Goal: Information Seeking & Learning: Find specific fact

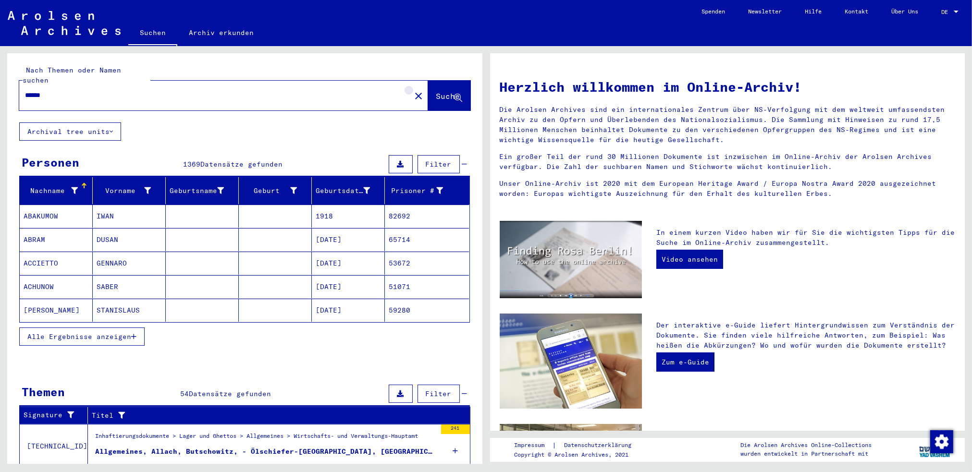
click at [413, 90] on mat-icon "close" at bounding box center [419, 96] width 12 height 12
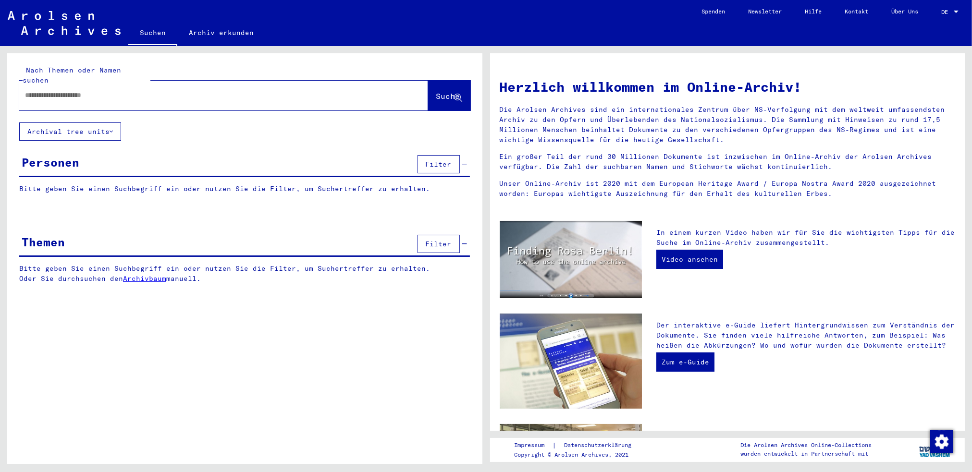
click at [445, 160] on span "Filter" at bounding box center [439, 164] width 26 height 9
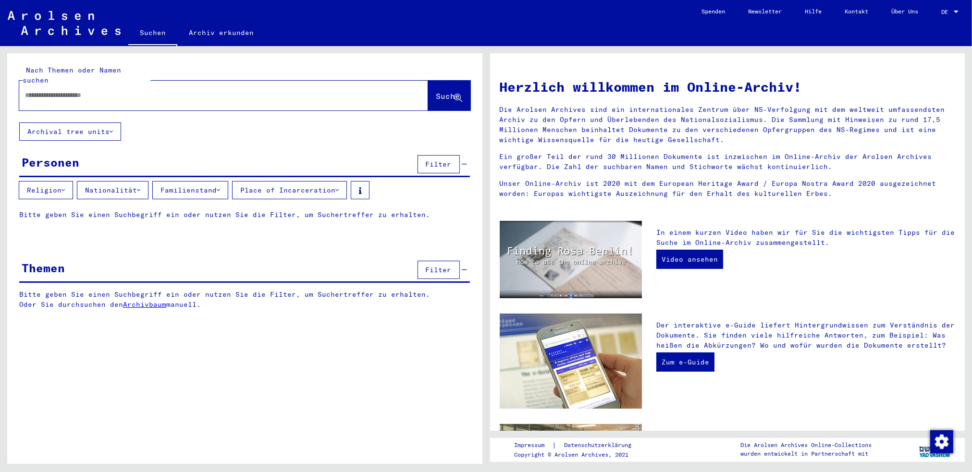
click at [80, 124] on button "Archival tree units" at bounding box center [70, 132] width 102 height 18
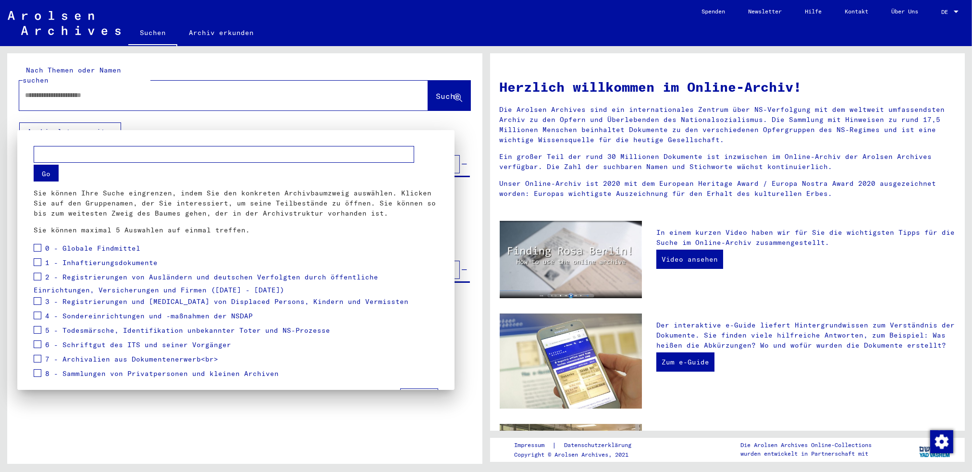
click at [63, 155] on input "text" at bounding box center [224, 154] width 381 height 17
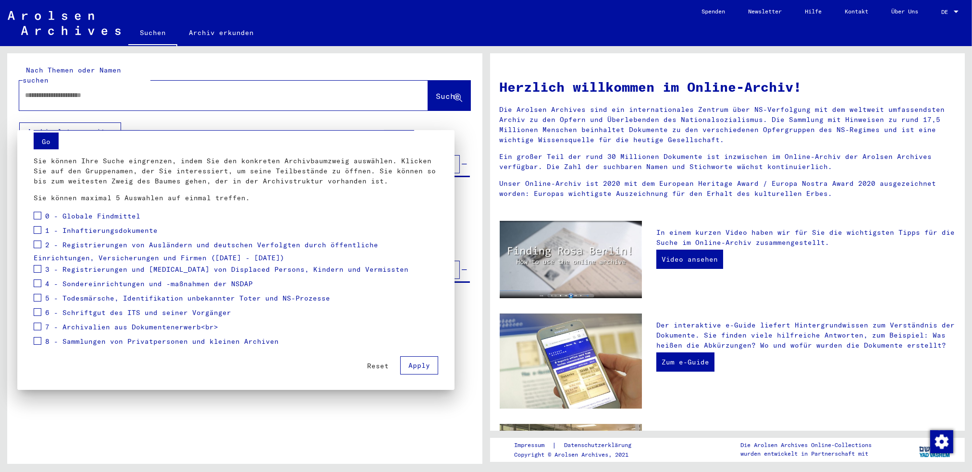
scroll to position [33, 0]
type input "*********"
click at [424, 363] on button "Apply" at bounding box center [419, 365] width 38 height 18
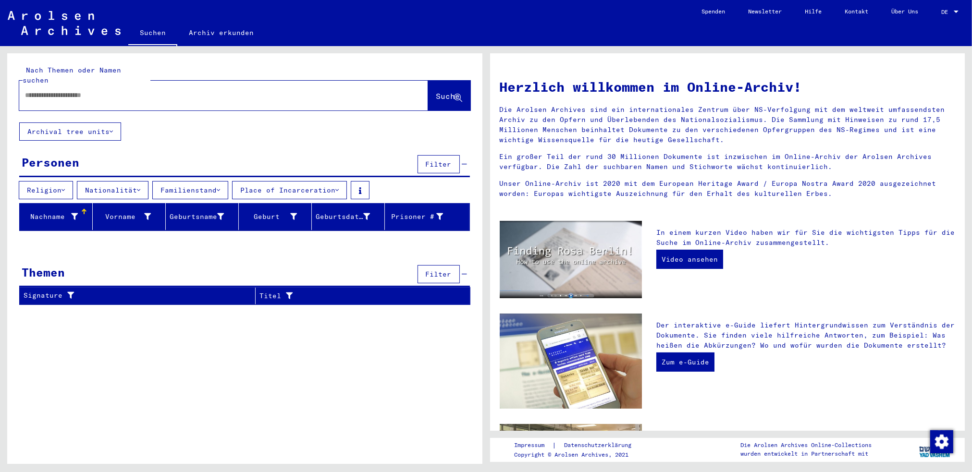
click at [208, 90] on input "text" at bounding box center [212, 95] width 374 height 10
type input "*********"
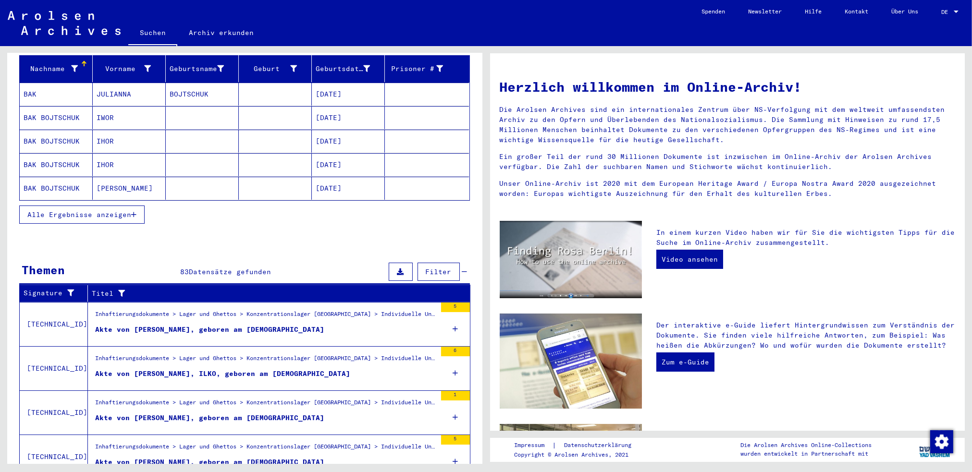
scroll to position [222, 0]
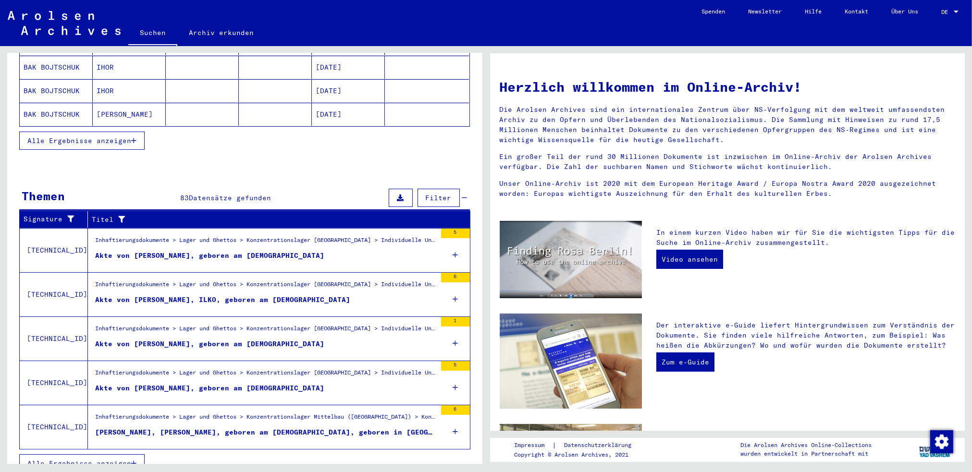
click at [60, 459] on span "Alle Ergebnisse anzeigen" at bounding box center [79, 463] width 104 height 9
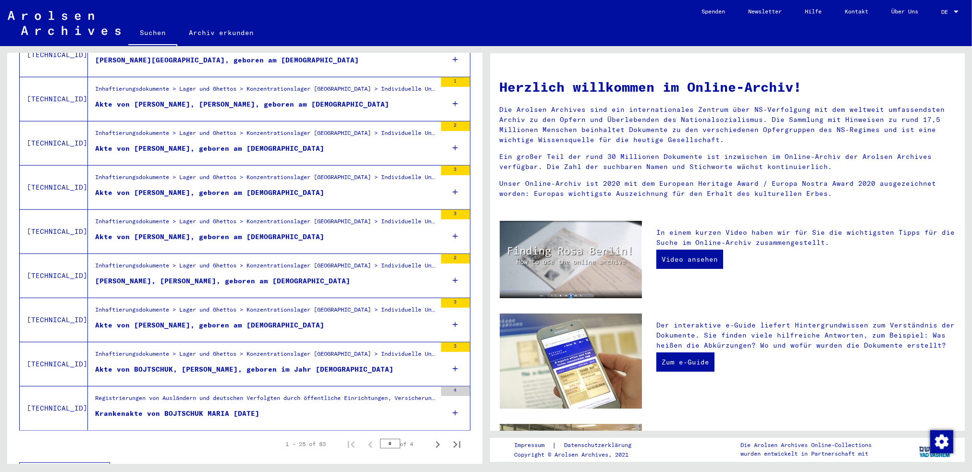
scroll to position [959, 0]
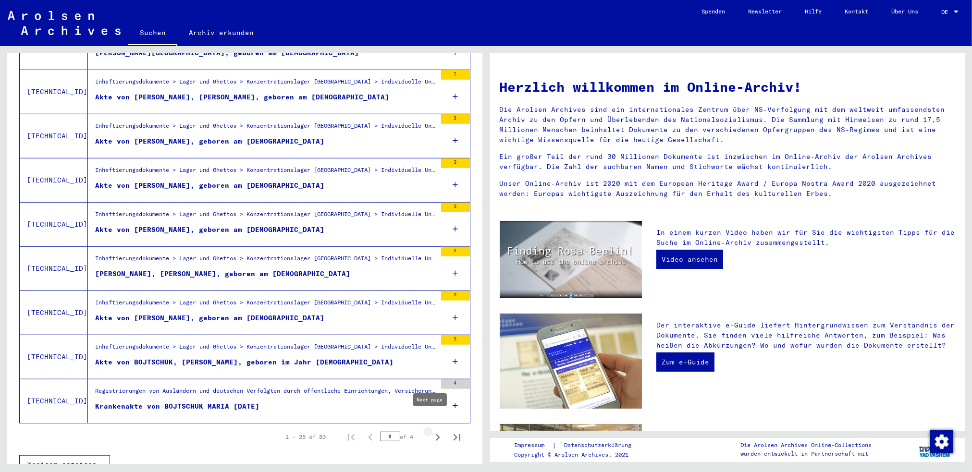
click at [436, 434] on icon "Next page" at bounding box center [438, 437] width 4 height 7
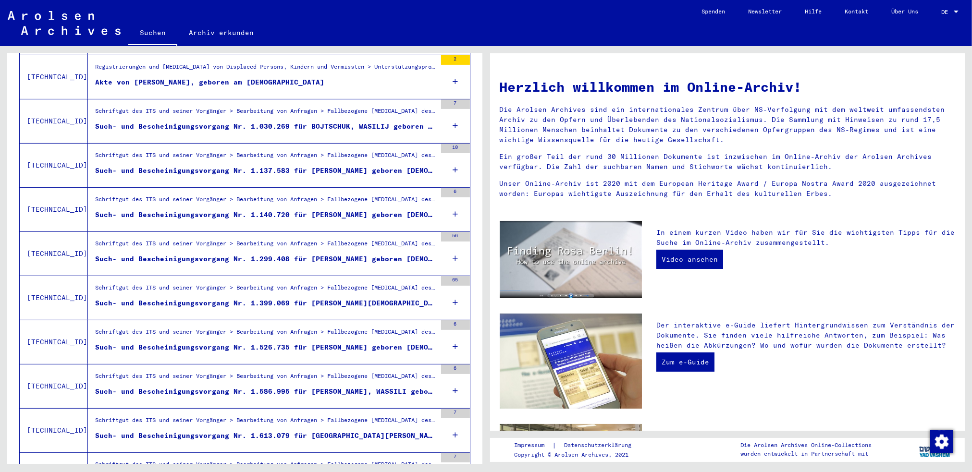
scroll to position [334, 0]
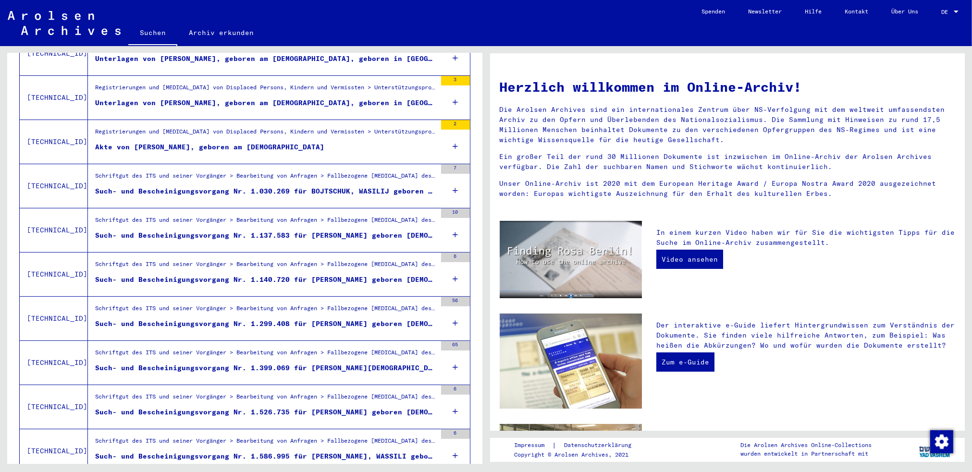
drag, startPoint x: 320, startPoint y: 400, endPoint x: 275, endPoint y: 401, distance: 45.2
click at [275, 408] on div "Such- und Bescheinigungsvorgang Nr. 1.526.735 für [PERSON_NAME] geboren [DEMOGR…" at bounding box center [265, 413] width 341 height 10
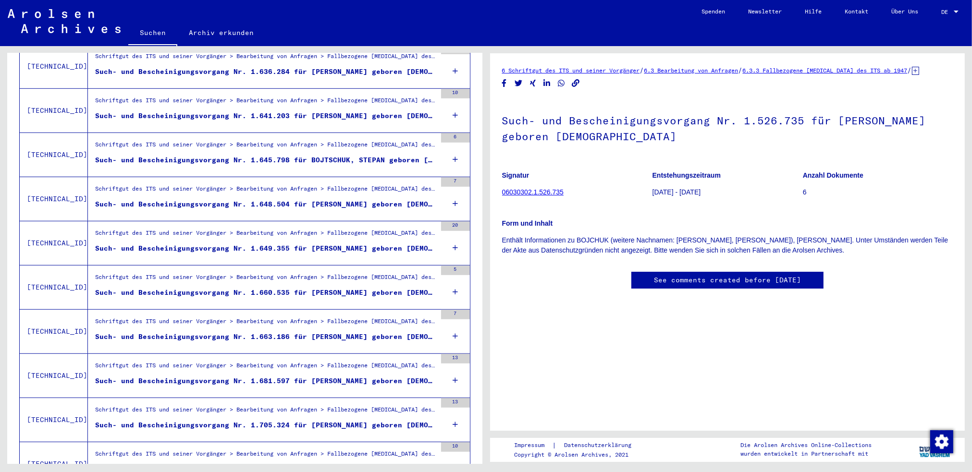
scroll to position [863, 0]
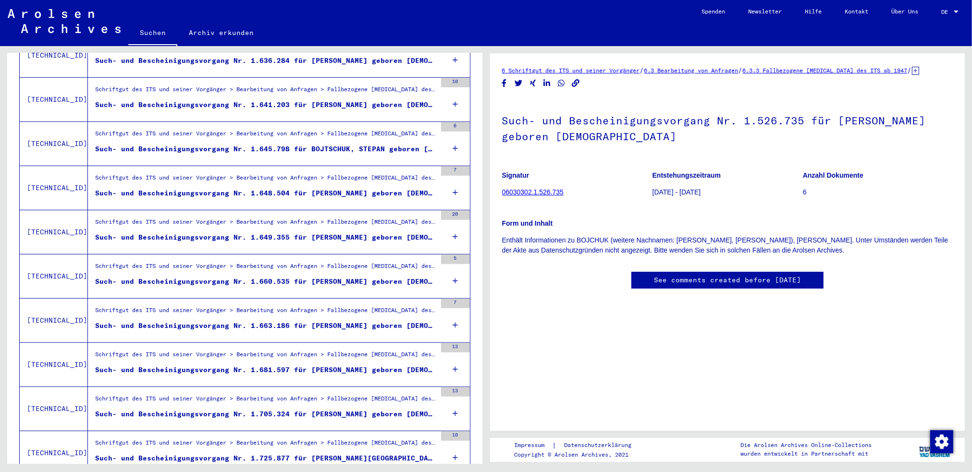
click at [382, 321] on div "Such- und Bescheinigungsvorgang Nr. 1.663.186 für [PERSON_NAME] geboren [DEMOGR…" at bounding box center [265, 326] width 341 height 10
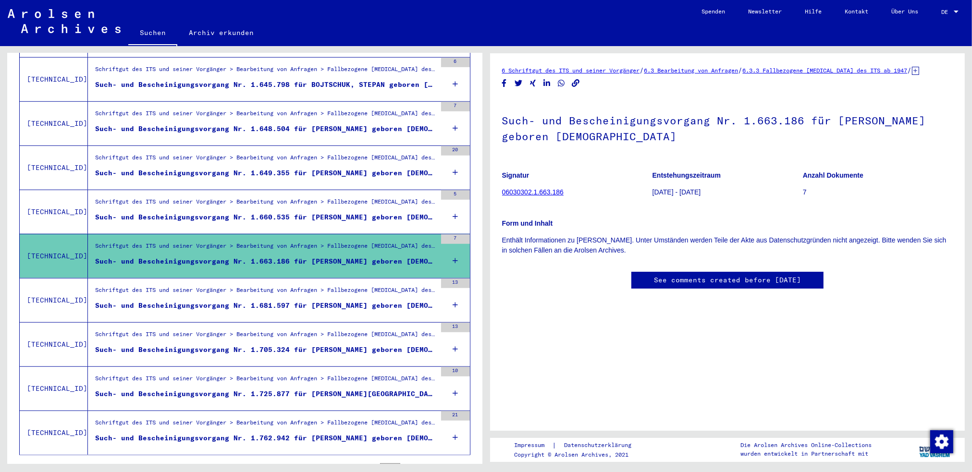
scroll to position [959, 0]
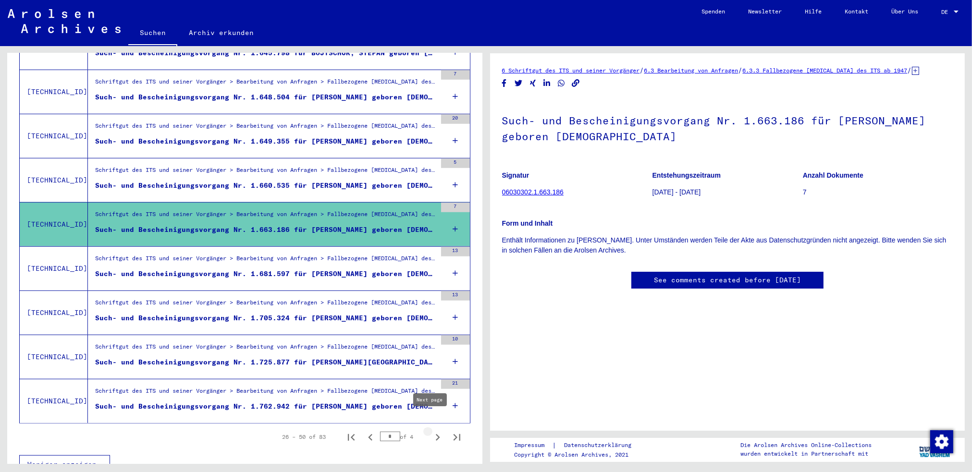
click at [432, 431] on icon "Next page" at bounding box center [437, 437] width 13 height 13
type input "*"
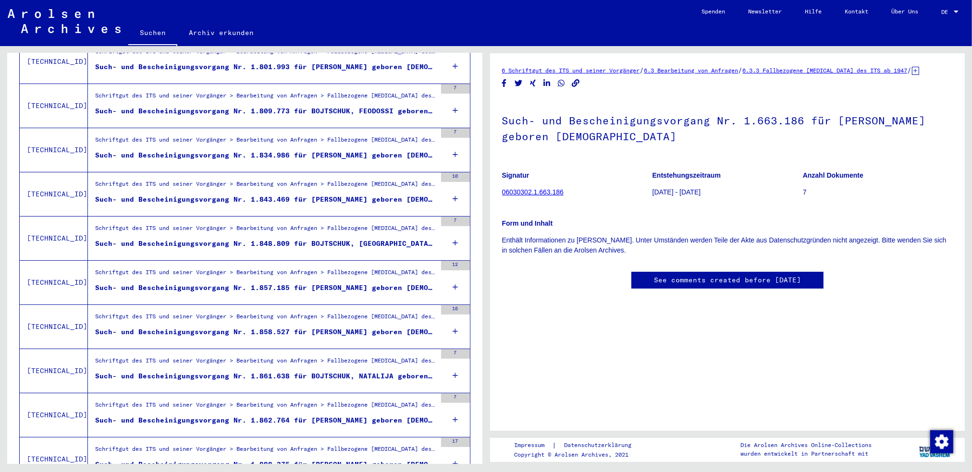
scroll to position [238, 0]
click at [368, 150] on div "Such- und Bescheinigungsvorgang Nr. 1.834.986 für [PERSON_NAME] geboren [DEMOGR…" at bounding box center [265, 155] width 341 height 10
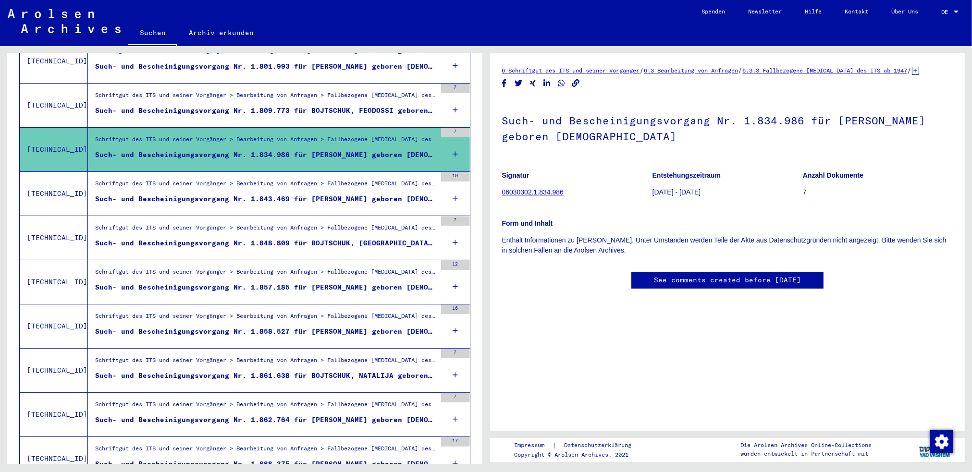
click at [548, 193] on link "06030302.1.834.986" at bounding box center [533, 192] width 62 height 8
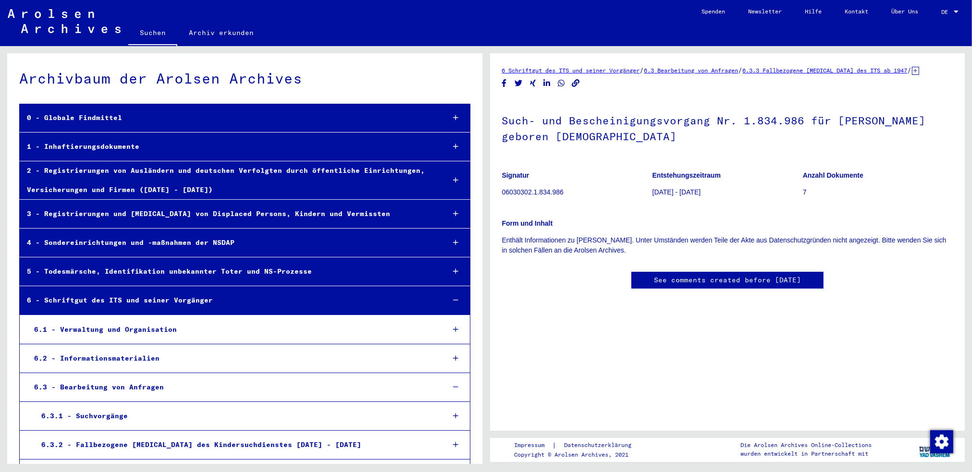
scroll to position [29405, 0]
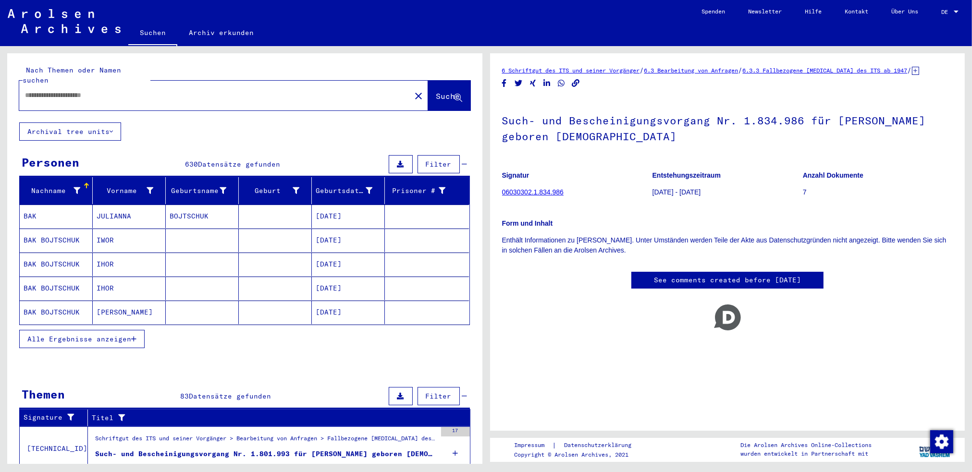
type input "*******"
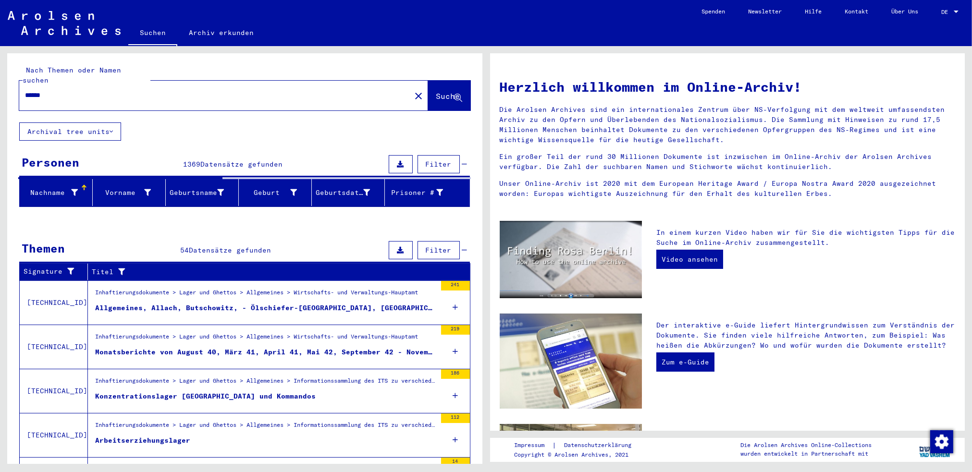
drag, startPoint x: 390, startPoint y: 74, endPoint x: 18, endPoint y: 65, distance: 372.1
click at [18, 65] on div "Nach Themen oder Namen suchen ****** close Suche" at bounding box center [244, 87] width 475 height 69
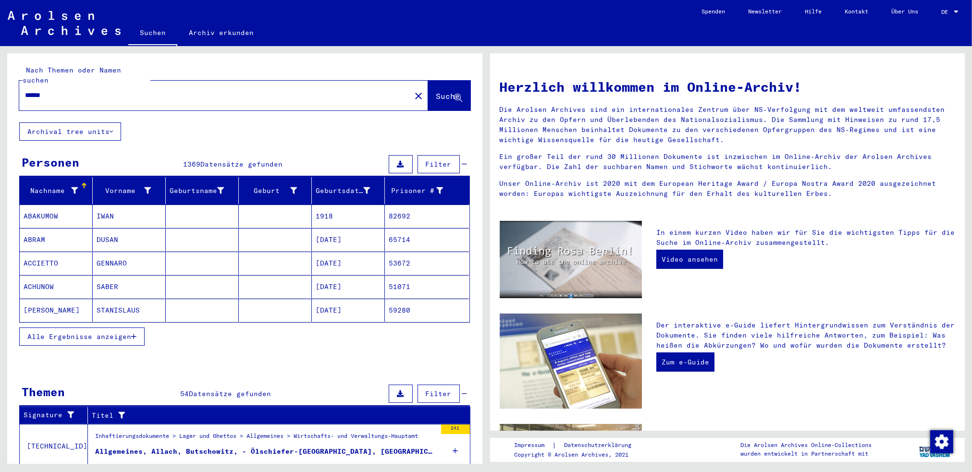
click at [106, 90] on input "******" at bounding box center [212, 95] width 374 height 10
drag, startPoint x: 62, startPoint y: 86, endPoint x: -74, endPoint y: 84, distance: 136.5
click at [0, 84] on html "Suchen Archiv erkunden Spenden Newsletter Hilfe Kontakt Über Uns Suchen Archiv …" at bounding box center [486, 236] width 972 height 472
type input "*********"
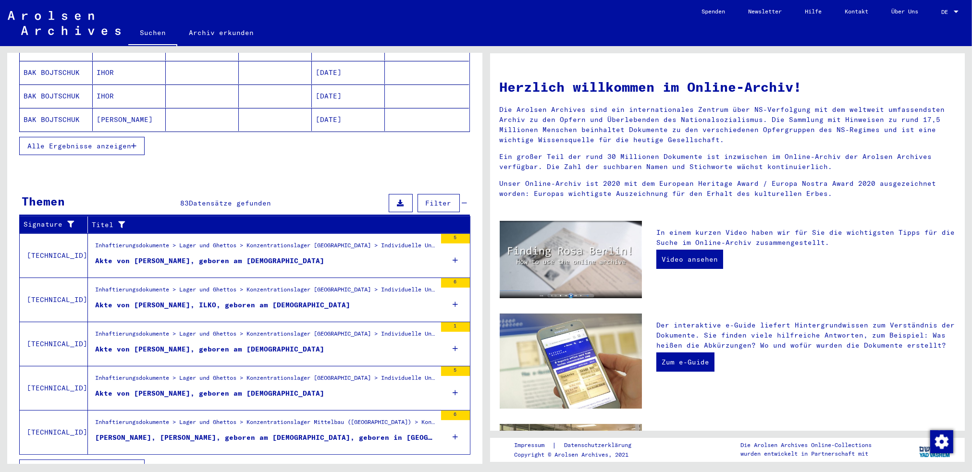
scroll to position [196, 0]
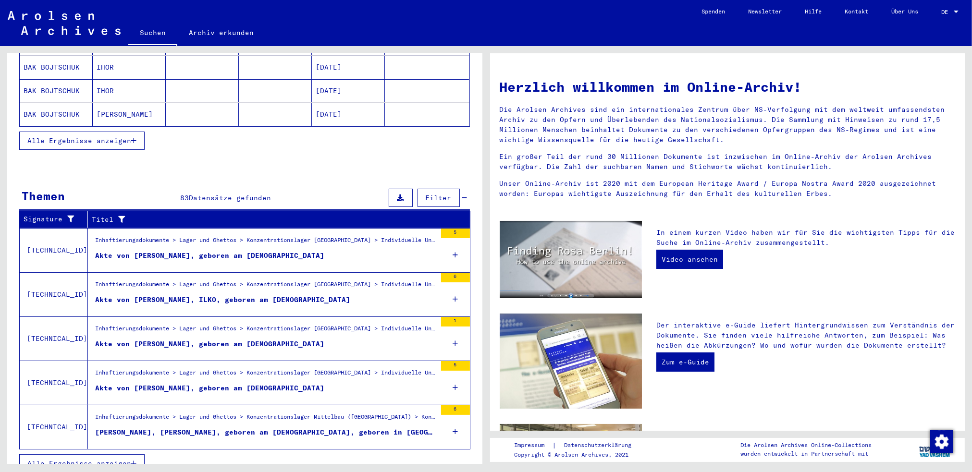
click at [85, 459] on span "Alle Ergebnisse anzeigen" at bounding box center [79, 463] width 104 height 9
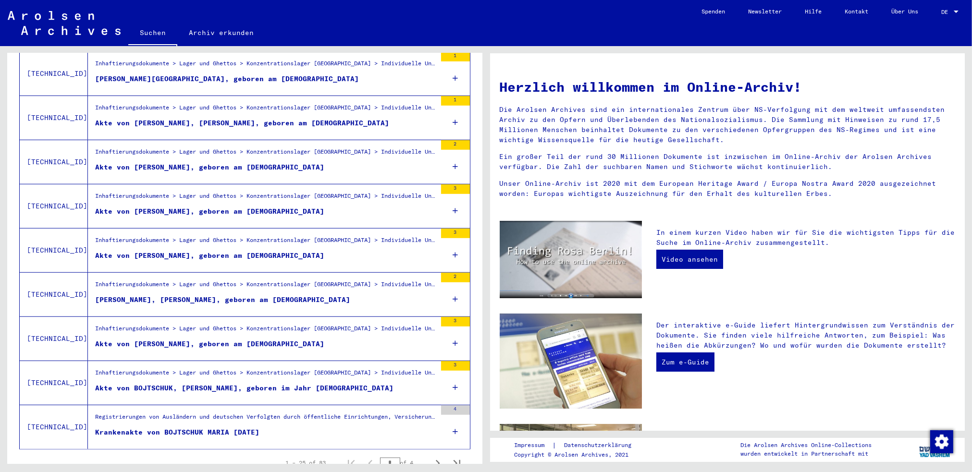
scroll to position [917, 0]
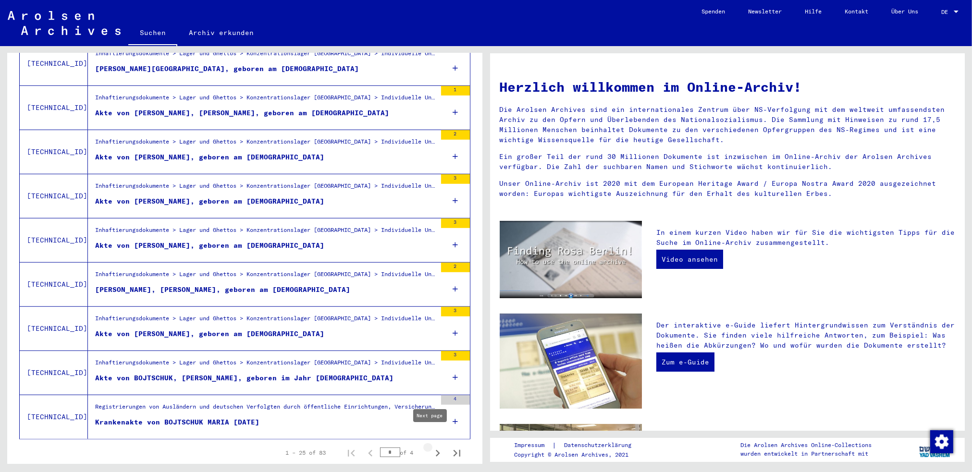
click at [431, 447] on icon "Next page" at bounding box center [437, 453] width 13 height 13
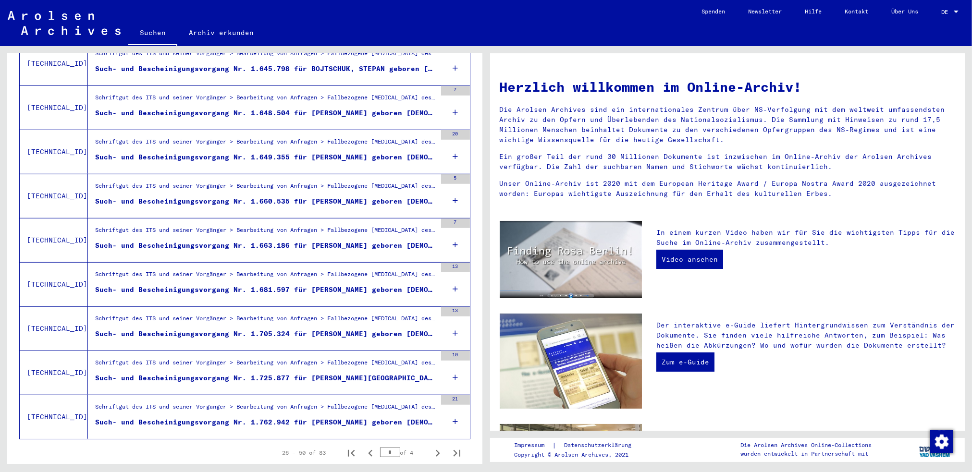
click at [381, 241] on div "Such- und Bescheinigungsvorgang Nr. 1.663.186 für [PERSON_NAME] geboren [DEMOGR…" at bounding box center [265, 246] width 341 height 10
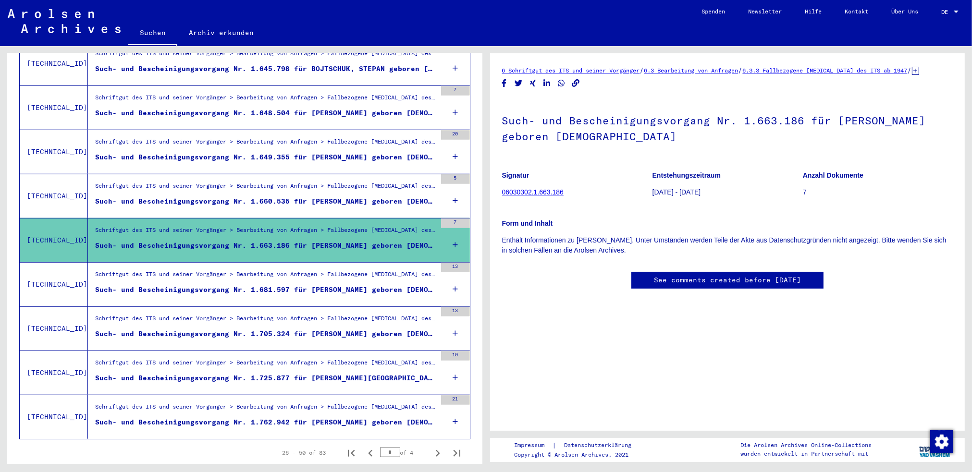
scroll to position [933, 0]
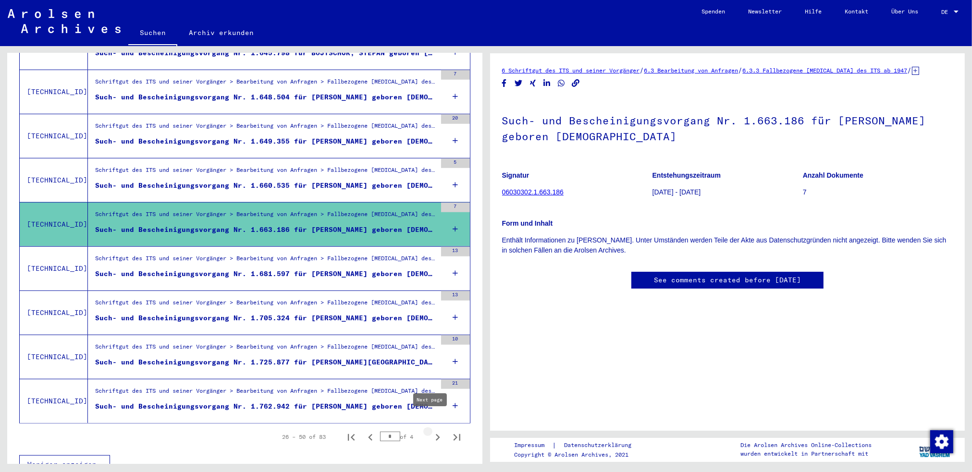
click at [436, 434] on icon "Next page" at bounding box center [438, 437] width 4 height 7
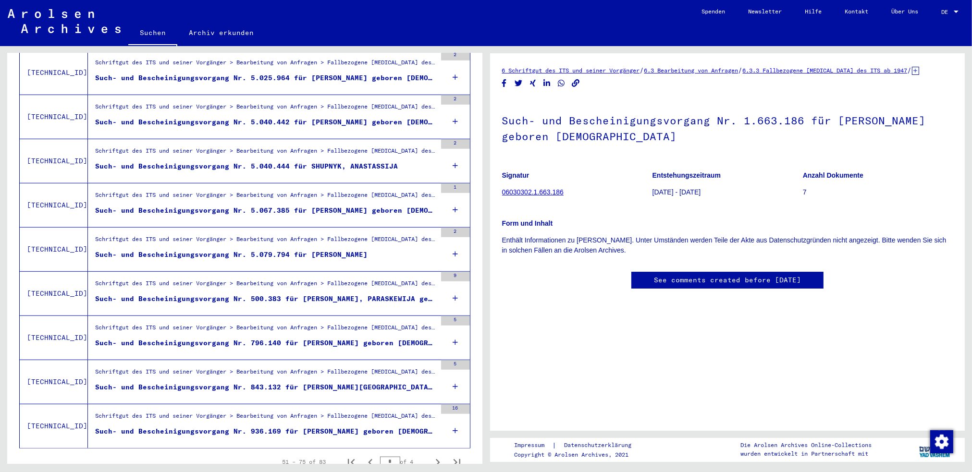
scroll to position [913, 0]
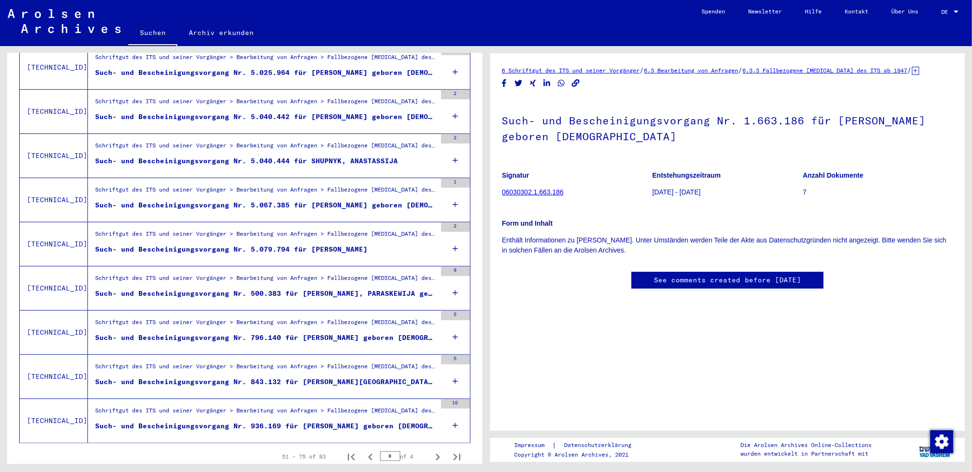
click at [356, 333] on div "Such- und Bescheinigungsvorgang Nr. 796.140 für [PERSON_NAME] geboren [DEMOGRAP…" at bounding box center [265, 338] width 341 height 10
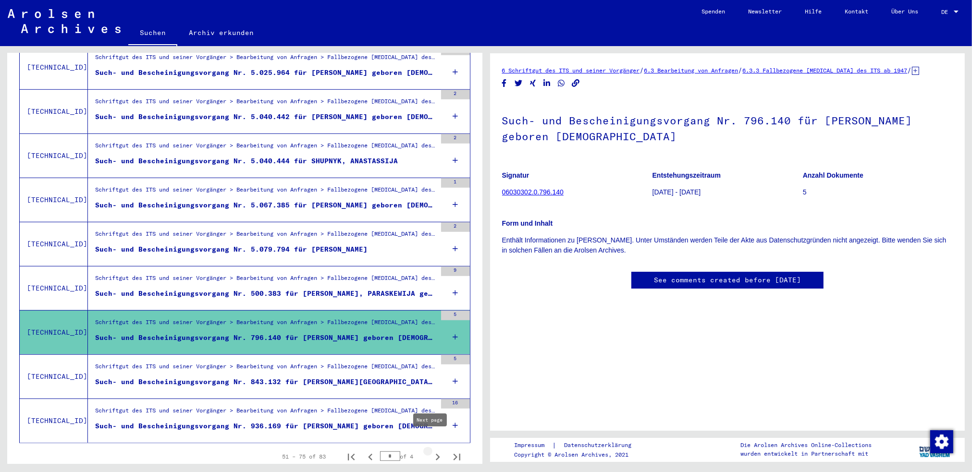
click at [436, 454] on icon "Next page" at bounding box center [438, 457] width 4 height 7
type input "*"
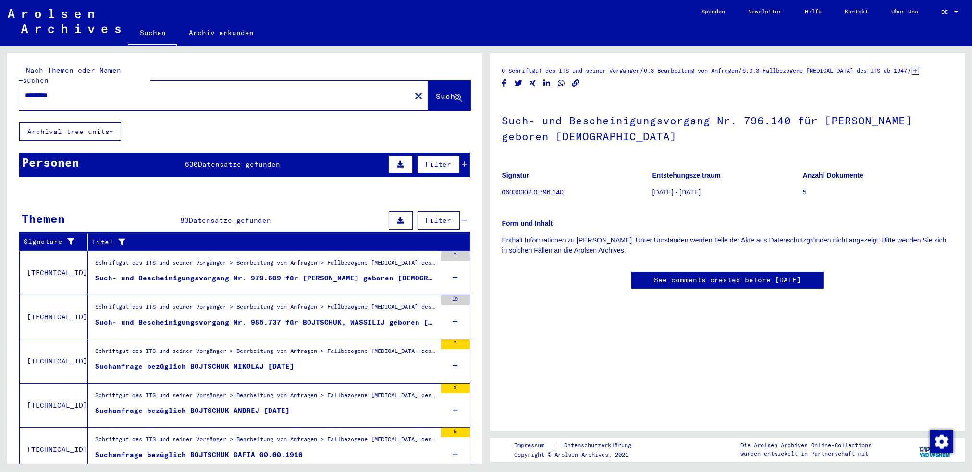
click at [458, 209] on mat-cell at bounding box center [427, 217] width 84 height 24
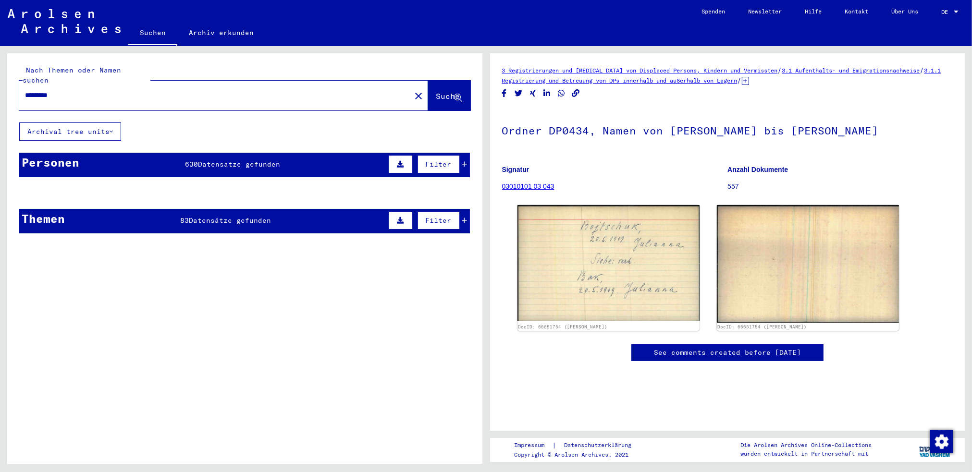
click at [462, 161] on icon at bounding box center [464, 164] width 5 height 7
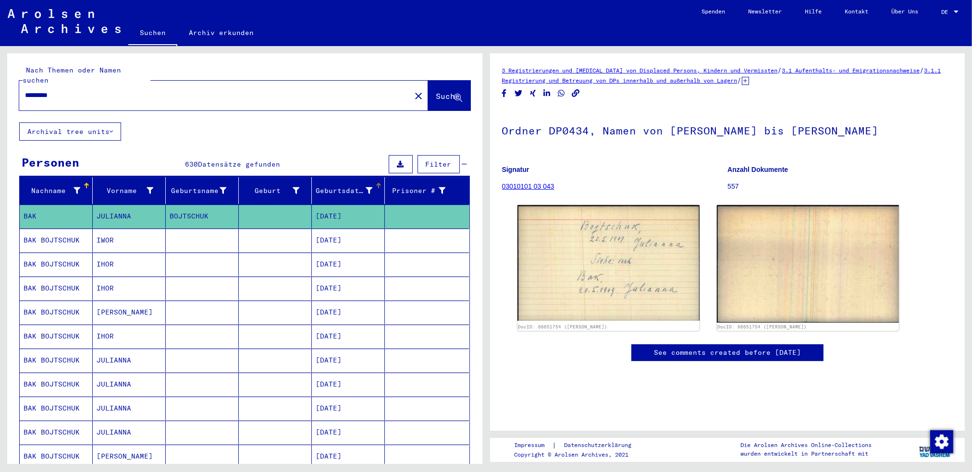
click at [366, 187] on icon at bounding box center [369, 190] width 7 height 7
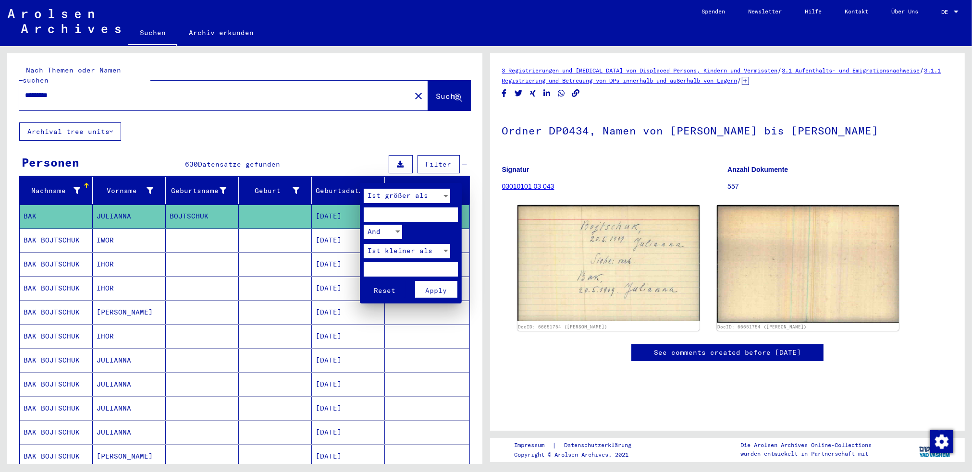
click at [444, 248] on div at bounding box center [446, 251] width 9 height 14
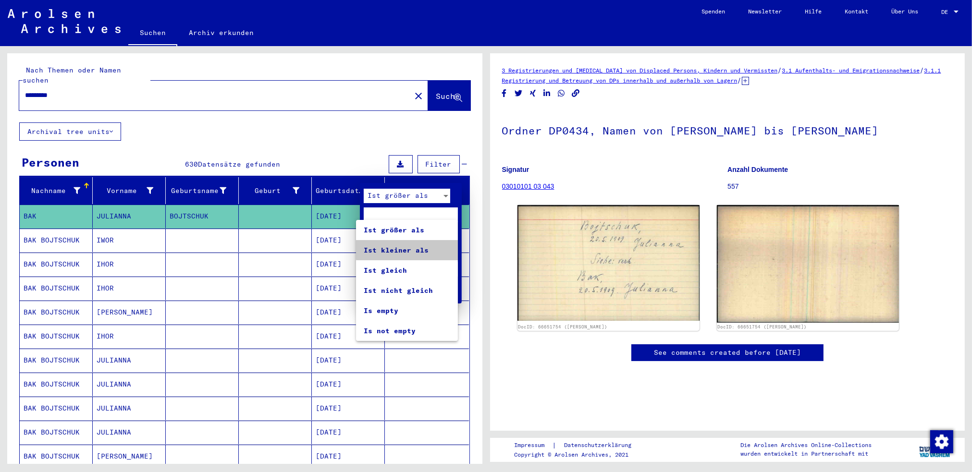
click at [441, 248] on span "Ist kleiner als" at bounding box center [407, 250] width 87 height 20
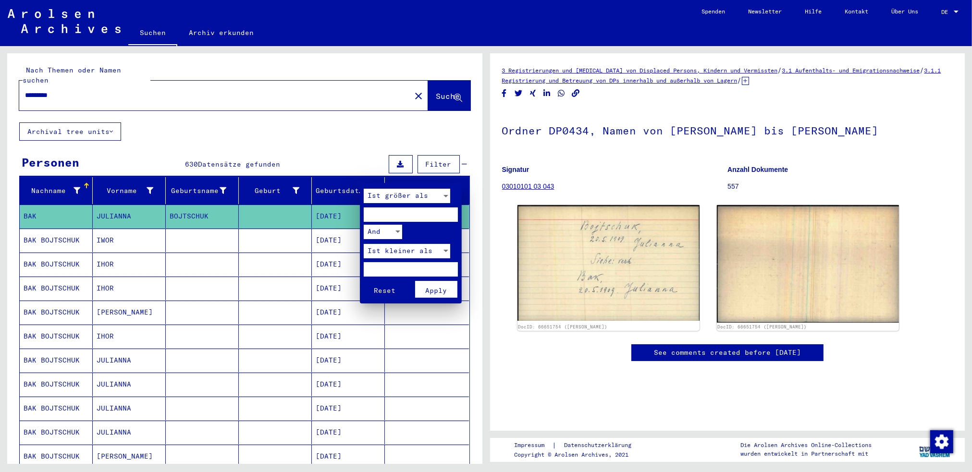
drag, startPoint x: 401, startPoint y: 268, endPoint x: 961, endPoint y: 213, distance: 563.1
click at [401, 268] on input "number" at bounding box center [411, 269] width 94 height 14
type input "****"
click at [428, 286] on span "Apply" at bounding box center [437, 290] width 22 height 9
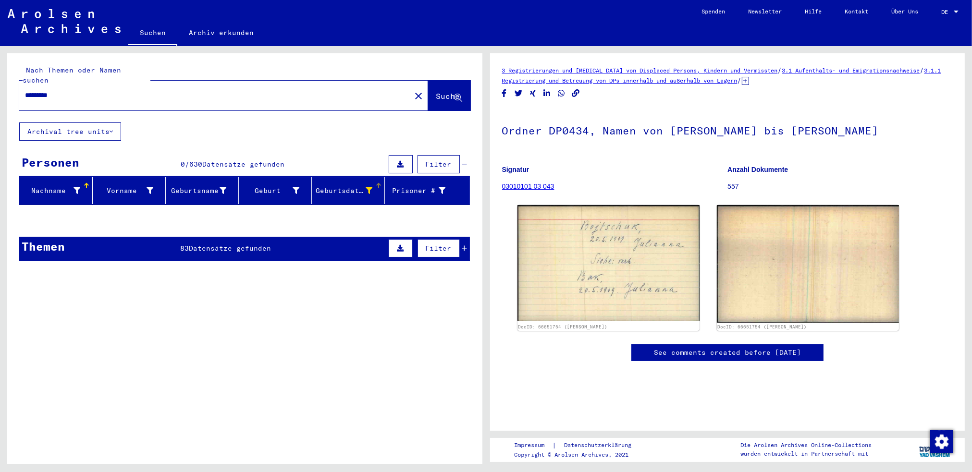
click at [376, 183] on div at bounding box center [379, 183] width 6 height 1
click at [366, 187] on icon at bounding box center [369, 190] width 7 height 7
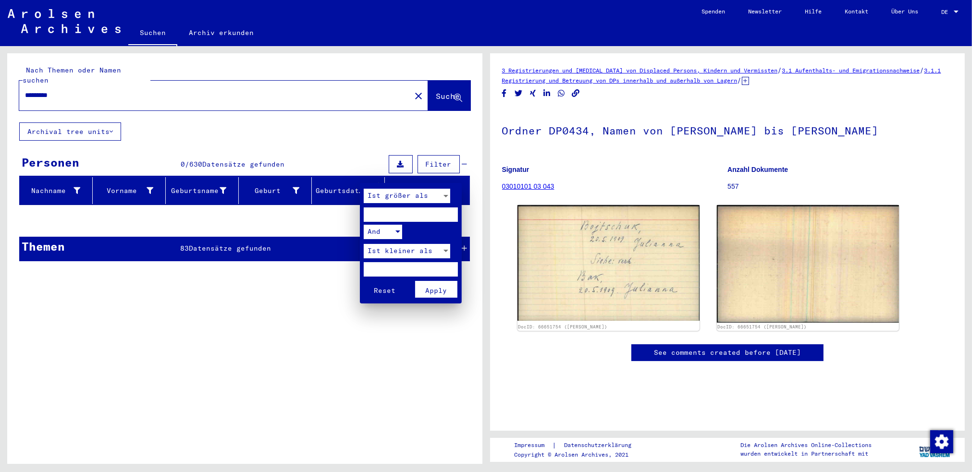
click at [398, 231] on div at bounding box center [398, 232] width 5 height 2
click at [398, 230] on span "And" at bounding box center [383, 232] width 38 height 20
click at [383, 293] on span "Reset" at bounding box center [385, 290] width 22 height 9
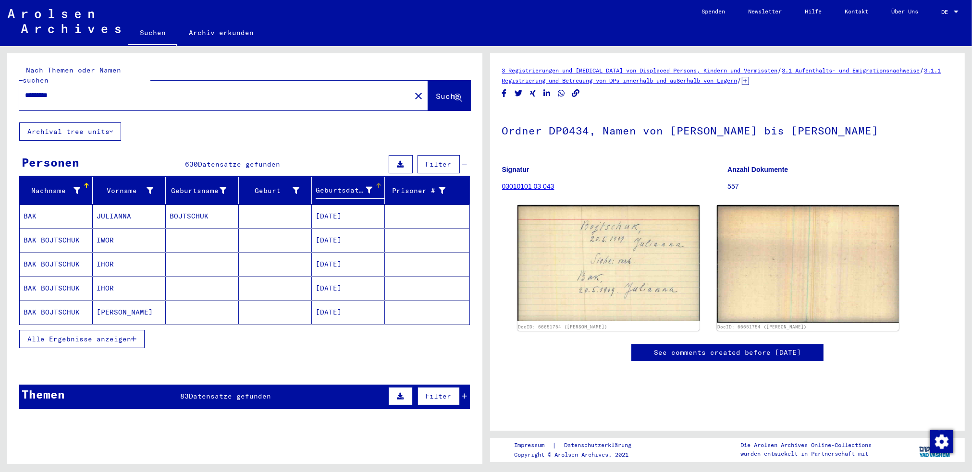
click at [376, 183] on div at bounding box center [377, 184] width 3 height 3
click at [111, 335] on span "Alle Ergebnisse anzeigen" at bounding box center [79, 339] width 104 height 9
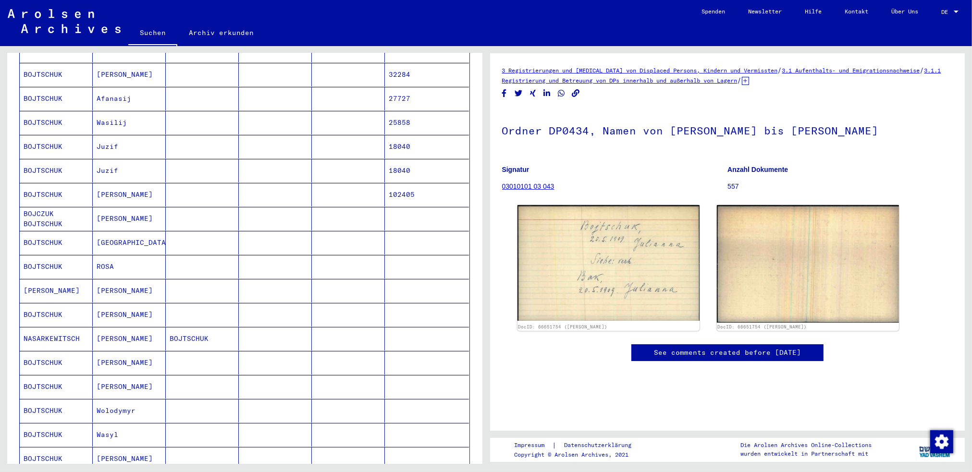
scroll to position [240, 0]
click at [126, 205] on mat-cell "[PERSON_NAME]" at bounding box center [129, 217] width 73 height 24
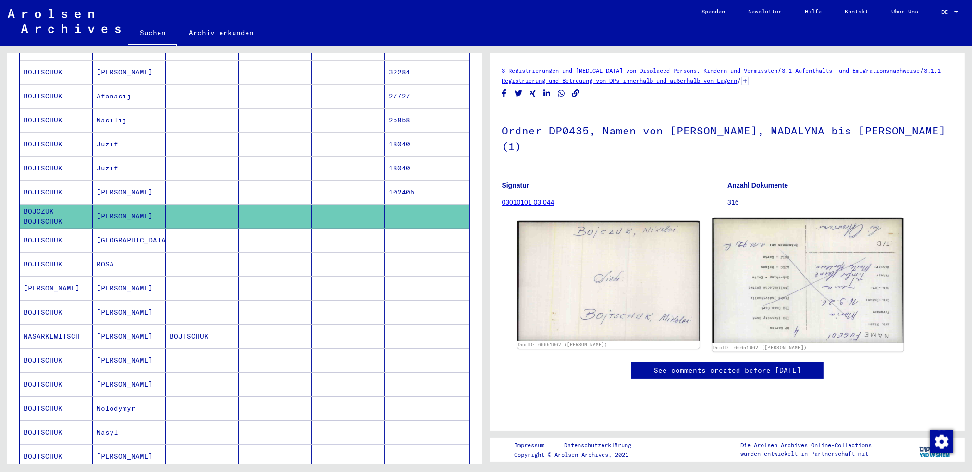
click at [790, 274] on img at bounding box center [807, 281] width 191 height 126
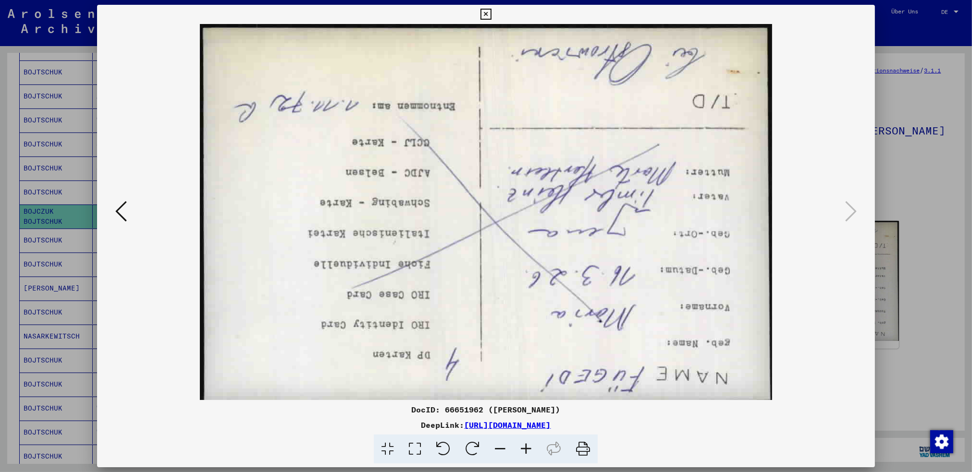
click at [476, 447] on icon at bounding box center [472, 449] width 29 height 29
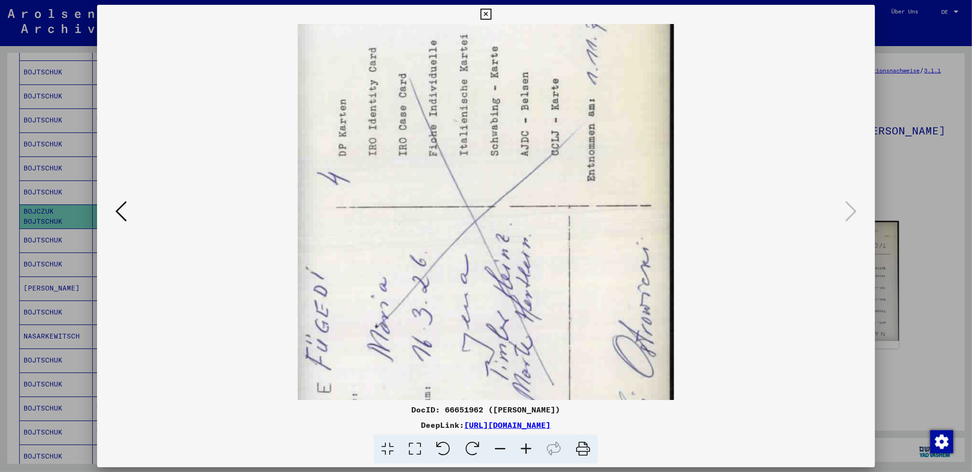
click at [476, 447] on icon at bounding box center [472, 449] width 29 height 29
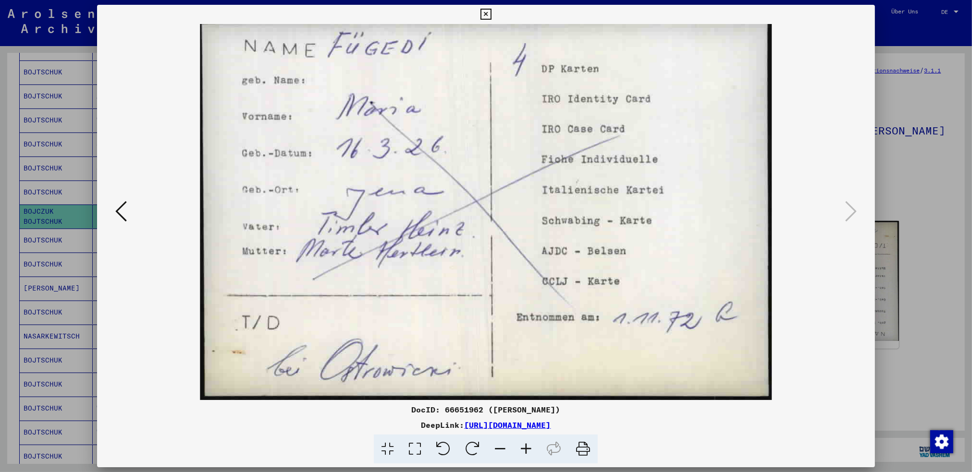
click at [116, 211] on icon at bounding box center [121, 211] width 12 height 23
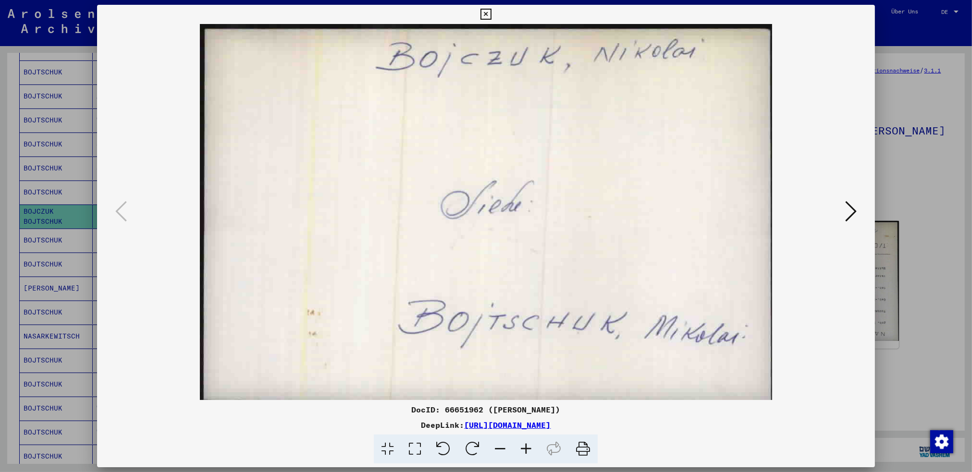
click at [486, 12] on icon at bounding box center [486, 15] width 11 height 12
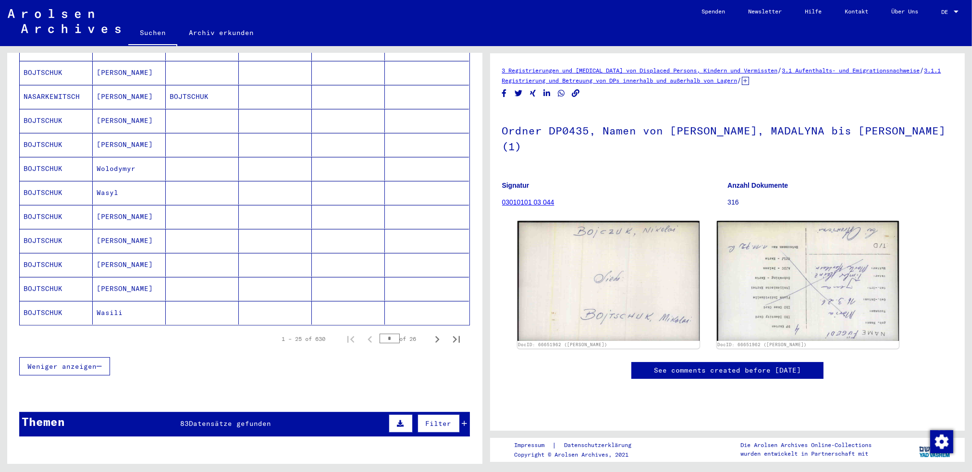
scroll to position [481, 0]
click at [431, 333] on icon "Next page" at bounding box center [437, 339] width 13 height 13
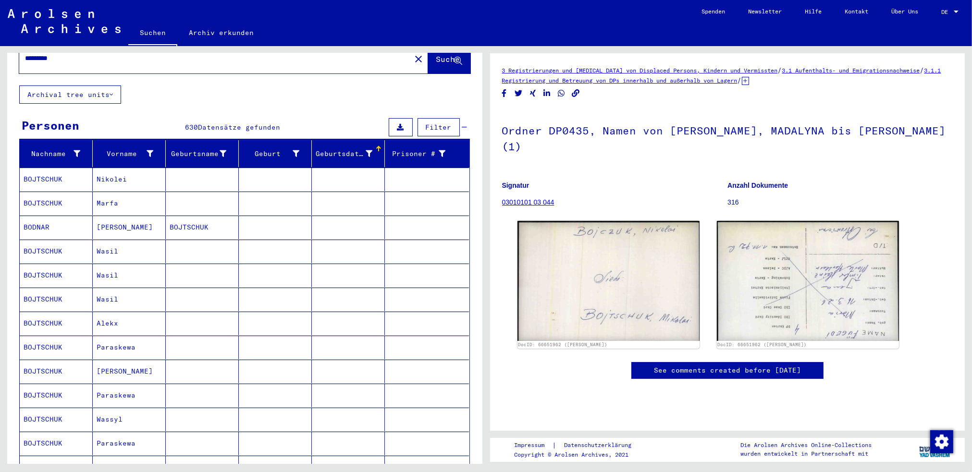
scroll to position [48, 0]
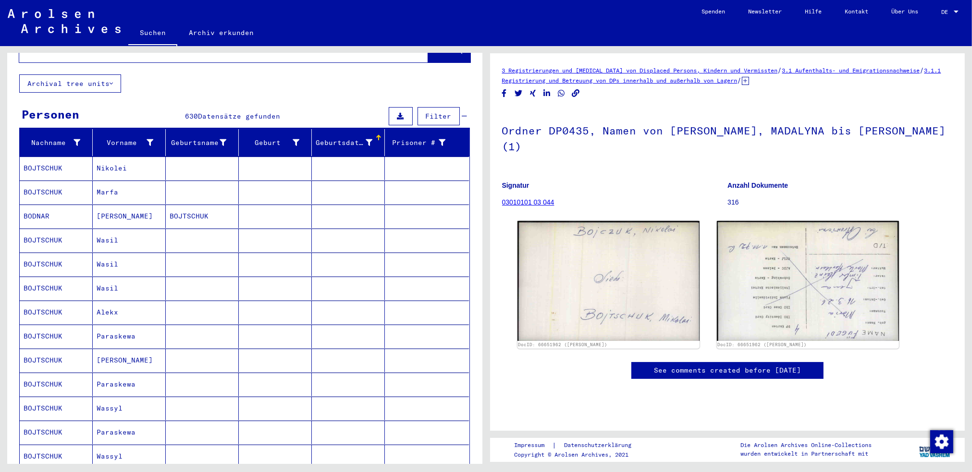
click at [126, 157] on mat-cell "Nikolei" at bounding box center [129, 169] width 73 height 24
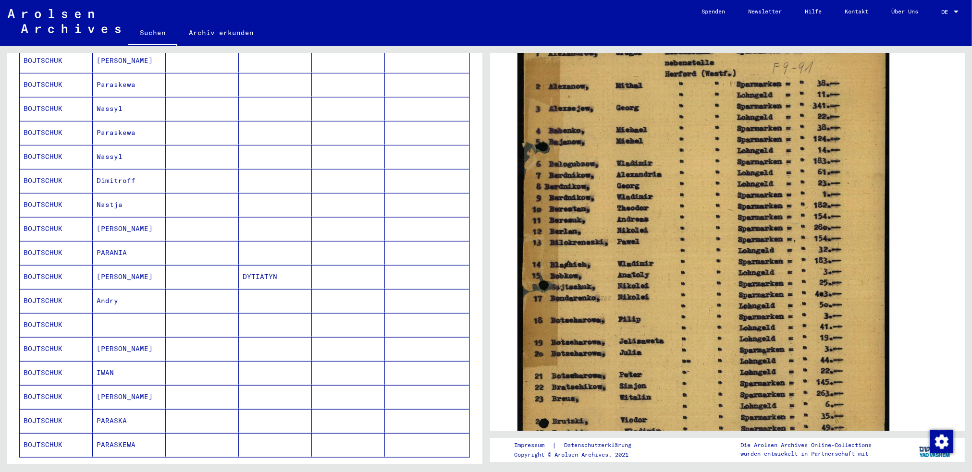
scroll to position [384, 0]
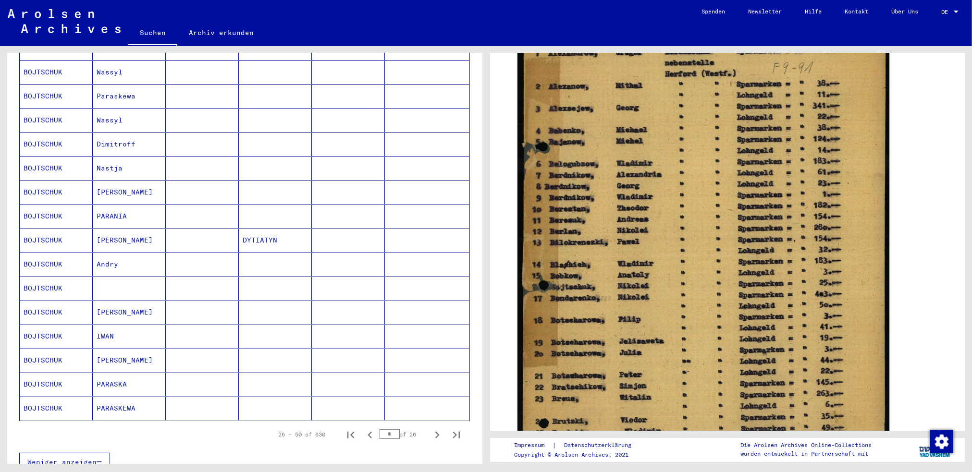
click at [134, 302] on mat-cell "[PERSON_NAME]" at bounding box center [129, 313] width 73 height 24
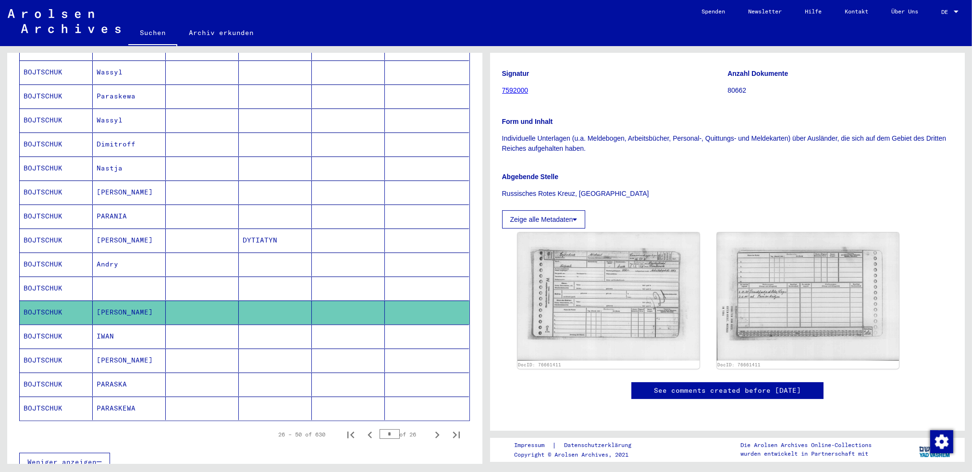
scroll to position [144, 0]
click at [48, 277] on mat-cell "BOJTSCHUK" at bounding box center [56, 289] width 73 height 24
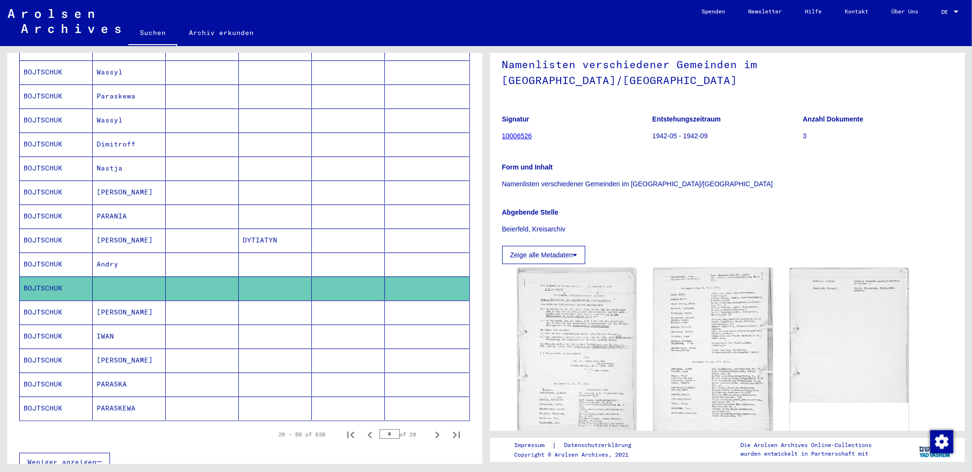
scroll to position [144, 0]
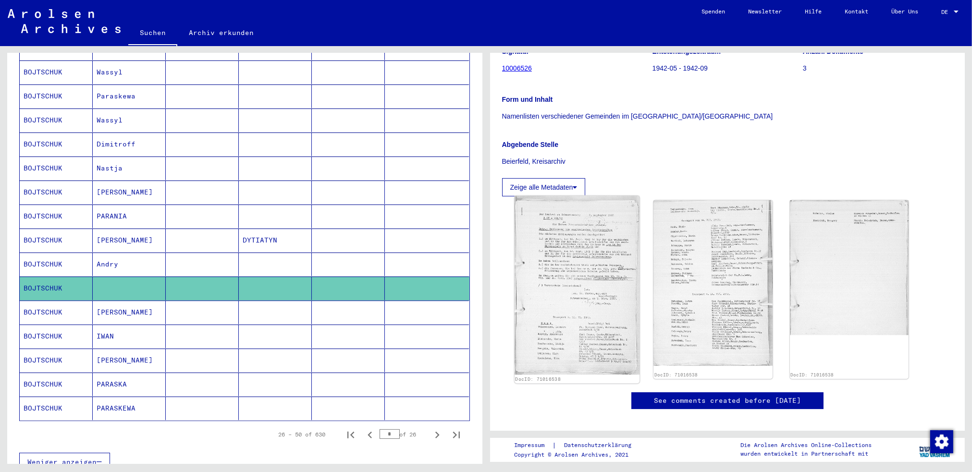
click at [574, 293] on img at bounding box center [576, 285] width 125 height 179
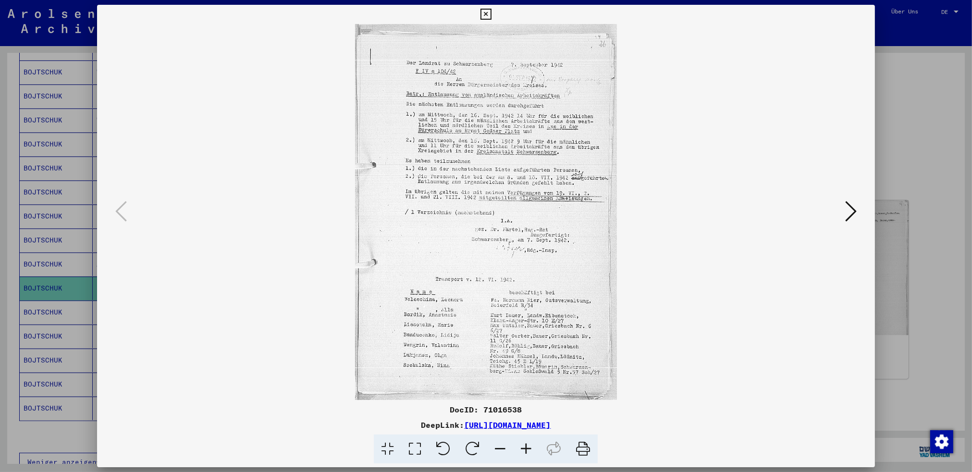
click at [855, 213] on icon at bounding box center [851, 211] width 12 height 23
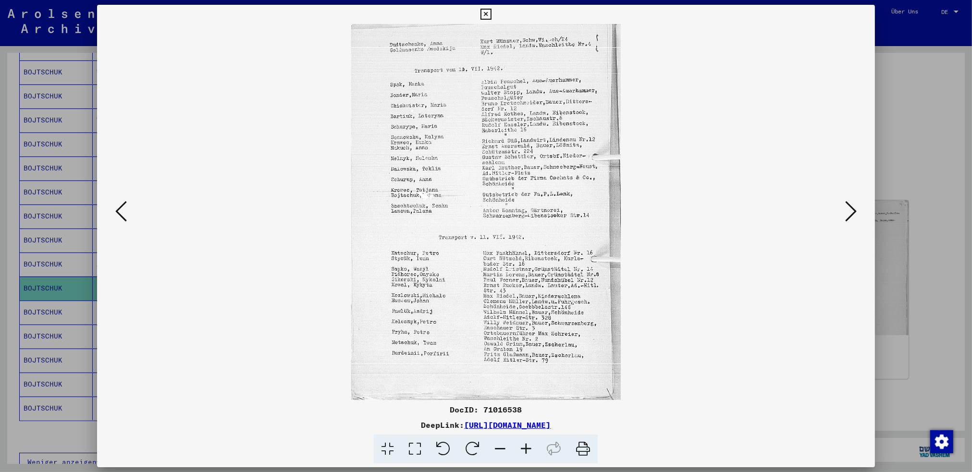
click at [854, 210] on icon at bounding box center [851, 211] width 12 height 23
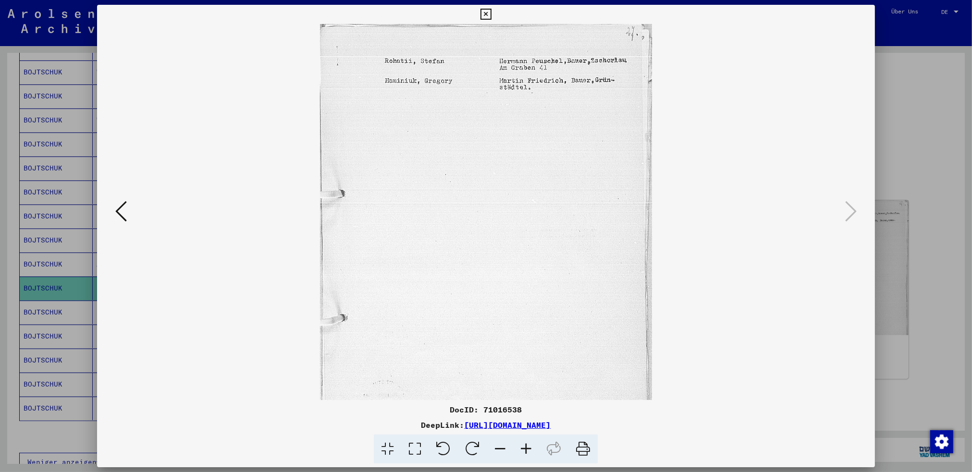
click at [484, 14] on icon at bounding box center [486, 15] width 11 height 12
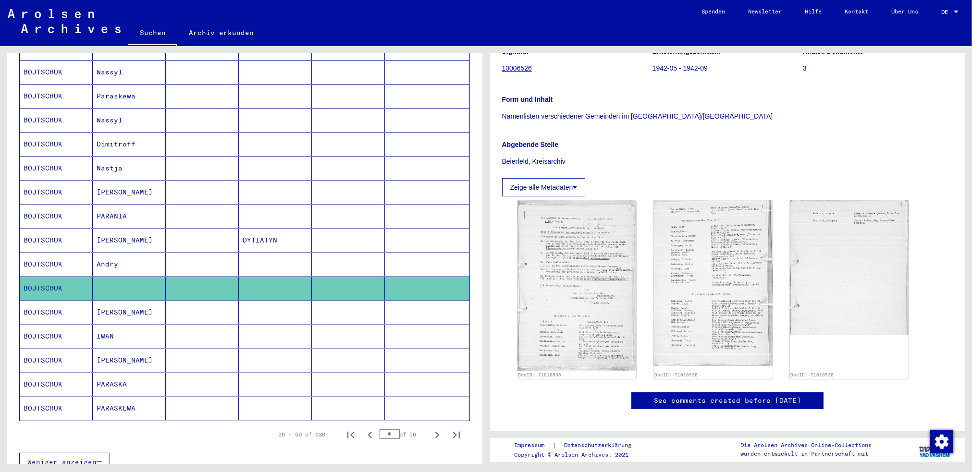
click at [129, 301] on mat-cell "[PERSON_NAME]" at bounding box center [129, 313] width 73 height 24
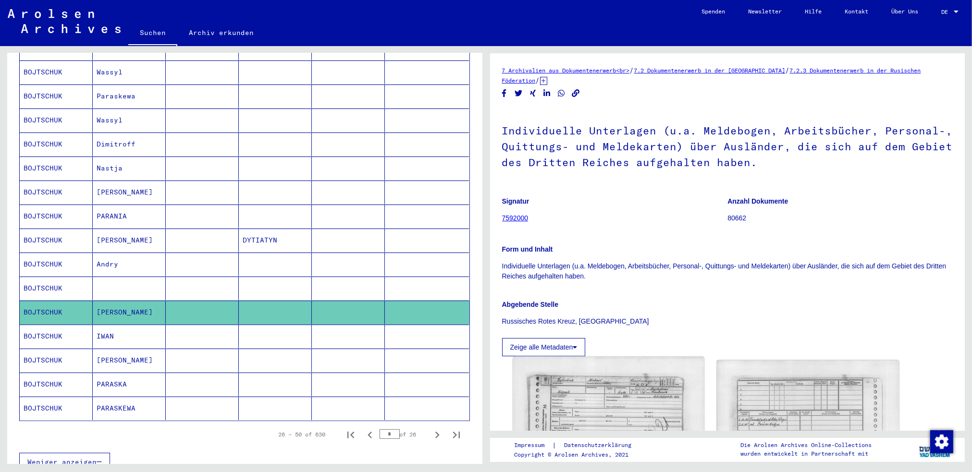
click at [652, 398] on img at bounding box center [608, 424] width 191 height 135
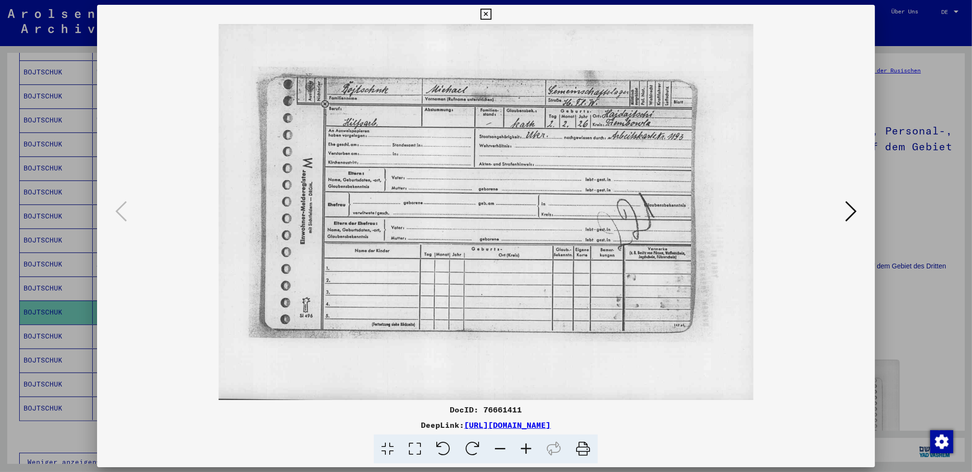
click at [483, 15] on icon at bounding box center [486, 15] width 11 height 12
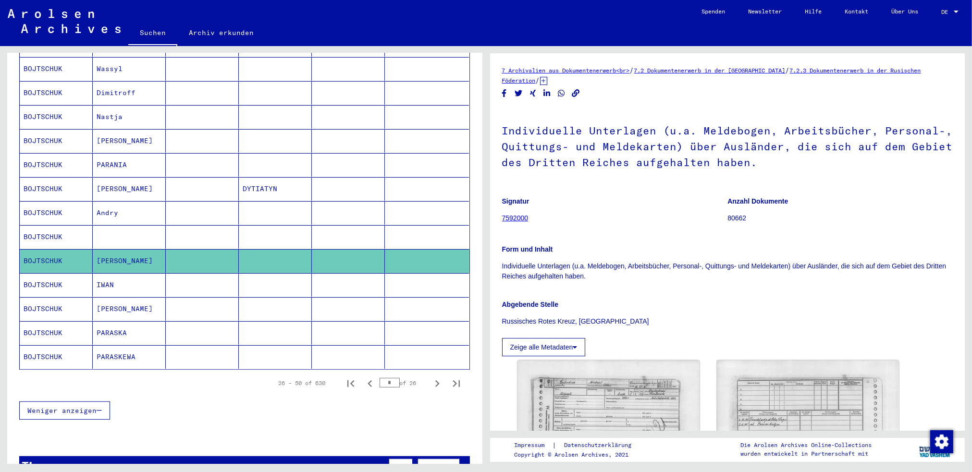
scroll to position [481, 0]
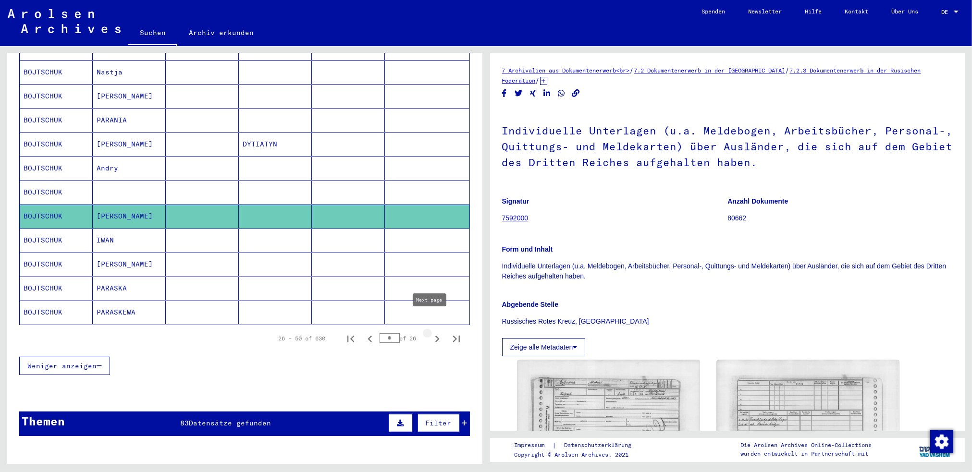
click at [431, 333] on icon "Next page" at bounding box center [437, 339] width 13 height 13
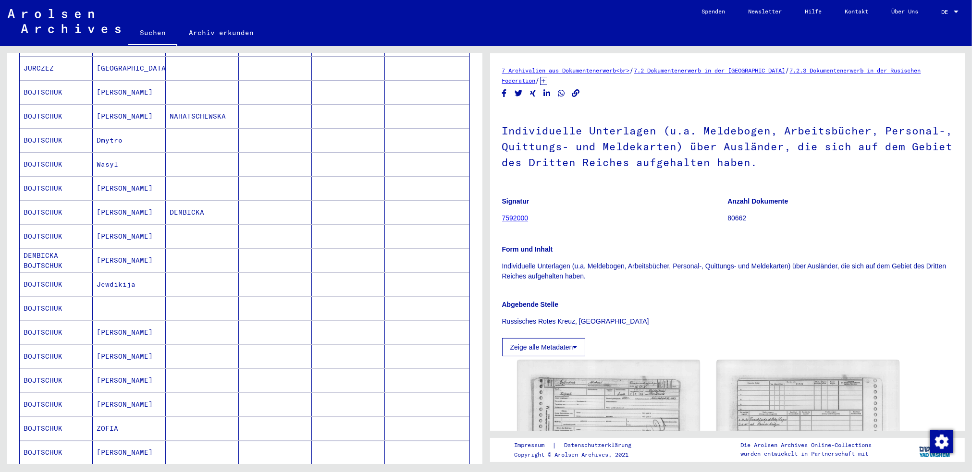
scroll to position [240, 0]
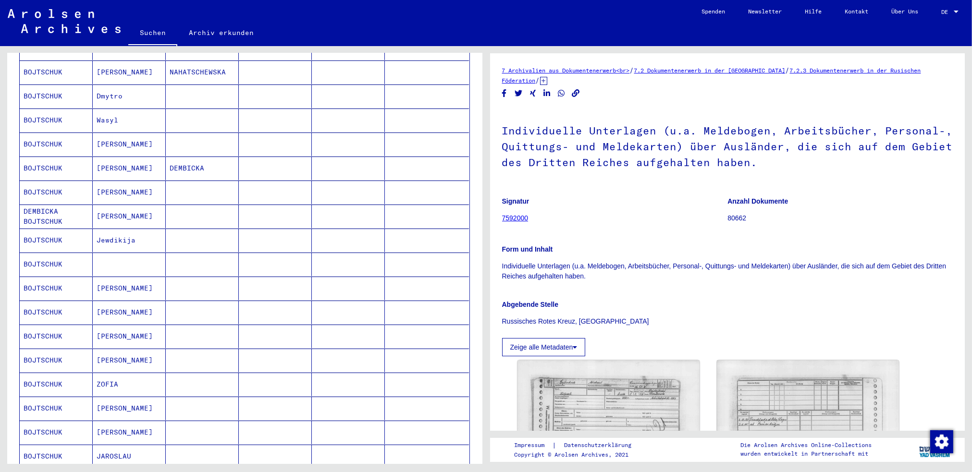
click at [124, 253] on mat-cell at bounding box center [129, 265] width 73 height 24
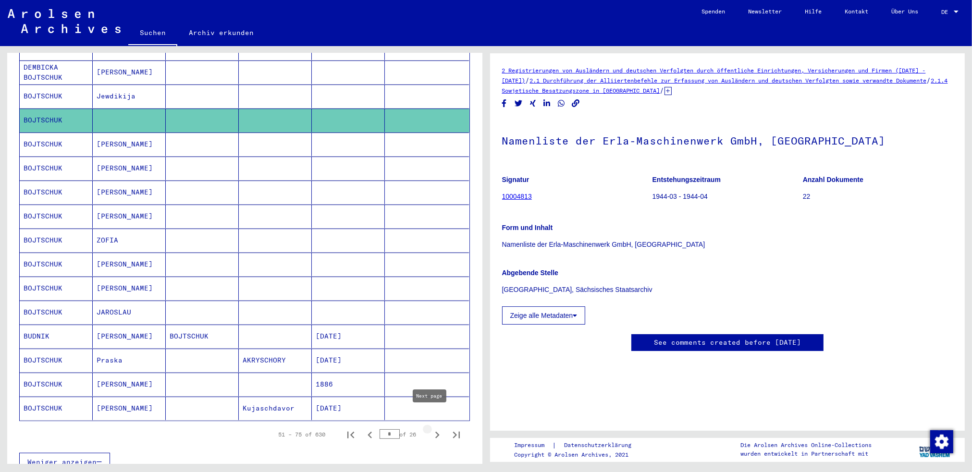
click at [431, 429] on icon "Next page" at bounding box center [437, 435] width 13 height 13
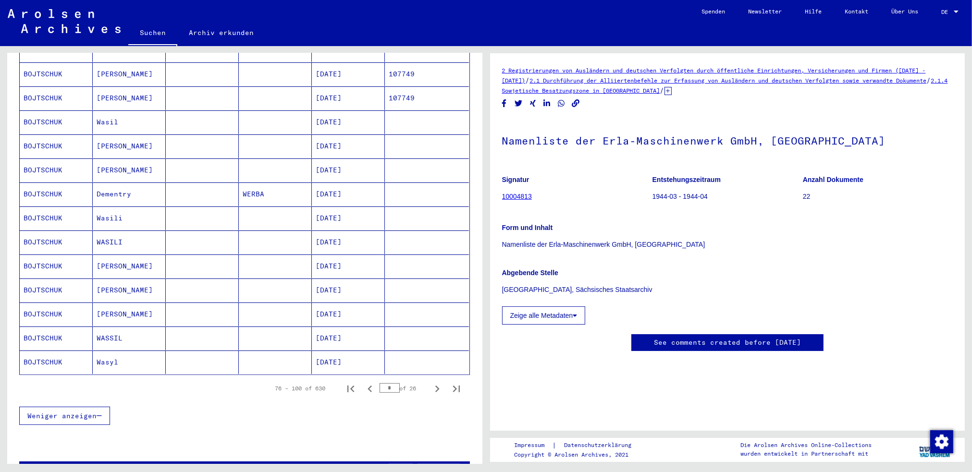
scroll to position [433, 0]
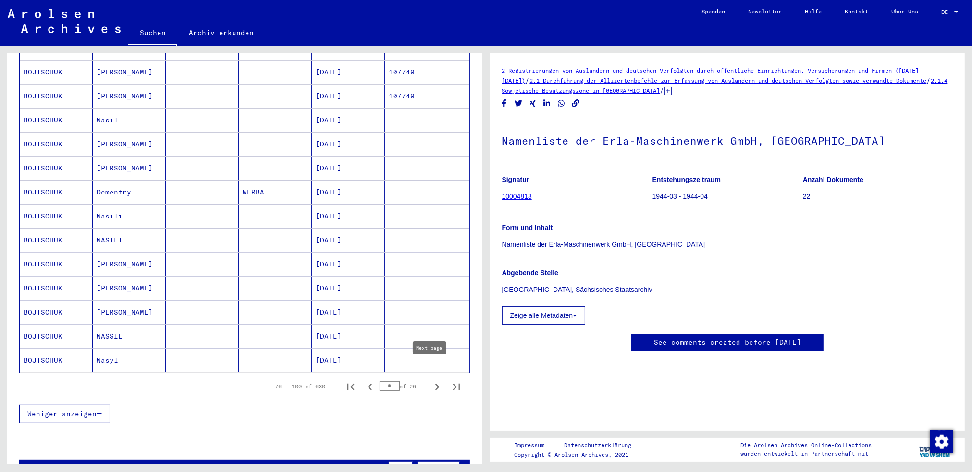
click at [432, 381] on icon "Next page" at bounding box center [437, 387] width 13 height 13
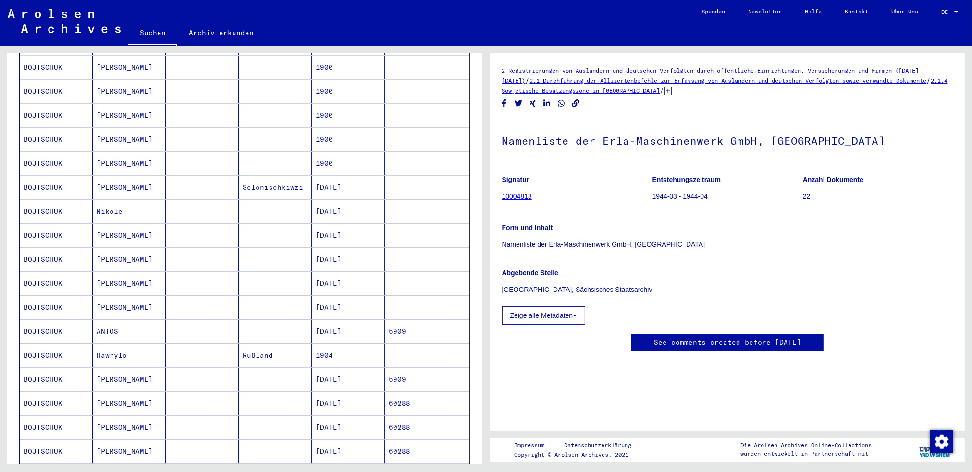
scroll to position [384, 0]
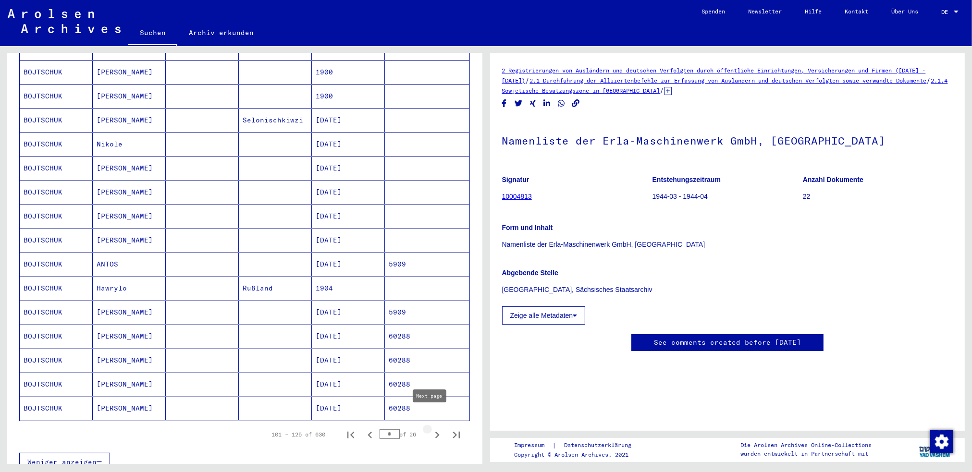
click at [431, 429] on icon "Next page" at bounding box center [437, 435] width 13 height 13
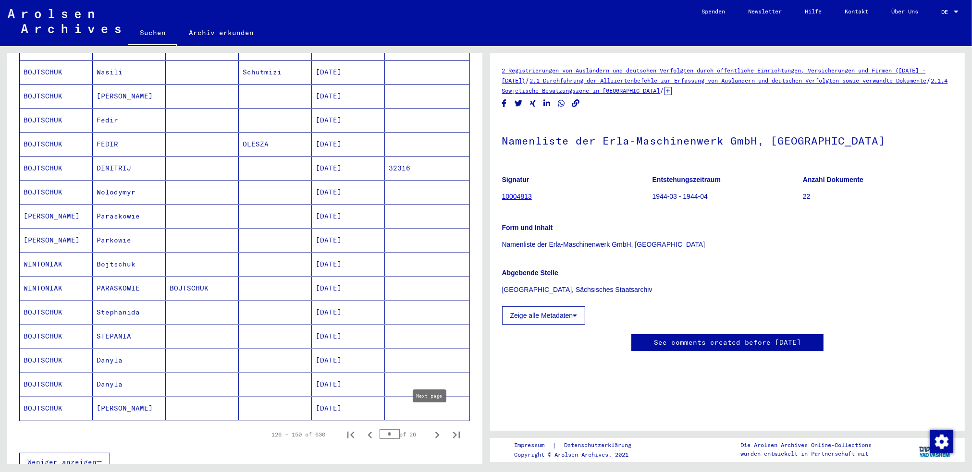
click at [433, 429] on icon "Next page" at bounding box center [437, 435] width 13 height 13
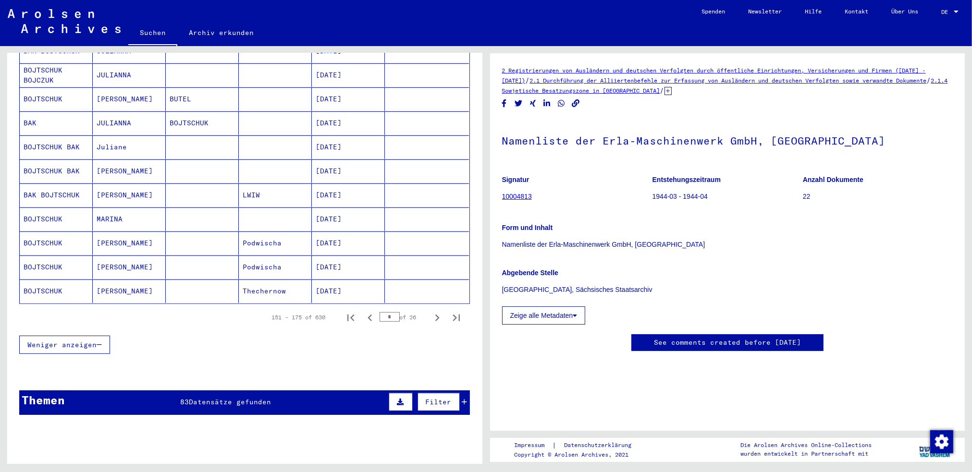
scroll to position [529, 0]
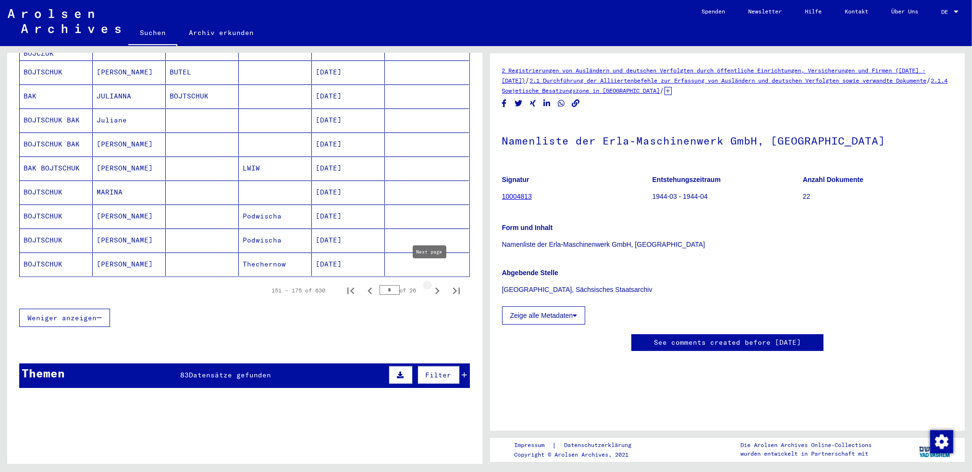
click at [431, 285] on icon "Next page" at bounding box center [437, 291] width 13 height 13
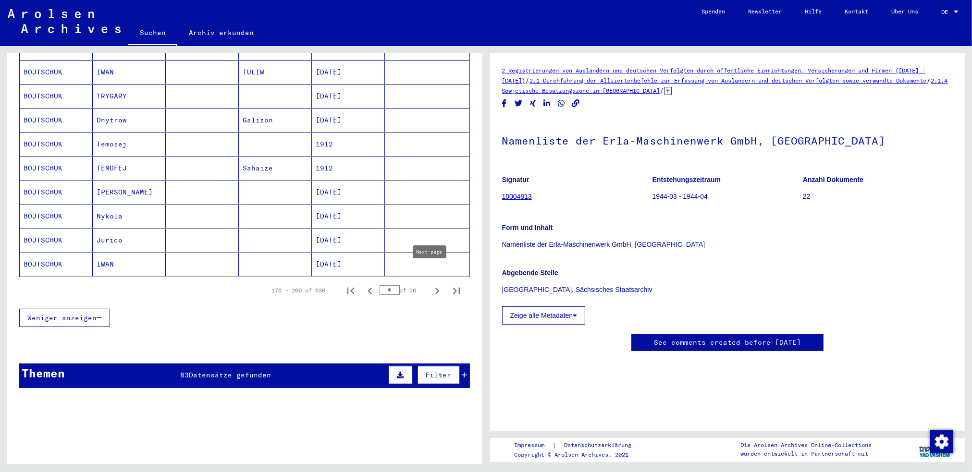
click at [431, 285] on icon "Next page" at bounding box center [437, 291] width 13 height 13
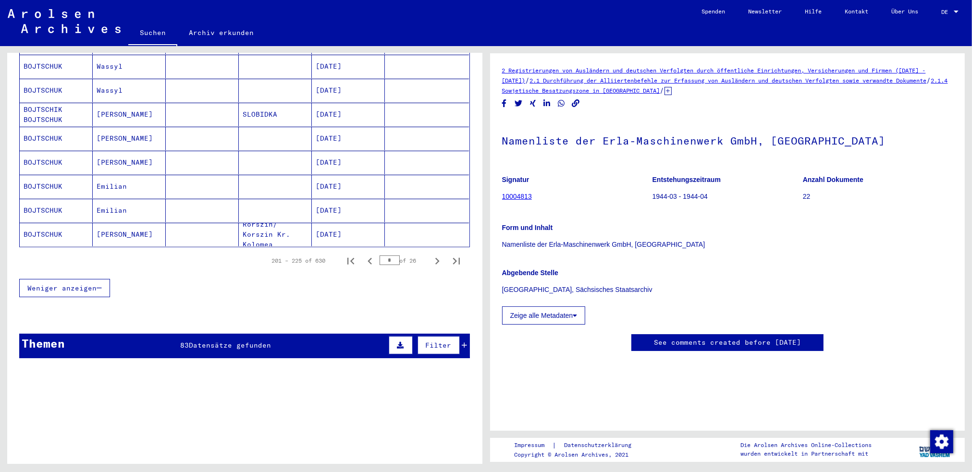
scroll to position [577, 0]
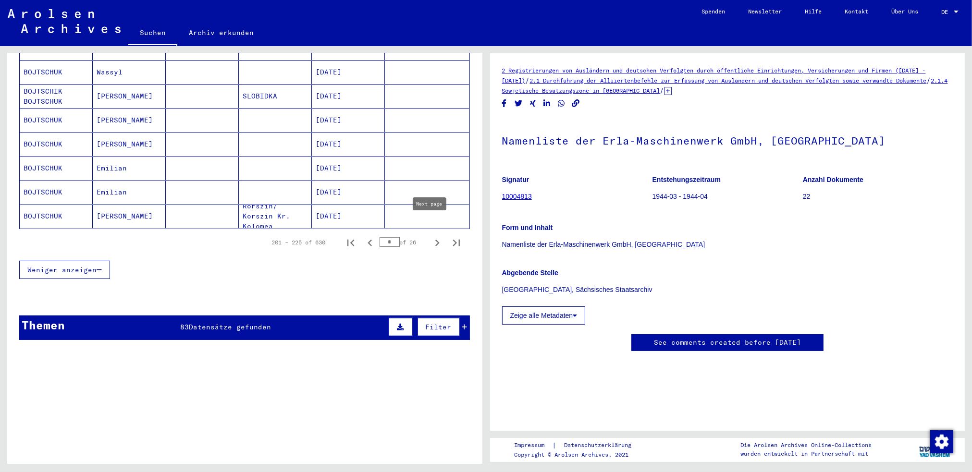
click at [435, 240] on icon "Next page" at bounding box center [437, 243] width 4 height 7
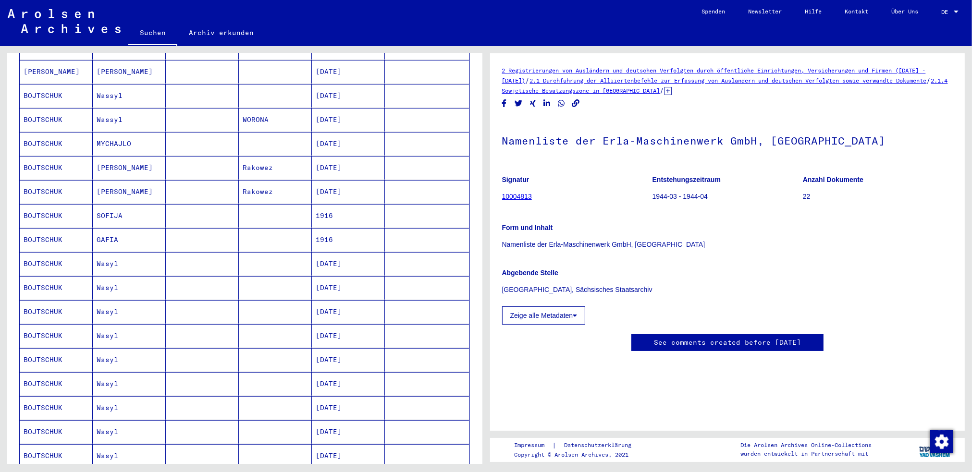
scroll to position [336, 0]
click at [132, 181] on mat-cell "[PERSON_NAME]" at bounding box center [129, 193] width 73 height 24
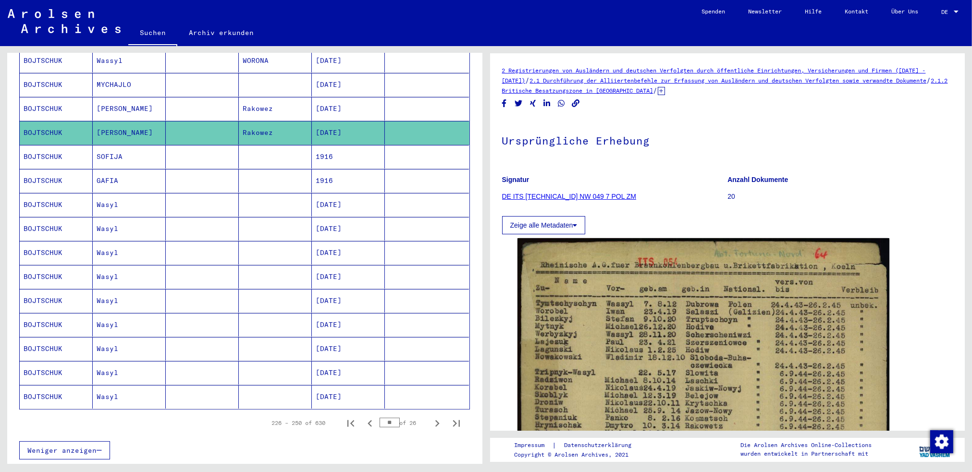
scroll to position [433, 0]
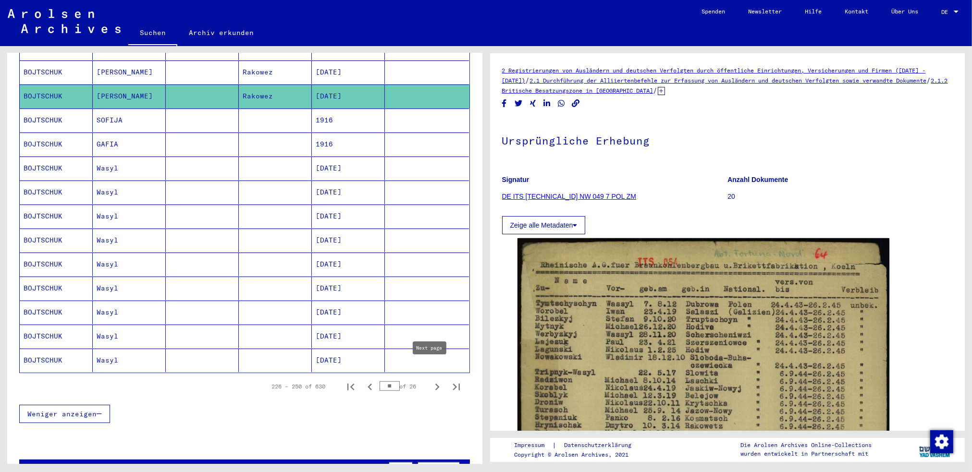
click at [431, 381] on icon "Next page" at bounding box center [437, 387] width 13 height 13
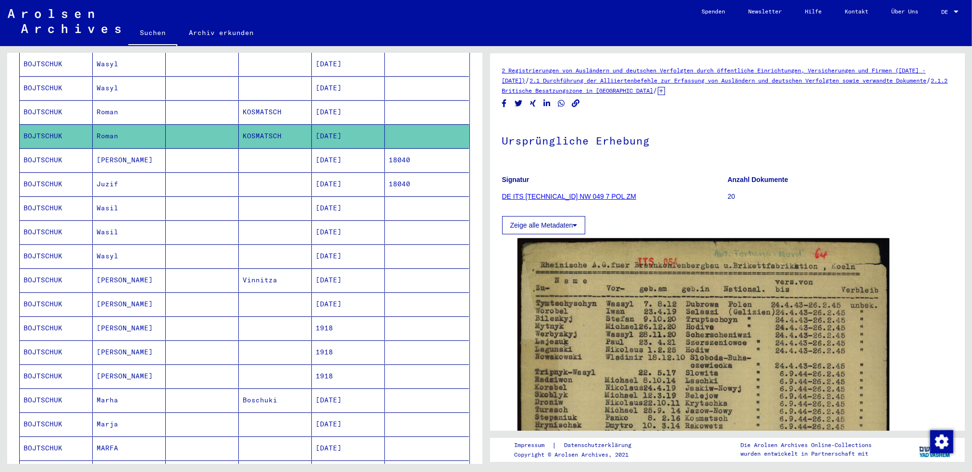
scroll to position [240, 0]
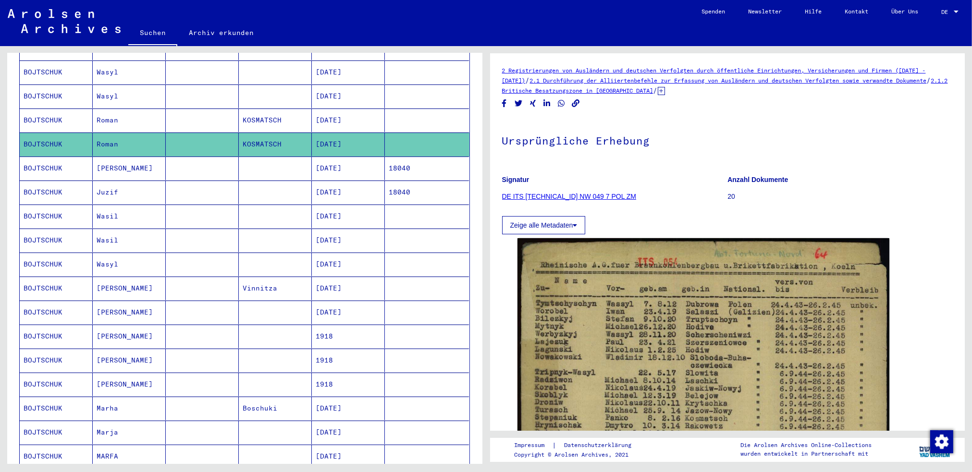
click at [127, 301] on mat-cell "[PERSON_NAME]" at bounding box center [129, 313] width 73 height 24
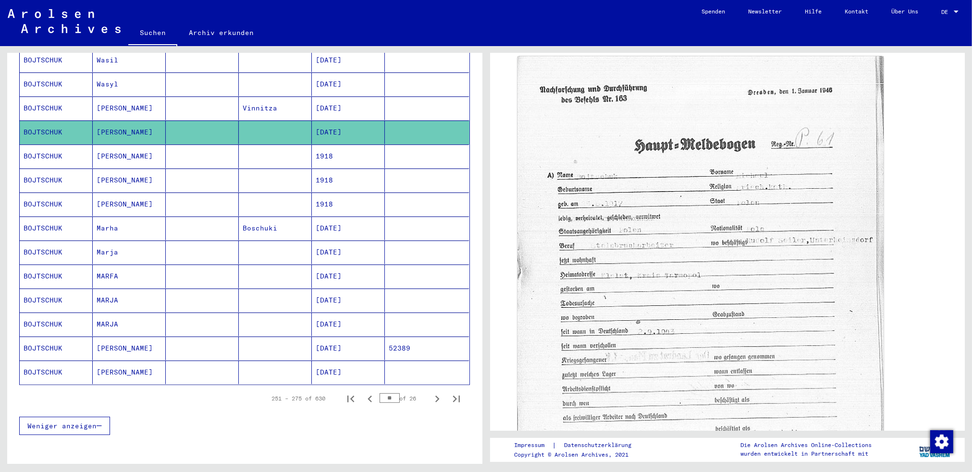
scroll to position [433, 0]
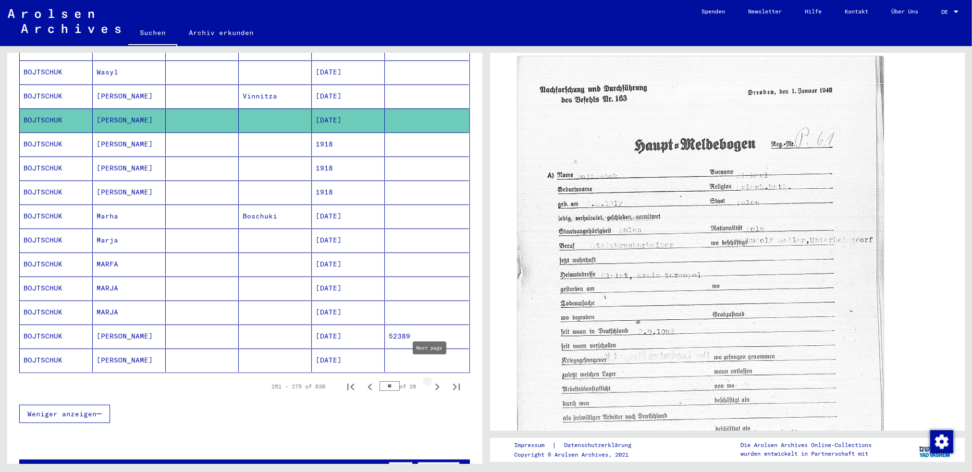
click at [431, 381] on icon "Next page" at bounding box center [437, 387] width 13 height 13
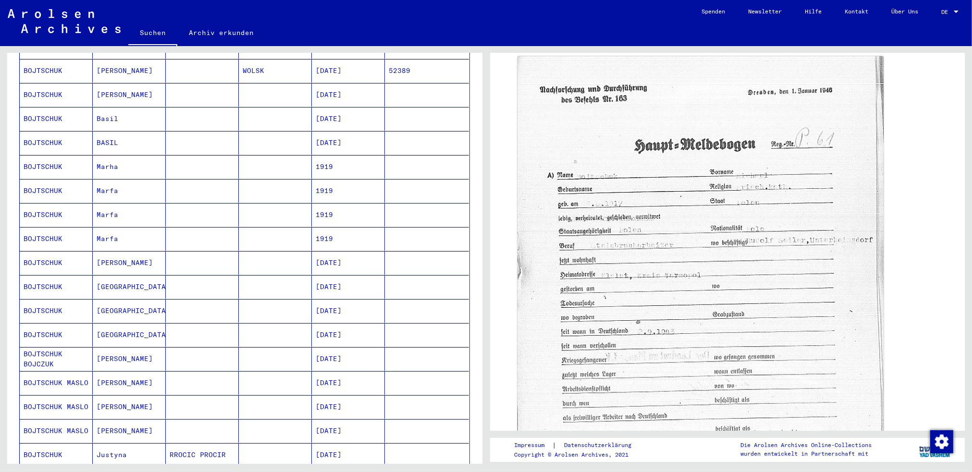
scroll to position [192, 0]
click at [119, 253] on mat-cell "[PERSON_NAME]" at bounding box center [129, 265] width 73 height 24
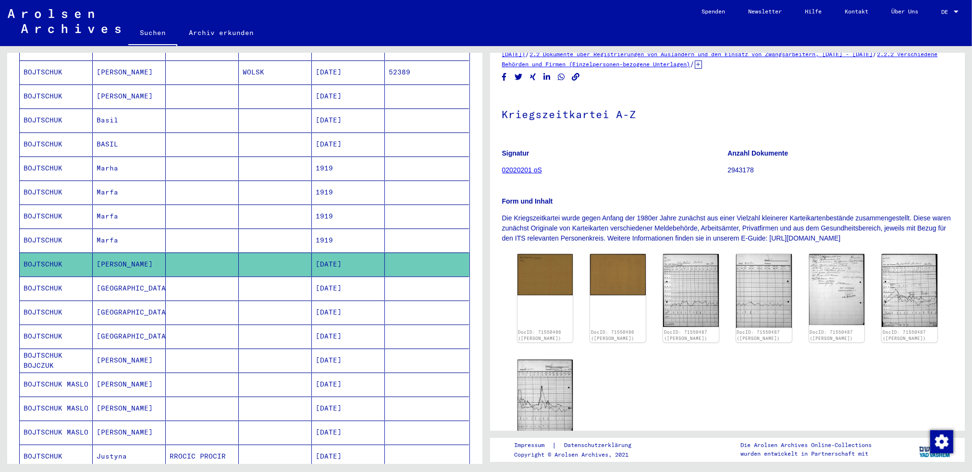
scroll to position [48, 0]
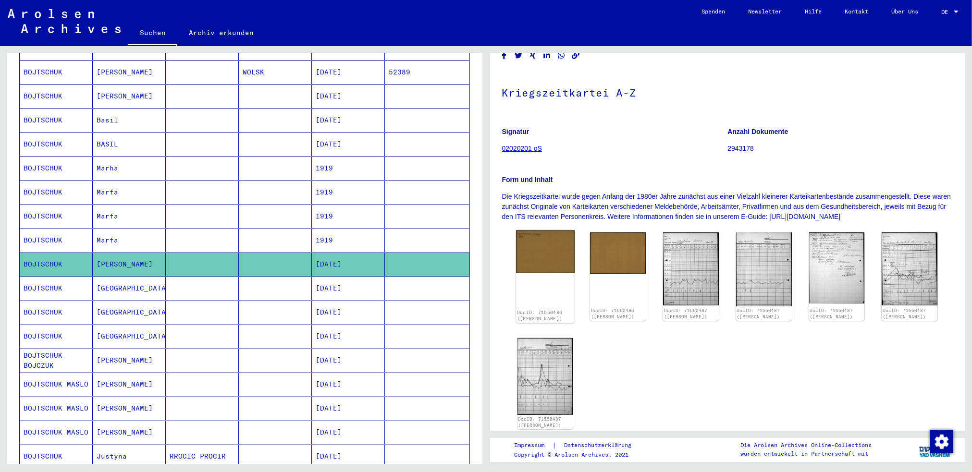
click at [556, 263] on img at bounding box center [545, 252] width 59 height 43
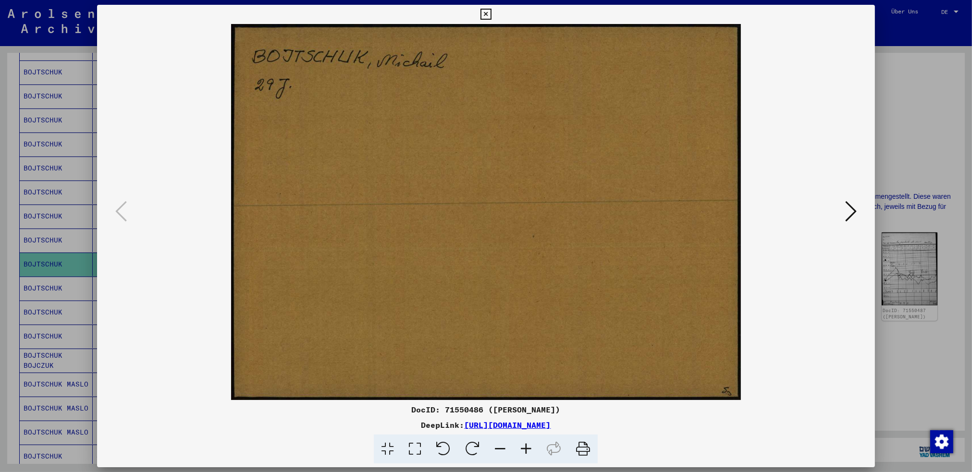
click at [852, 215] on icon at bounding box center [851, 211] width 12 height 23
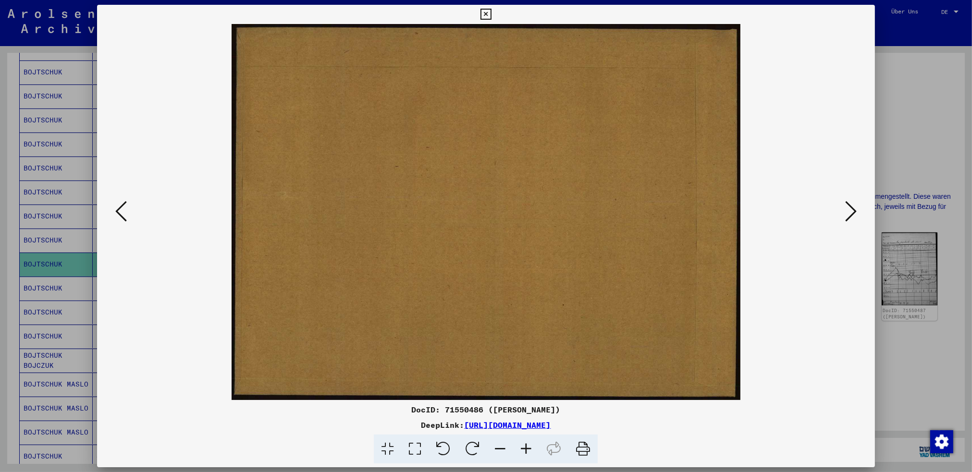
click at [852, 216] on icon at bounding box center [851, 211] width 12 height 23
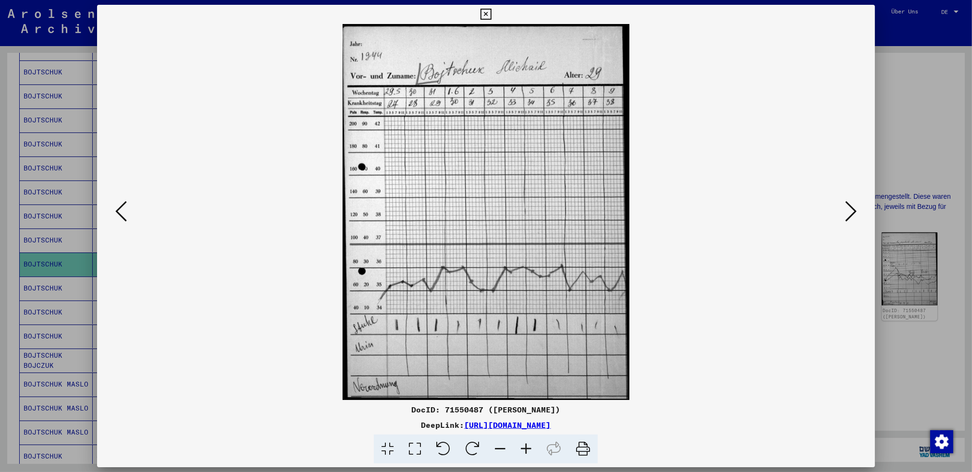
click at [856, 214] on icon at bounding box center [851, 211] width 12 height 23
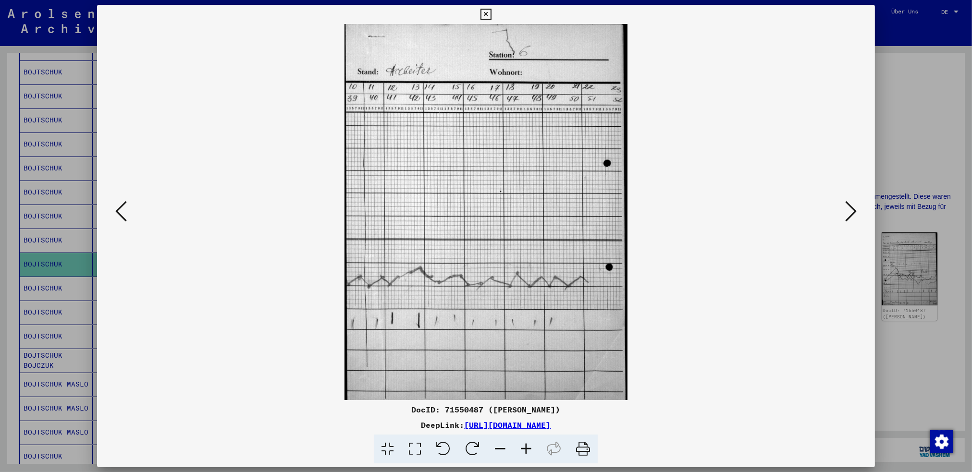
click at [856, 214] on icon at bounding box center [851, 211] width 12 height 23
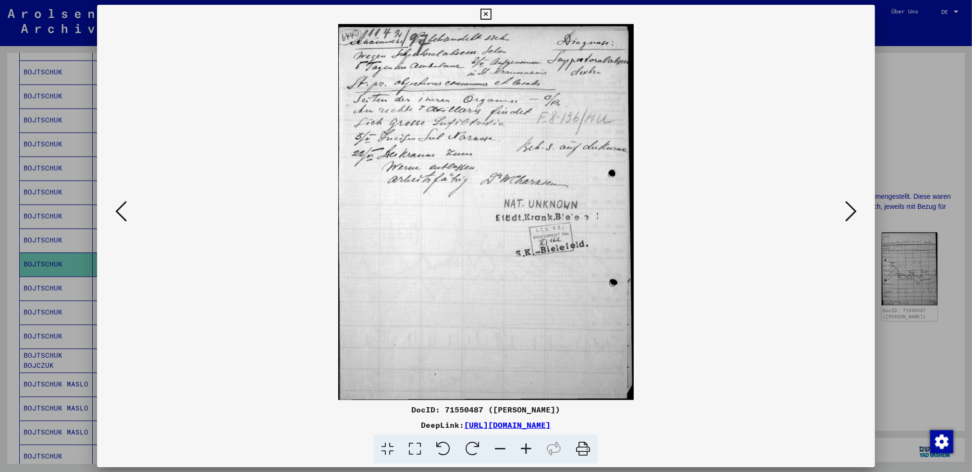
click at [856, 214] on icon at bounding box center [851, 211] width 12 height 23
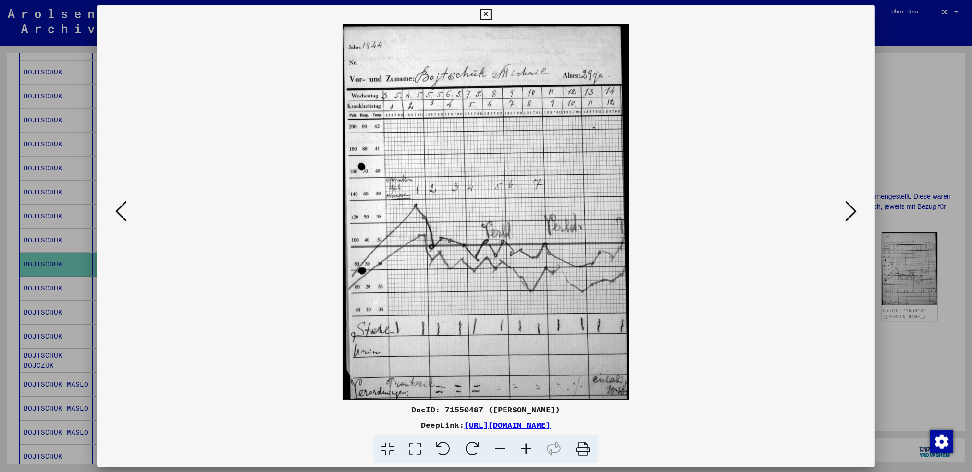
click at [854, 212] on icon at bounding box center [851, 211] width 12 height 23
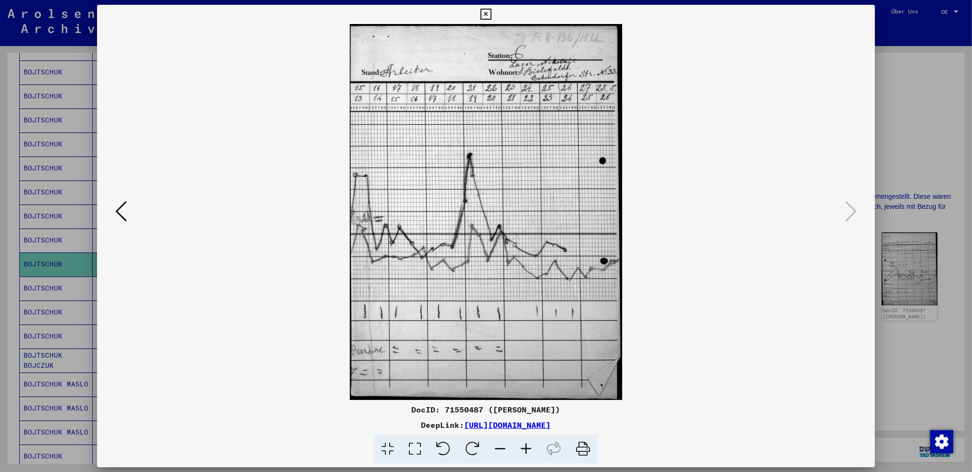
drag, startPoint x: 484, startPoint y: 14, endPoint x: 489, endPoint y: 13, distance: 4.9
click at [484, 13] on icon at bounding box center [486, 15] width 11 height 12
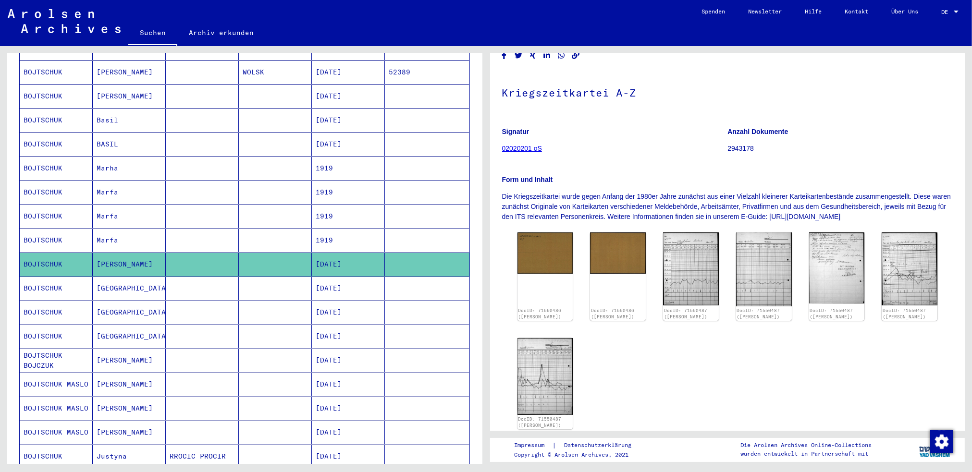
click at [113, 325] on mat-cell "[GEOGRAPHIC_DATA]" at bounding box center [129, 337] width 73 height 24
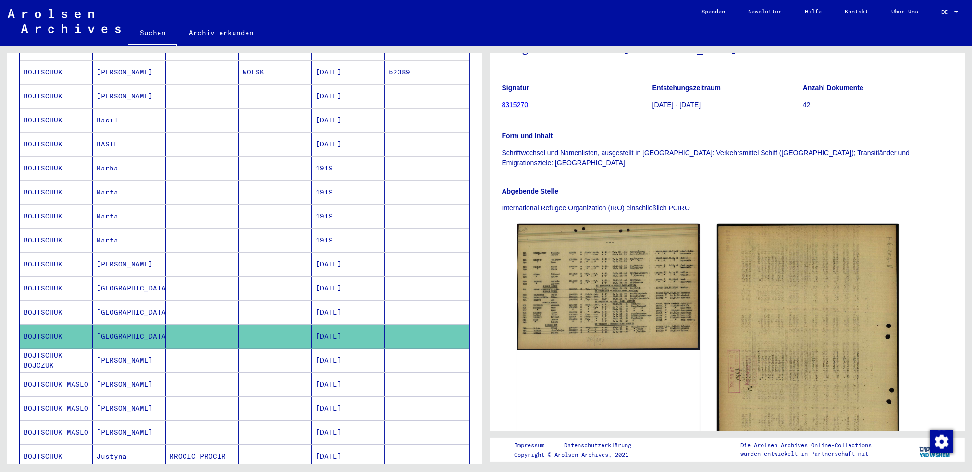
scroll to position [144, 0]
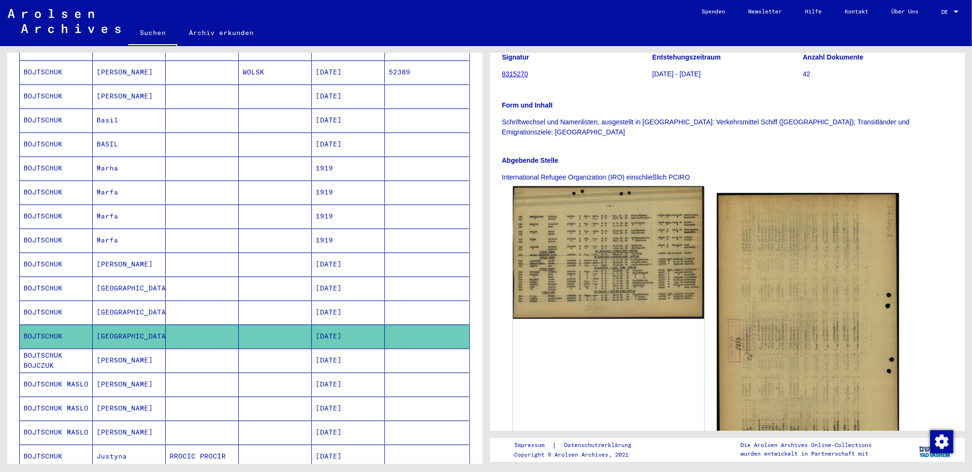
click at [606, 246] on img at bounding box center [608, 252] width 191 height 133
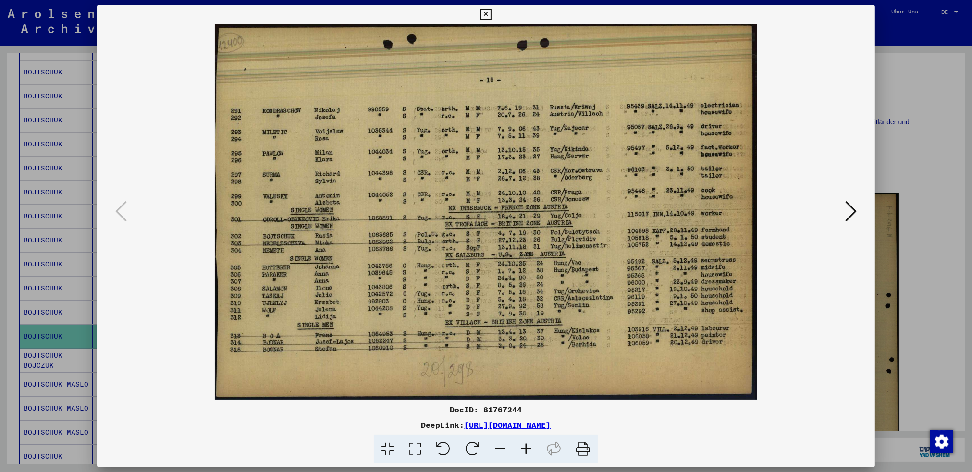
click at [488, 13] on icon at bounding box center [486, 15] width 11 height 12
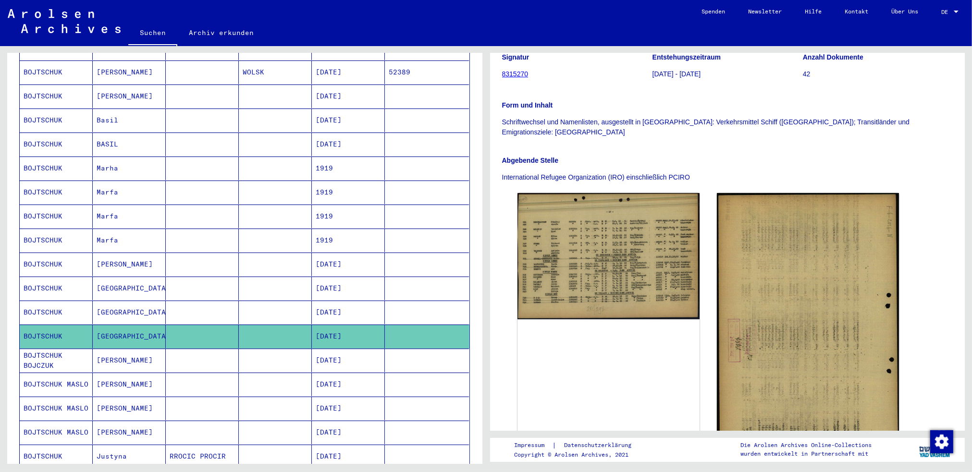
click at [101, 277] on mat-cell "[GEOGRAPHIC_DATA]" at bounding box center [129, 289] width 73 height 24
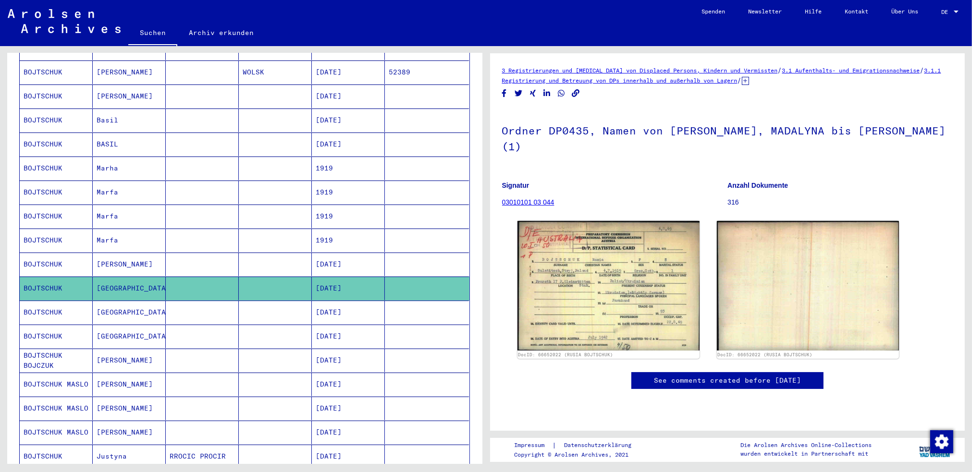
click at [123, 253] on mat-cell "[PERSON_NAME]" at bounding box center [129, 265] width 73 height 24
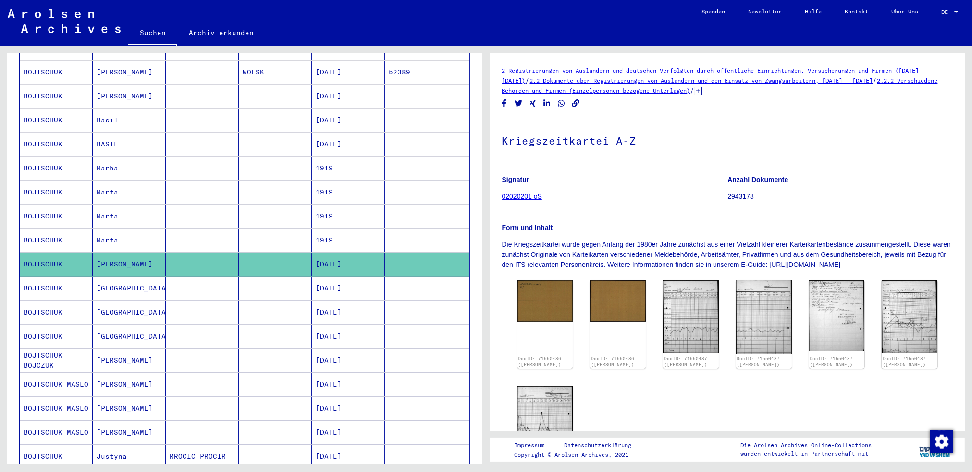
click at [114, 277] on mat-cell "[GEOGRAPHIC_DATA]" at bounding box center [129, 289] width 73 height 24
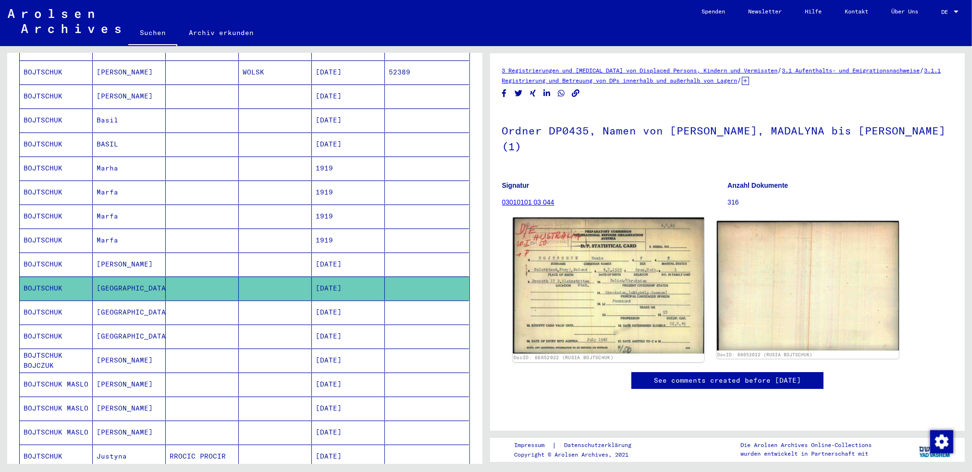
click at [581, 280] on img at bounding box center [608, 286] width 191 height 136
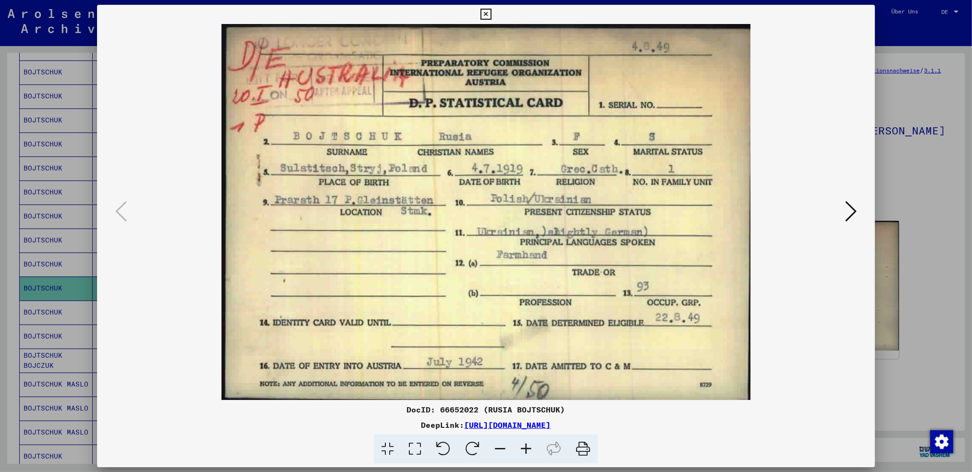
click at [486, 11] on icon at bounding box center [486, 15] width 11 height 12
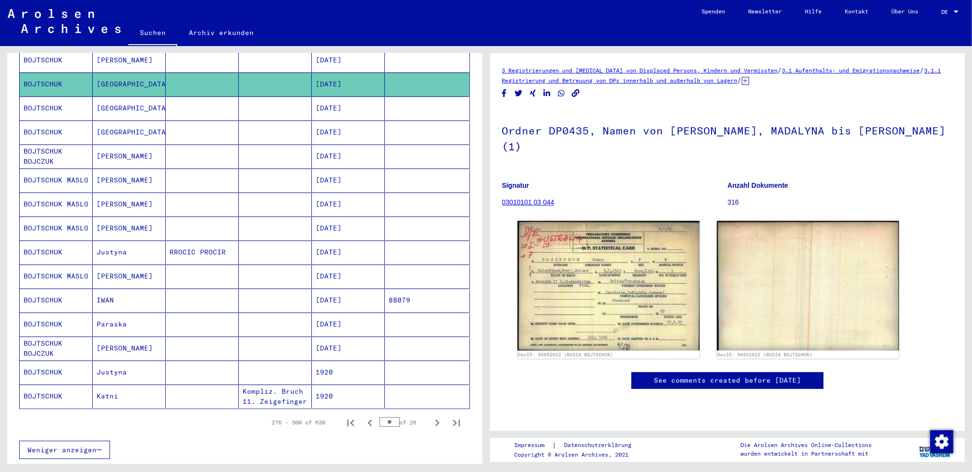
scroll to position [433, 0]
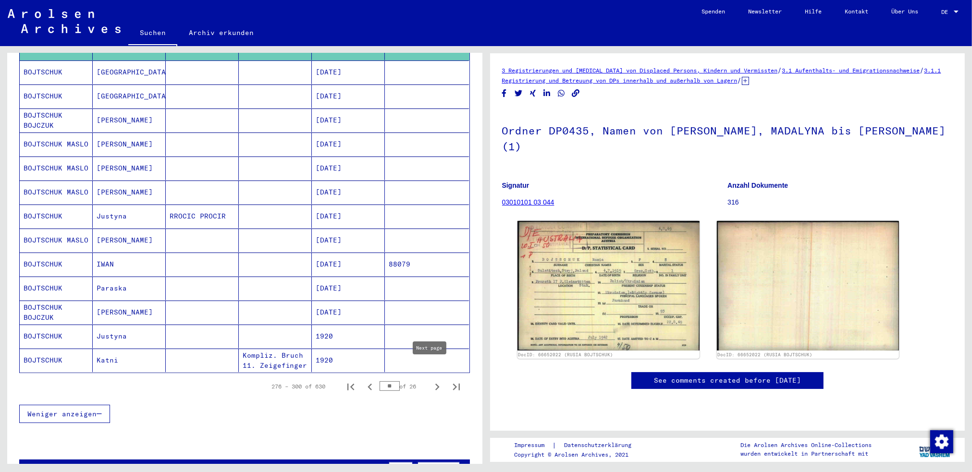
click at [431, 381] on icon "Next page" at bounding box center [437, 387] width 13 height 13
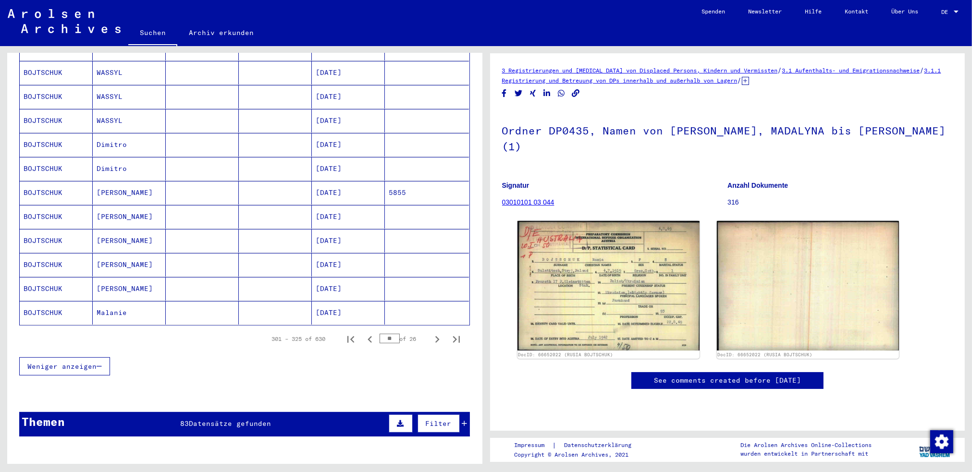
scroll to position [481, 0]
click at [435, 336] on icon "Next page" at bounding box center [437, 339] width 4 height 7
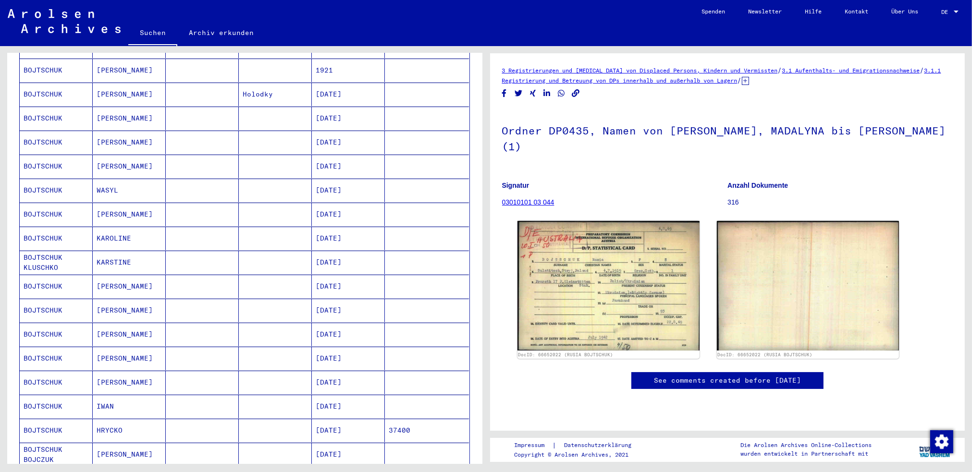
scroll to position [192, 0]
click at [126, 157] on mat-cell "[PERSON_NAME]" at bounding box center [129, 169] width 73 height 24
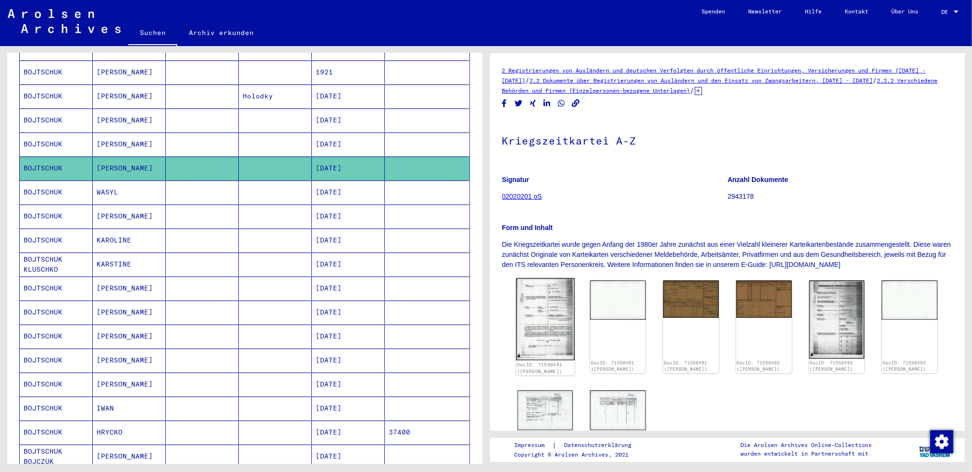
click at [541, 305] on img at bounding box center [545, 319] width 59 height 82
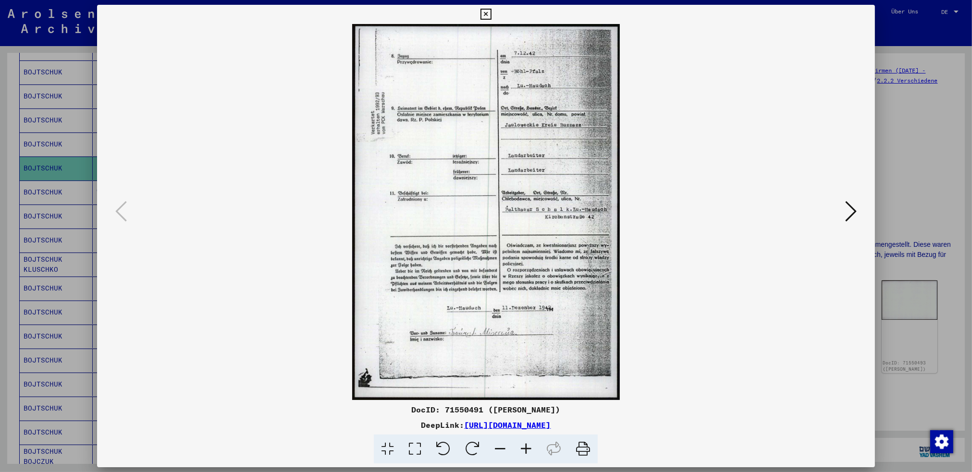
click at [854, 209] on icon at bounding box center [851, 211] width 12 height 23
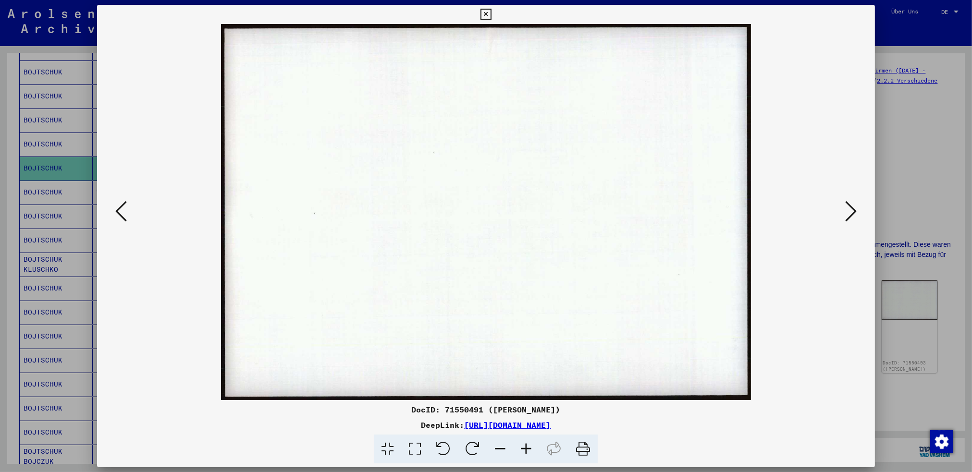
click at [854, 209] on icon at bounding box center [851, 211] width 12 height 23
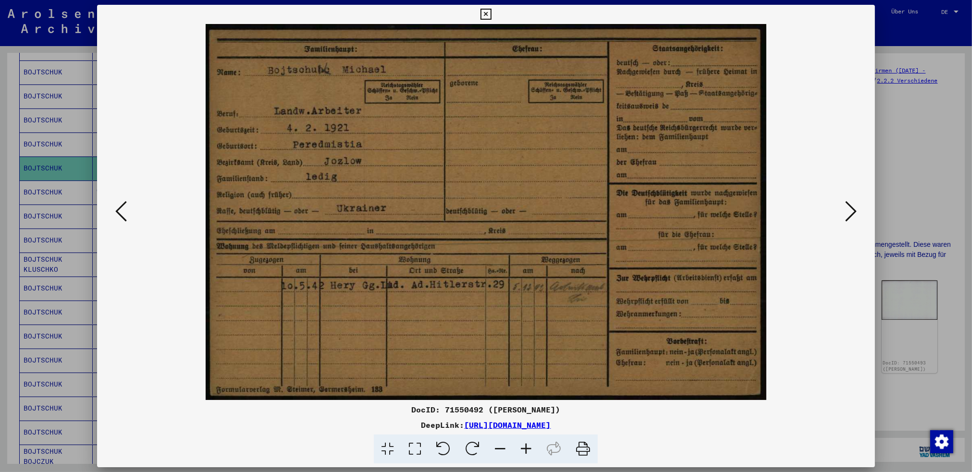
click at [850, 214] on icon at bounding box center [851, 211] width 12 height 23
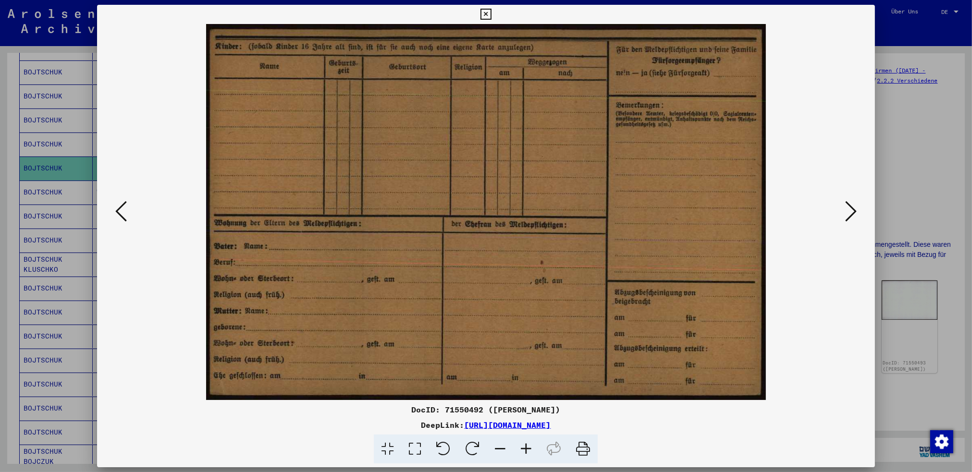
click at [850, 215] on icon at bounding box center [851, 211] width 12 height 23
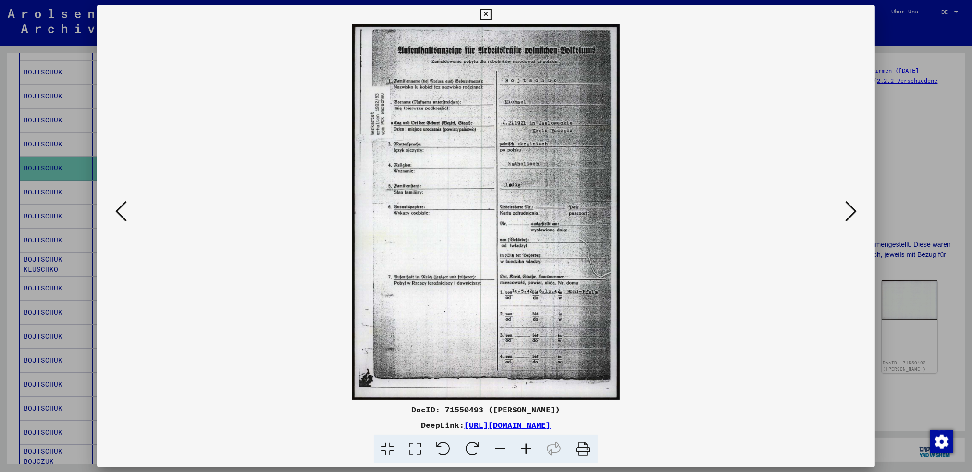
click at [850, 215] on icon at bounding box center [851, 211] width 12 height 23
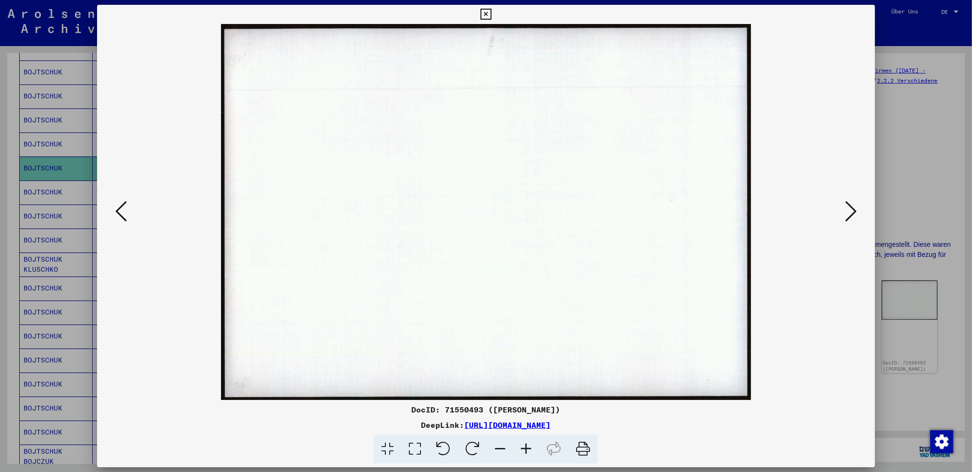
click at [486, 16] on icon at bounding box center [486, 15] width 11 height 12
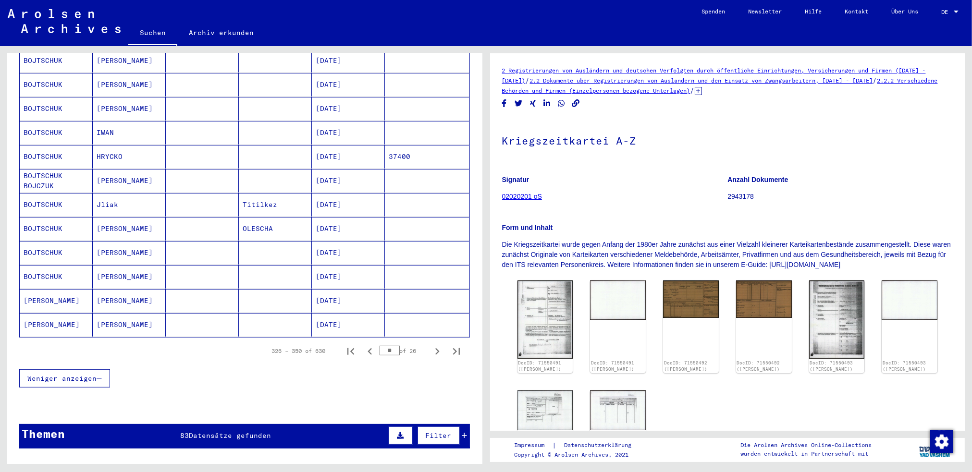
scroll to position [481, 0]
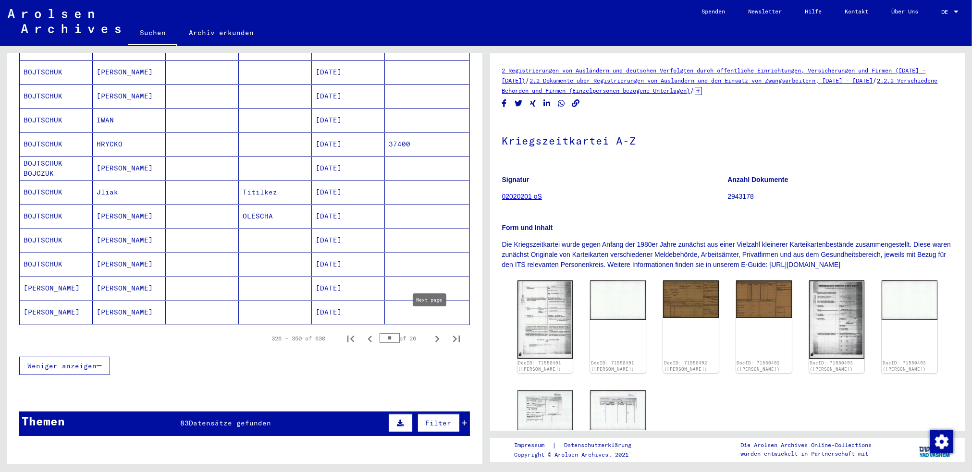
click at [433, 333] on icon "Next page" at bounding box center [437, 339] width 13 height 13
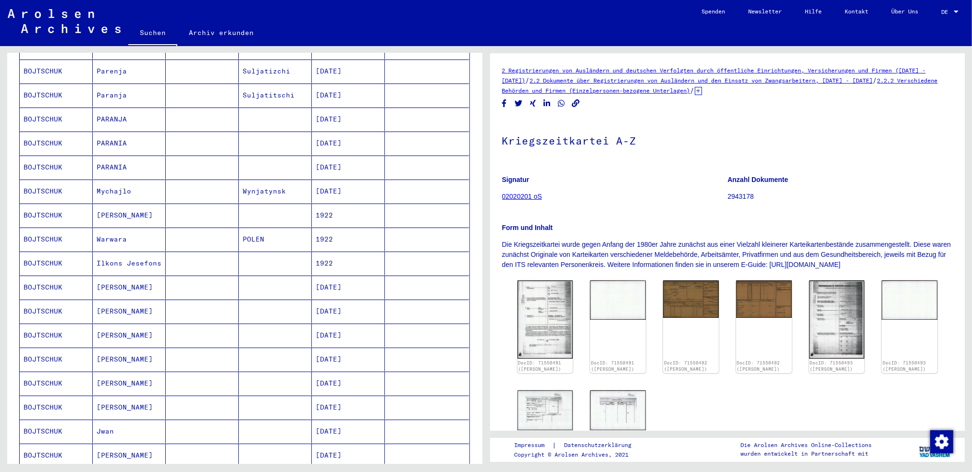
scroll to position [336, 0]
click at [136, 181] on mat-cell "Mychajlo" at bounding box center [129, 193] width 73 height 24
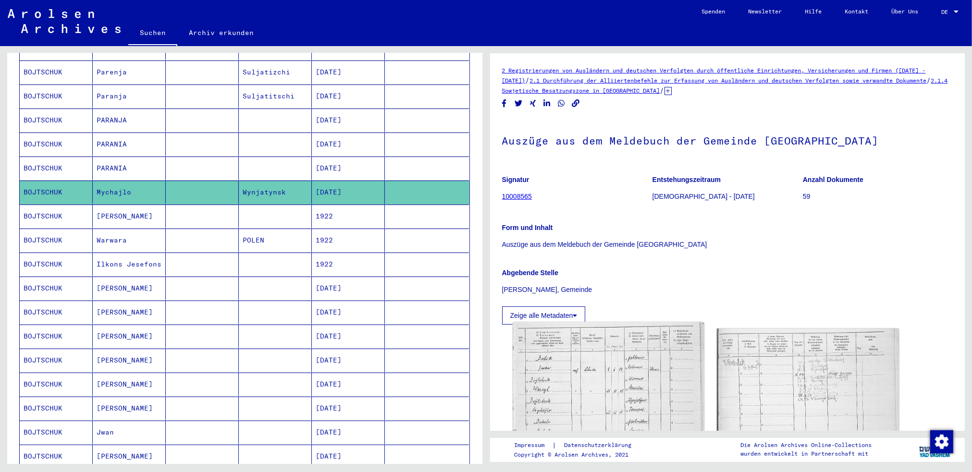
click at [613, 374] on img at bounding box center [608, 449] width 191 height 255
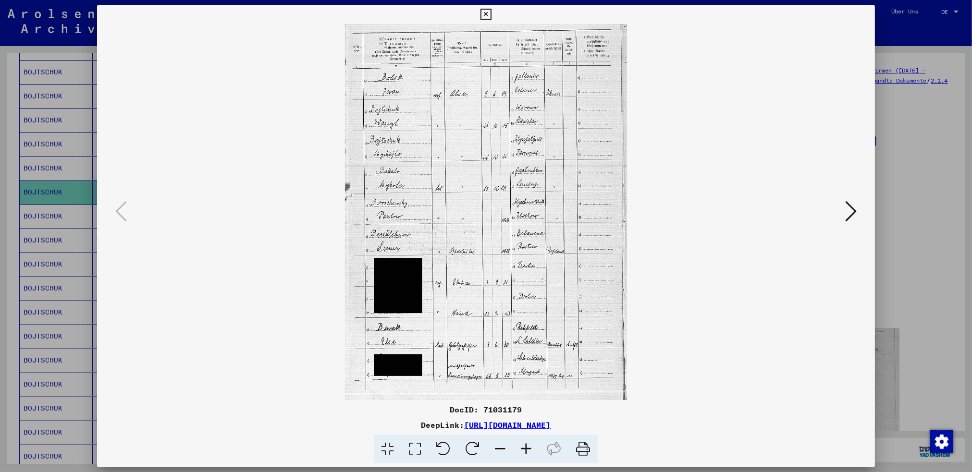
click at [485, 15] on icon at bounding box center [486, 15] width 11 height 12
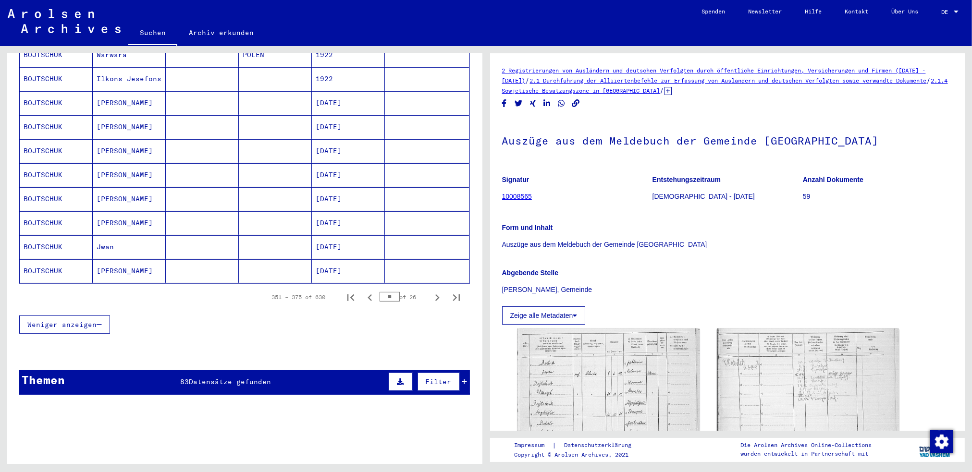
scroll to position [577, 0]
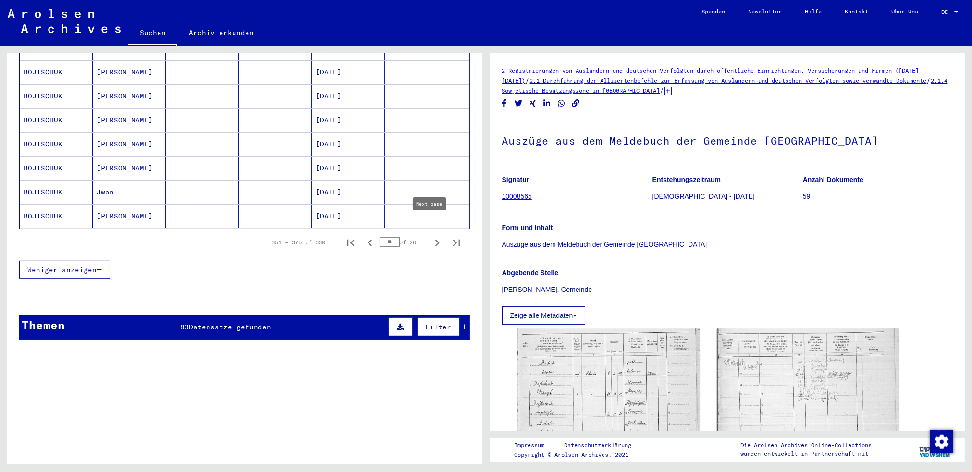
click at [432, 236] on icon "Next page" at bounding box center [437, 242] width 13 height 13
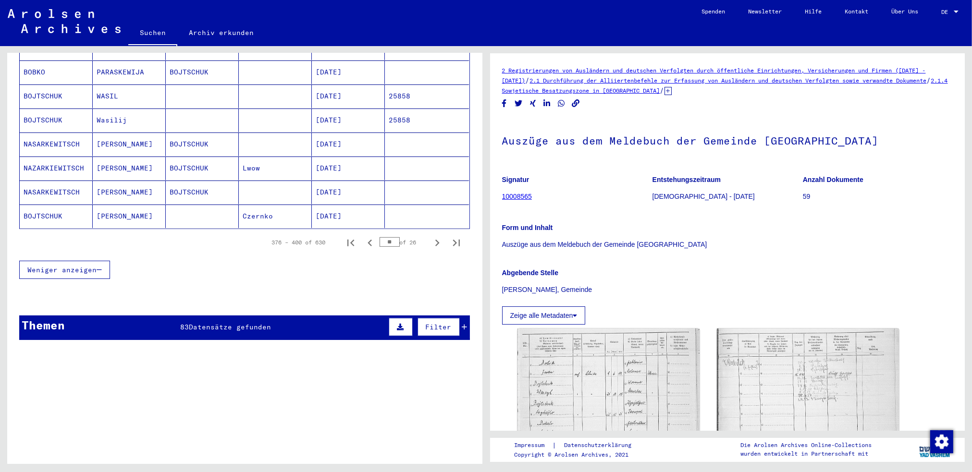
click at [111, 205] on mat-cell "[PERSON_NAME]" at bounding box center [129, 217] width 73 height 24
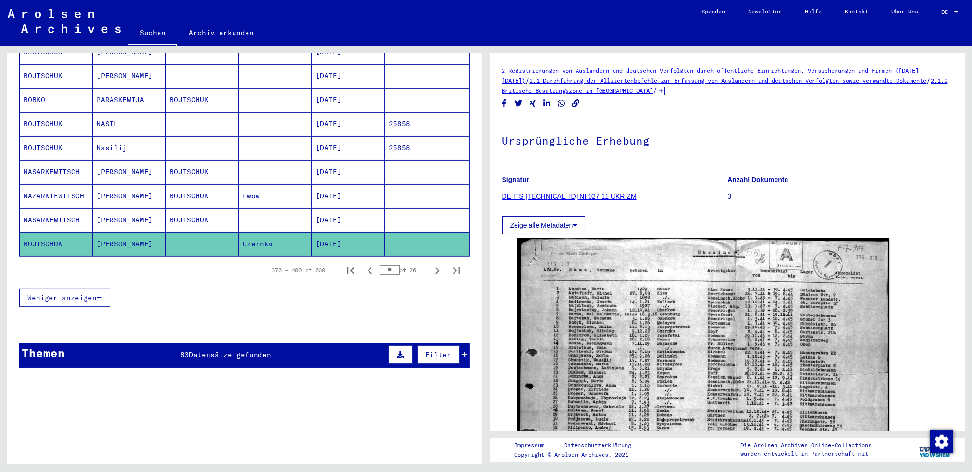
scroll to position [625, 0]
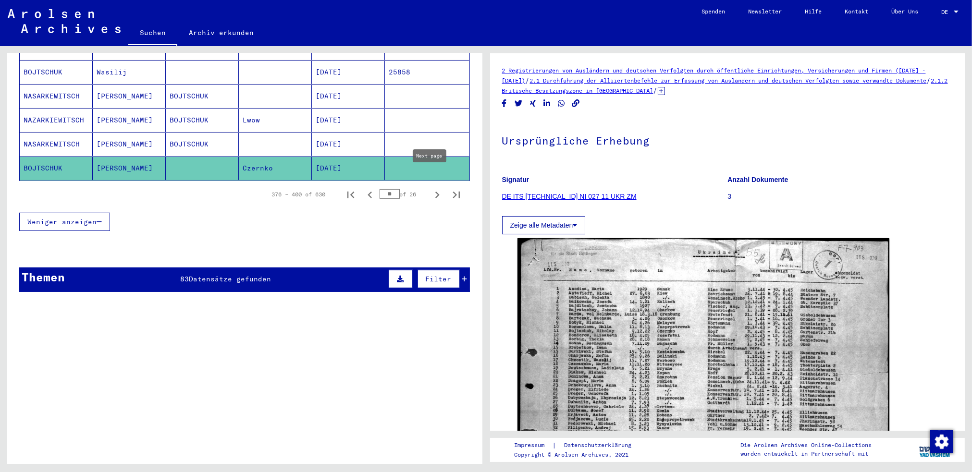
click at [435, 192] on icon "Next page" at bounding box center [437, 195] width 4 height 7
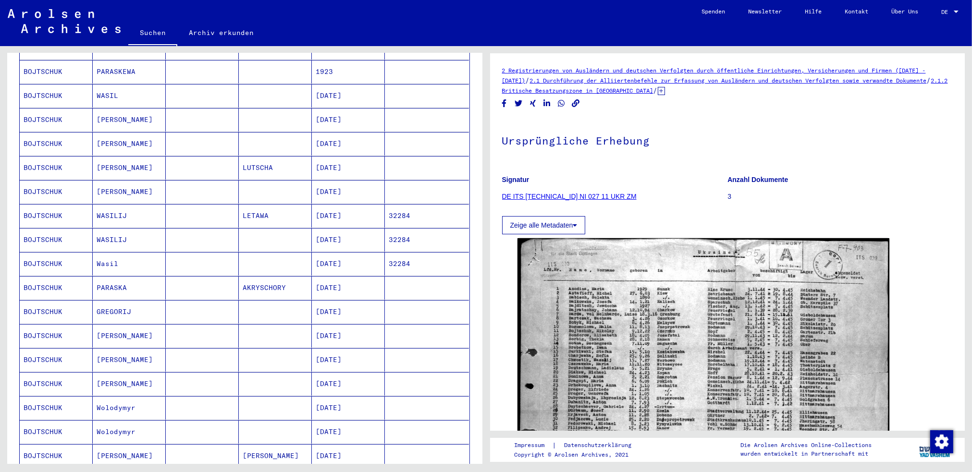
scroll to position [288, 0]
click at [145, 181] on mat-cell "[PERSON_NAME]" at bounding box center [129, 193] width 73 height 24
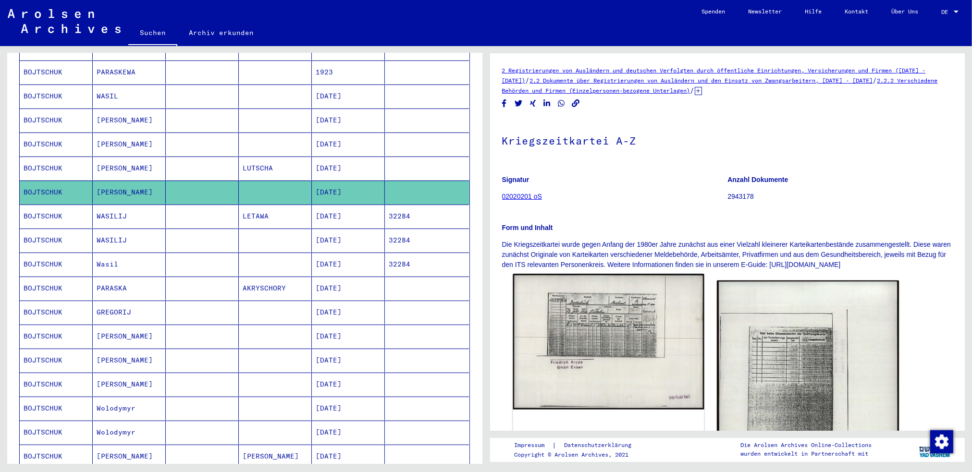
click at [604, 331] on img at bounding box center [608, 342] width 191 height 136
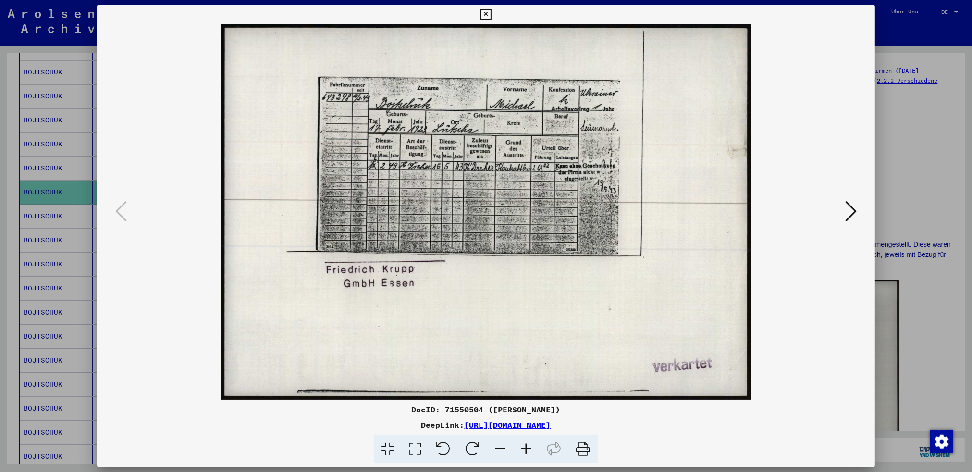
click at [486, 13] on icon at bounding box center [486, 15] width 11 height 12
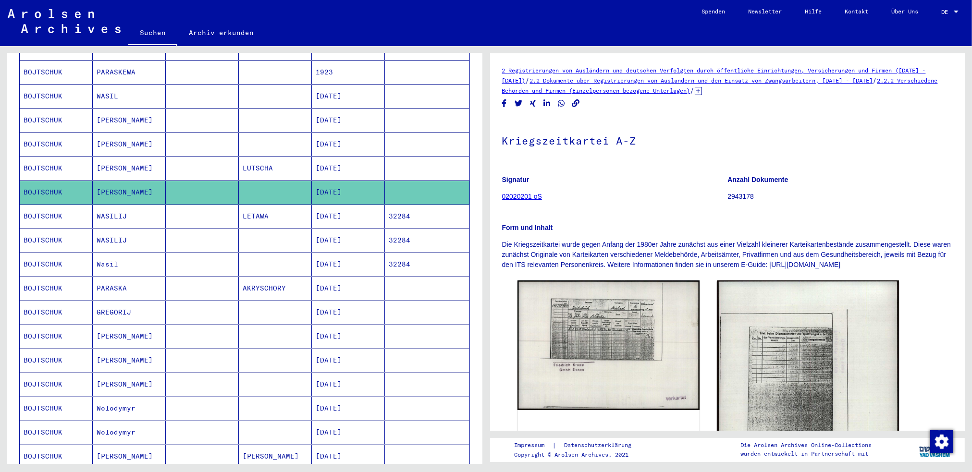
click at [115, 158] on mat-cell "[PERSON_NAME]" at bounding box center [129, 169] width 73 height 24
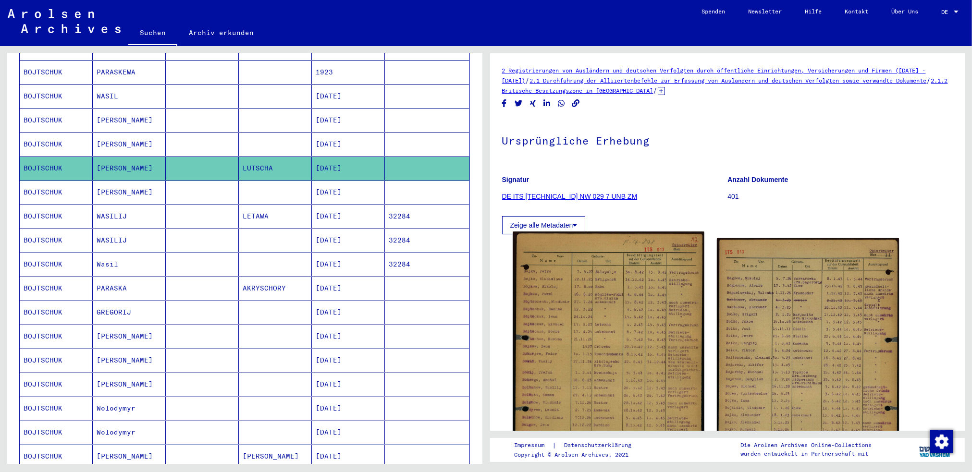
click at [605, 345] on img at bounding box center [608, 366] width 191 height 268
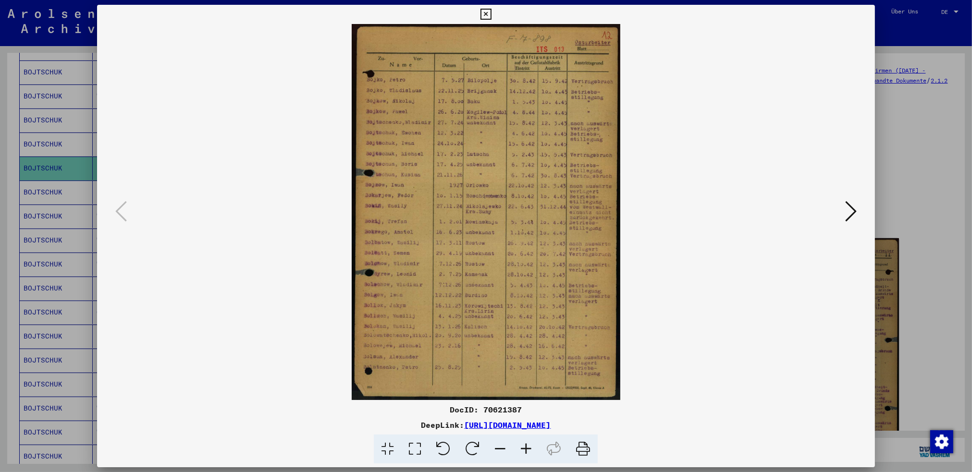
click at [486, 16] on icon at bounding box center [486, 15] width 11 height 12
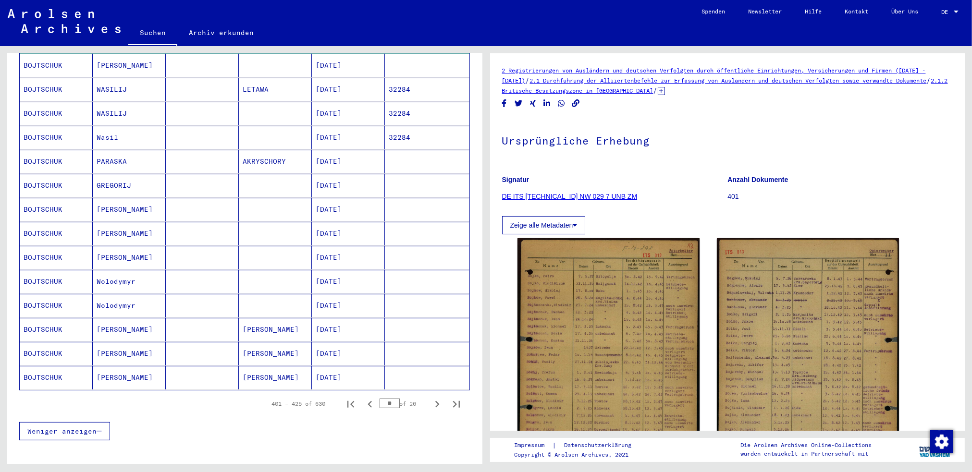
scroll to position [481, 0]
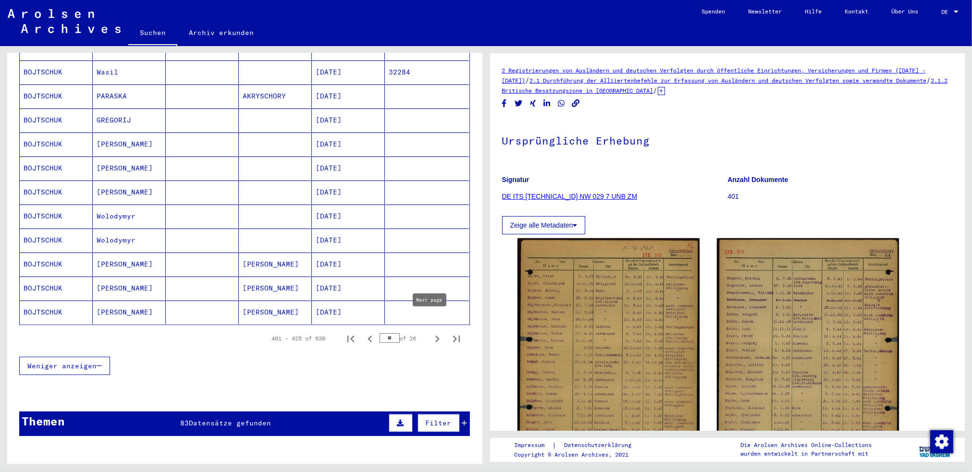
click at [431, 333] on icon "Next page" at bounding box center [437, 339] width 13 height 13
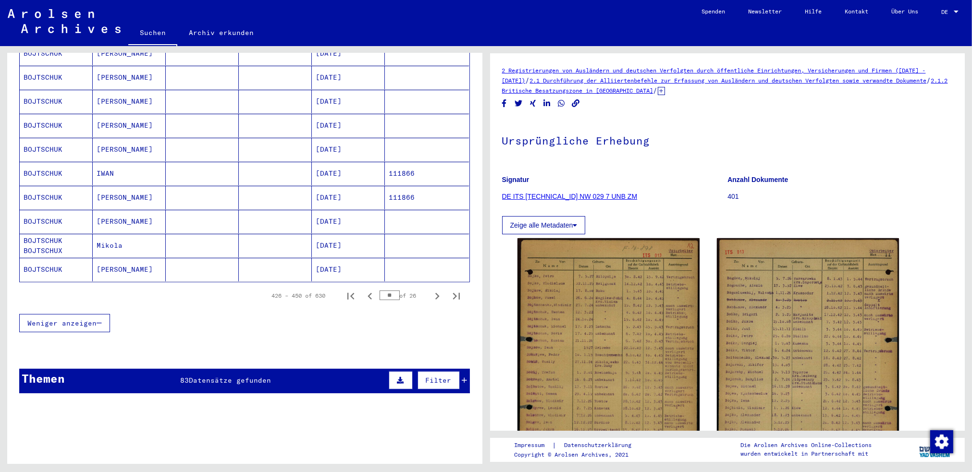
scroll to position [577, 0]
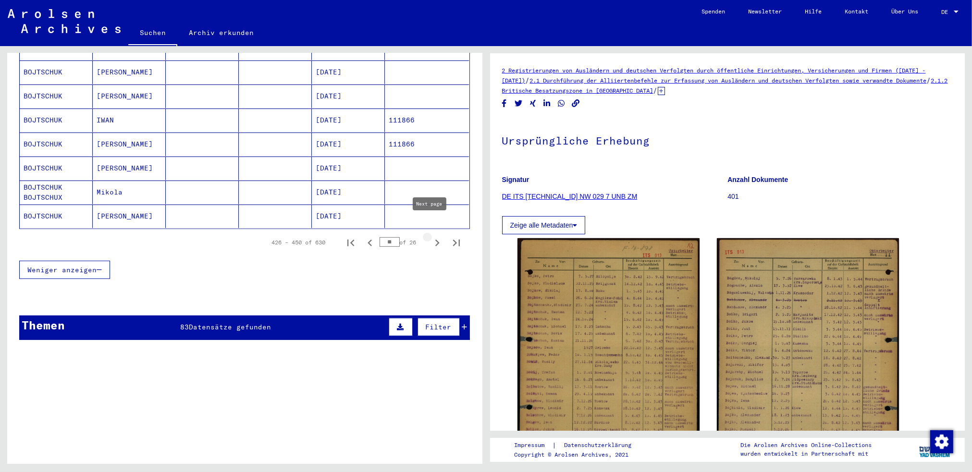
click at [432, 236] on icon "Next page" at bounding box center [437, 242] width 13 height 13
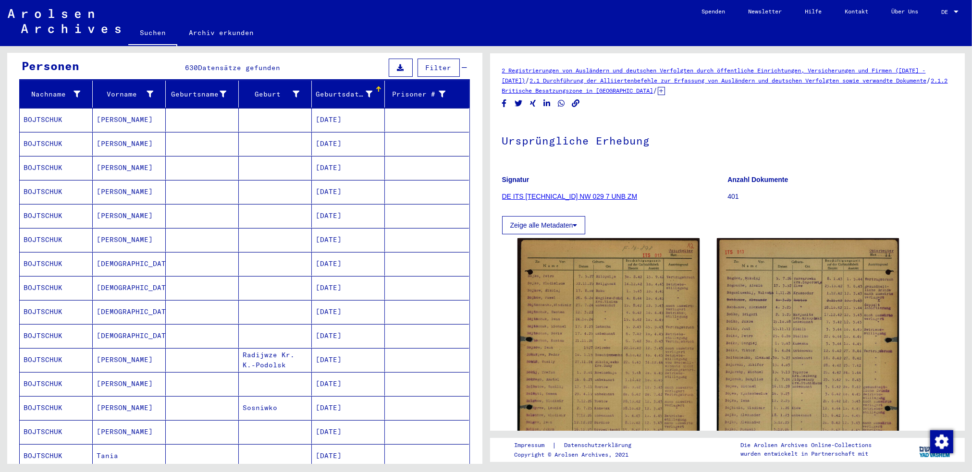
scroll to position [96, 0]
click at [106, 134] on mat-cell "[PERSON_NAME]" at bounding box center [129, 145] width 73 height 24
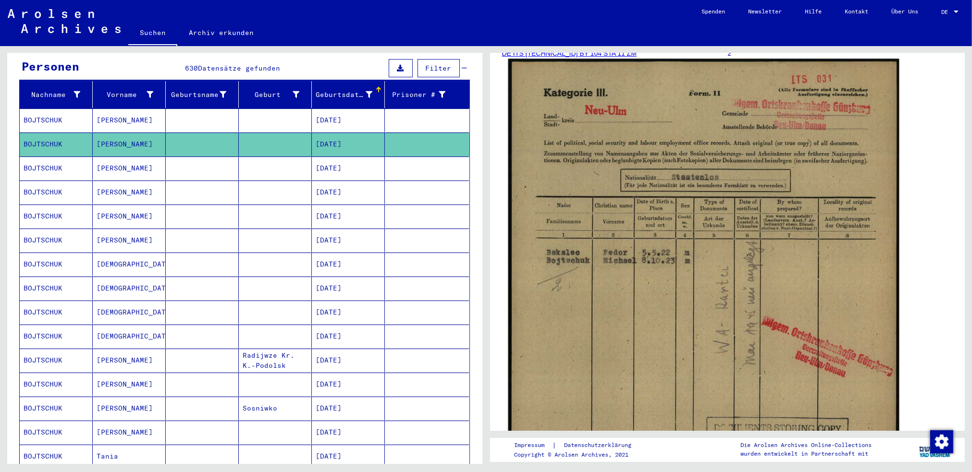
scroll to position [144, 0]
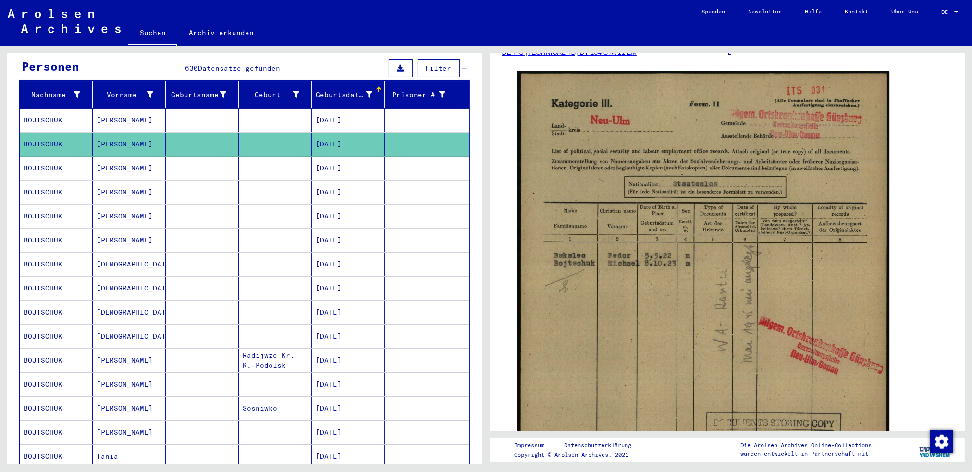
drag, startPoint x: 110, startPoint y: 109, endPoint x: 306, endPoint y: 104, distance: 195.7
click at [111, 109] on mat-cell "[PERSON_NAME]" at bounding box center [129, 121] width 73 height 24
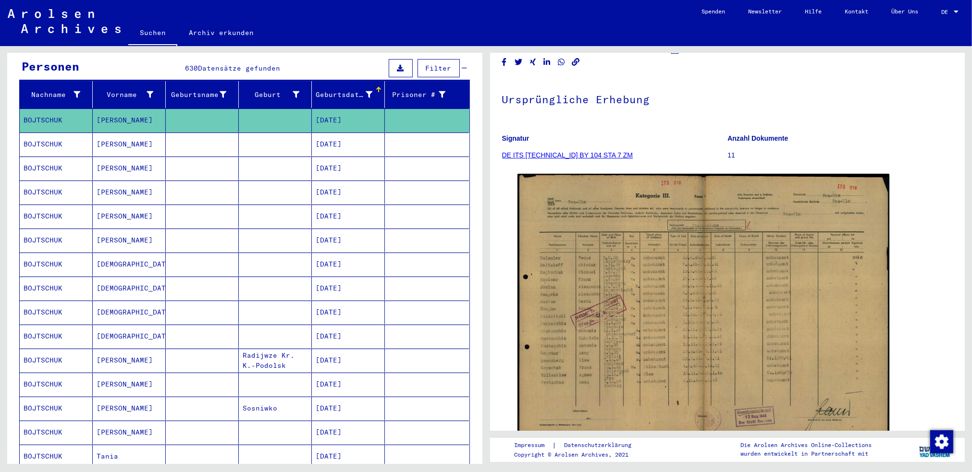
scroll to position [96, 0]
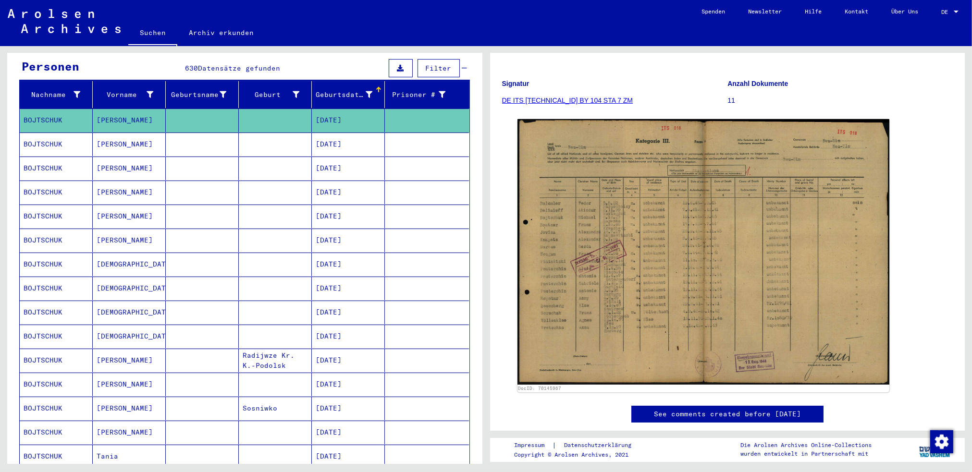
click at [136, 157] on mat-cell "[PERSON_NAME]" at bounding box center [129, 169] width 73 height 24
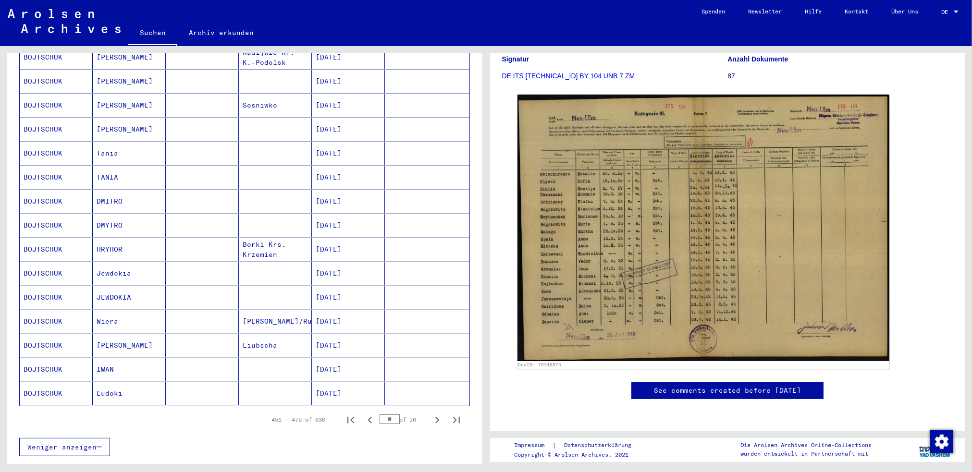
scroll to position [433, 0]
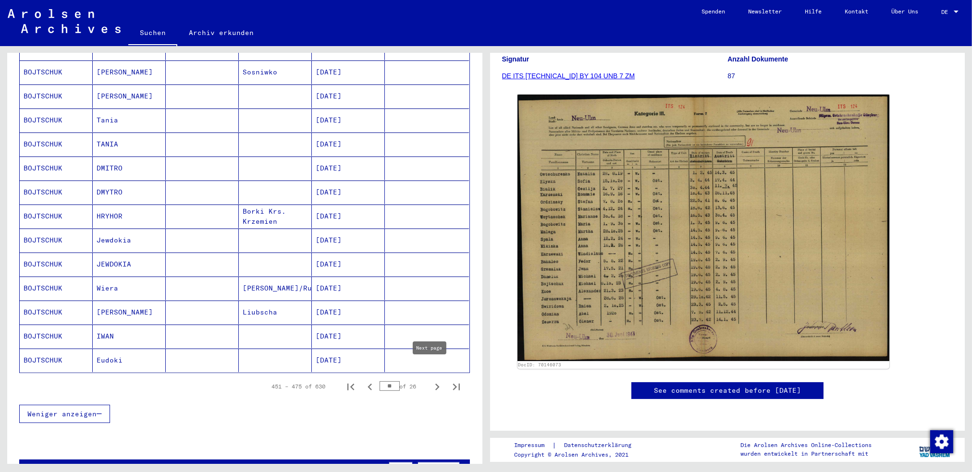
click at [435, 384] on icon "Next page" at bounding box center [437, 387] width 4 height 7
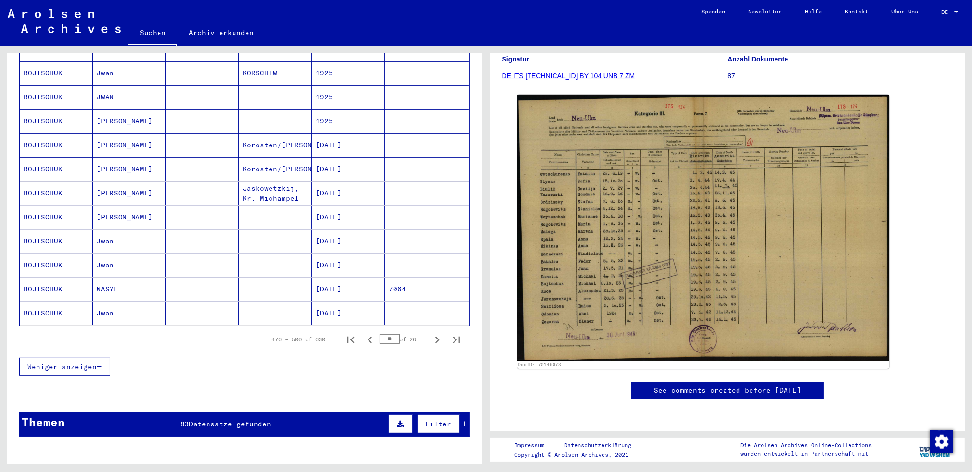
scroll to position [577, 0]
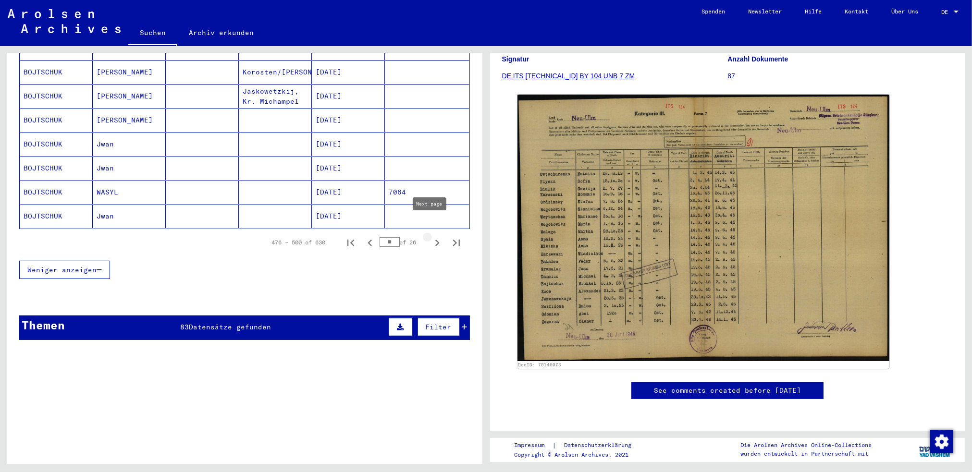
click at [432, 236] on icon "Next page" at bounding box center [437, 242] width 13 height 13
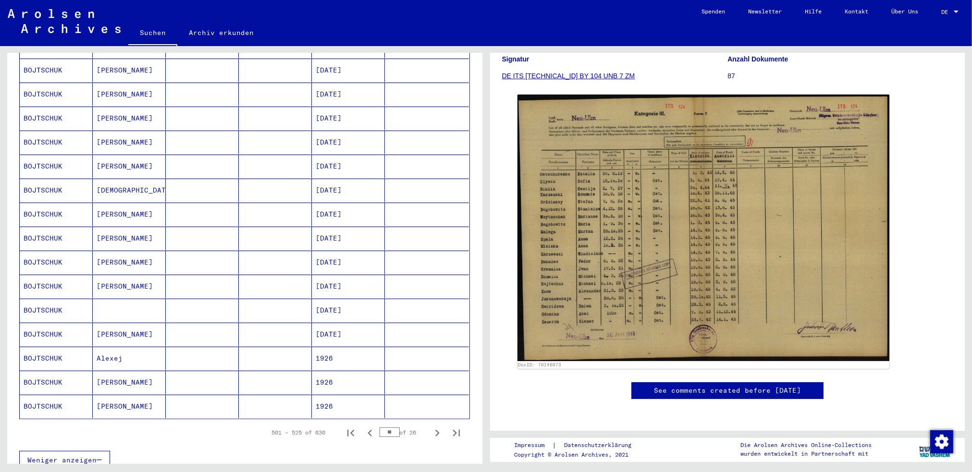
scroll to position [384, 0]
click at [144, 235] on mat-cell "[PERSON_NAME]" at bounding box center [129, 241] width 73 height 24
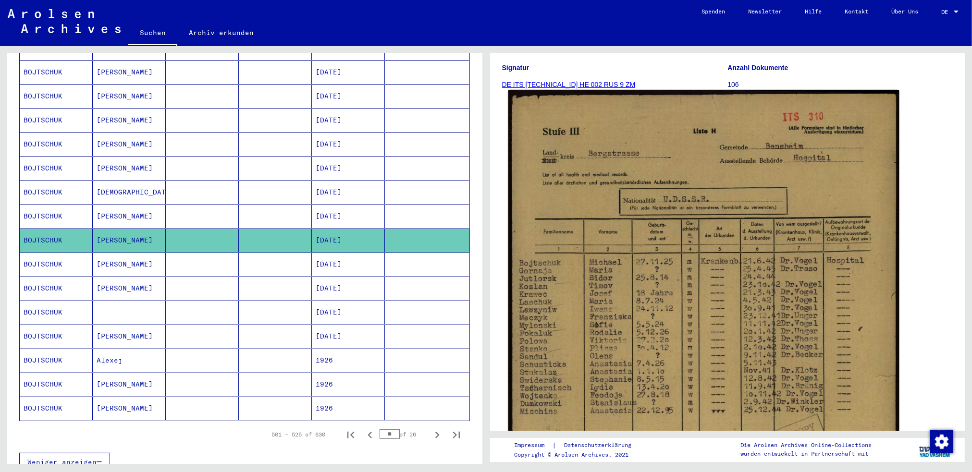
scroll to position [144, 0]
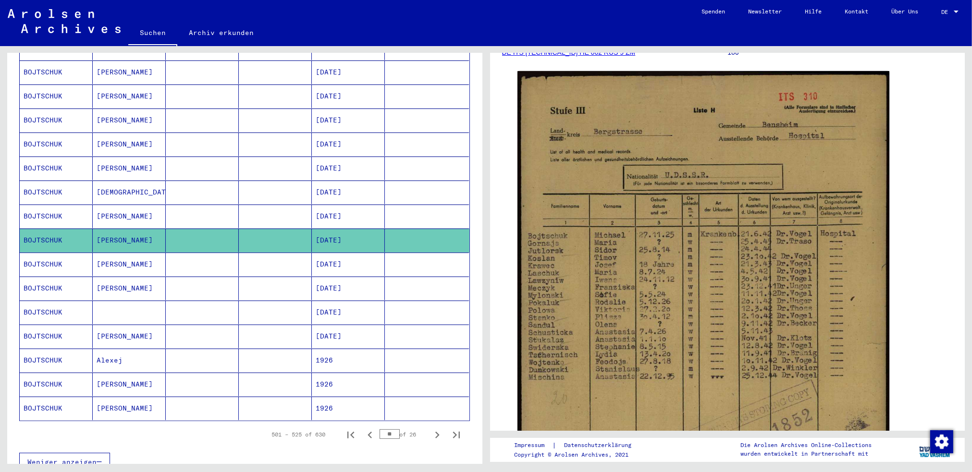
click at [128, 205] on mat-cell "[PERSON_NAME]" at bounding box center [129, 217] width 73 height 24
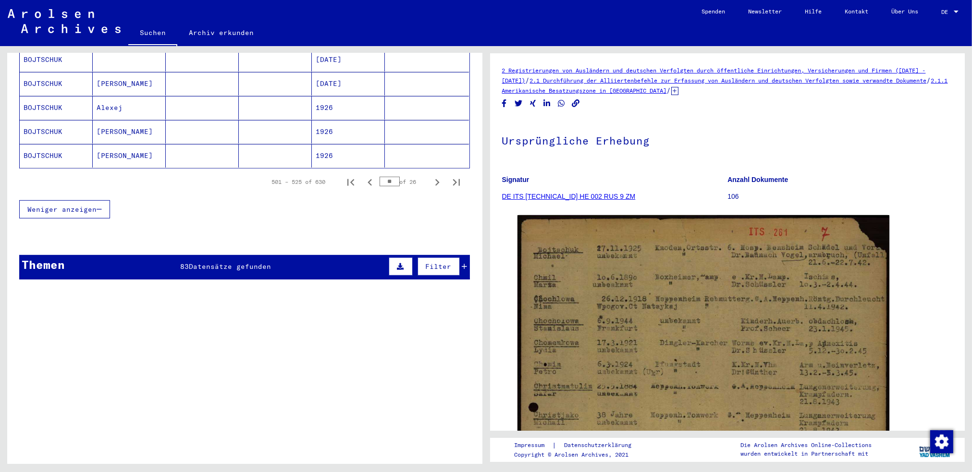
scroll to position [613, 0]
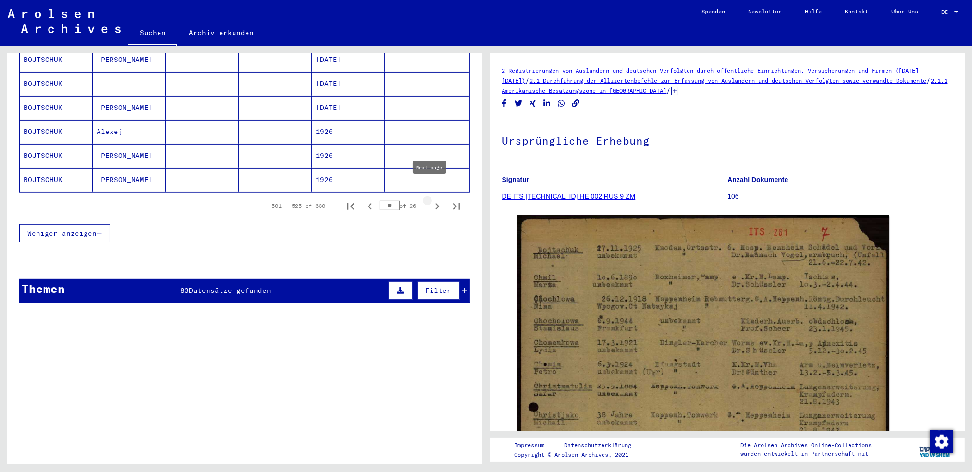
click at [435, 203] on icon "Next page" at bounding box center [437, 206] width 4 height 7
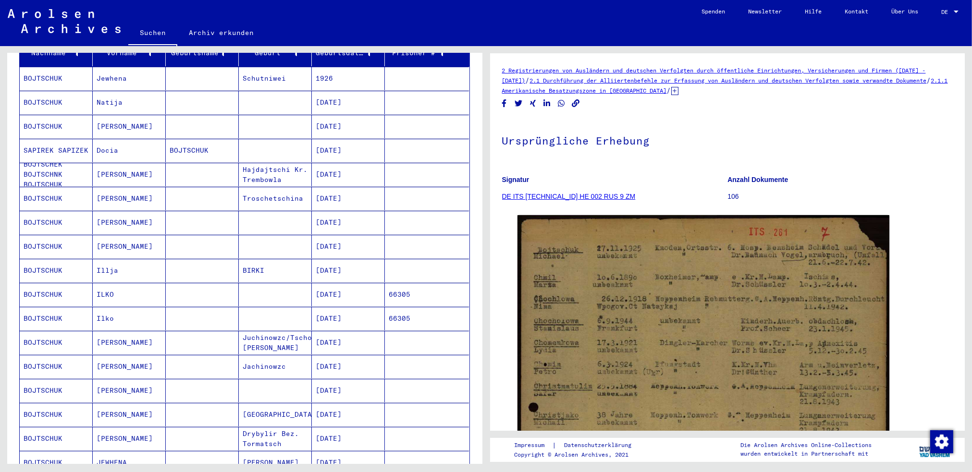
scroll to position [133, 0]
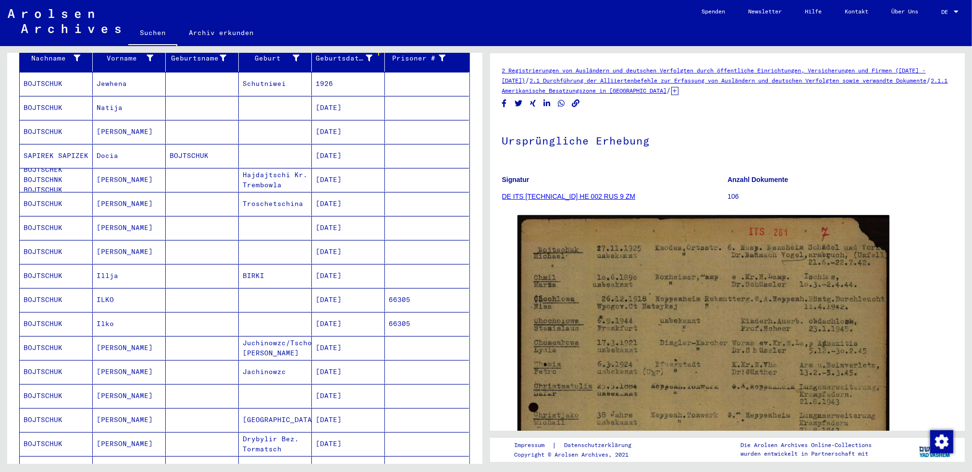
click at [129, 174] on mat-cell "[PERSON_NAME]" at bounding box center [129, 180] width 73 height 24
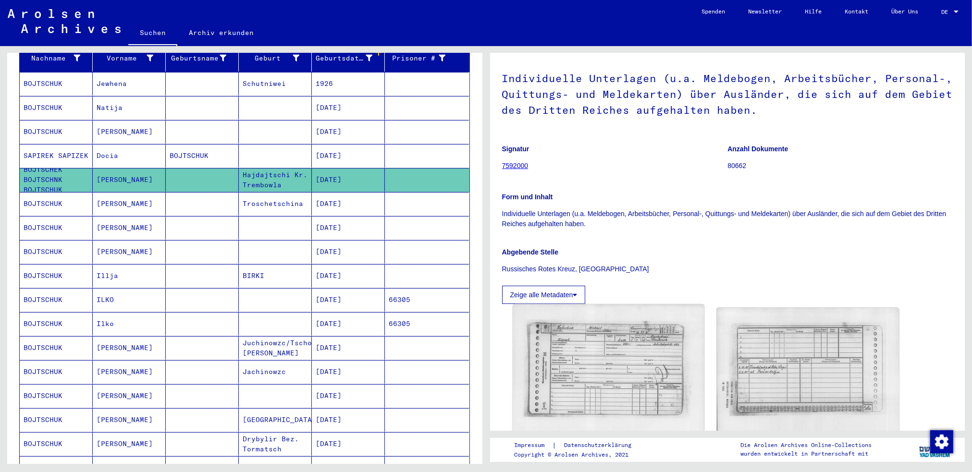
scroll to position [140, 0]
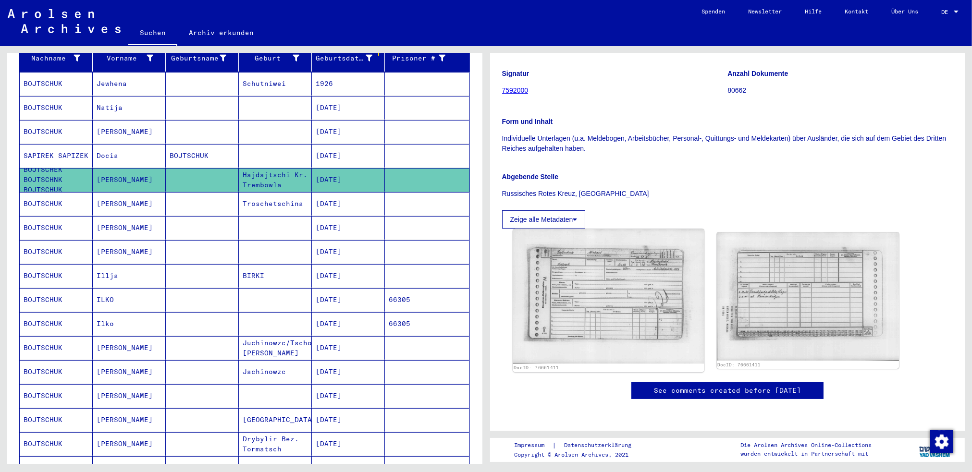
click at [618, 274] on img at bounding box center [608, 296] width 191 height 135
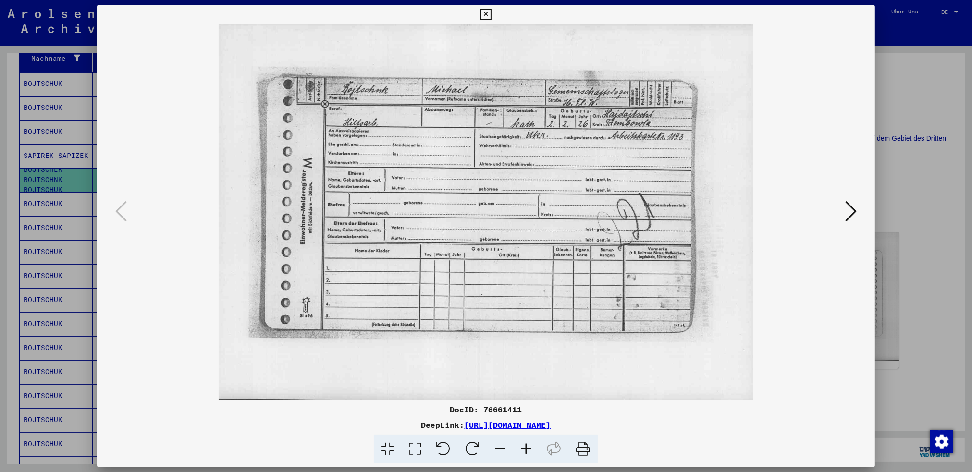
click at [486, 10] on icon at bounding box center [486, 15] width 11 height 12
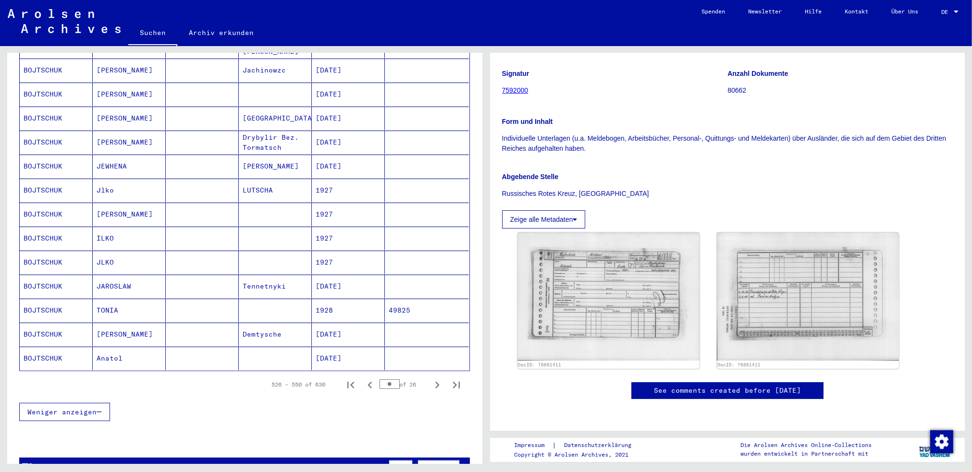
scroll to position [565, 0]
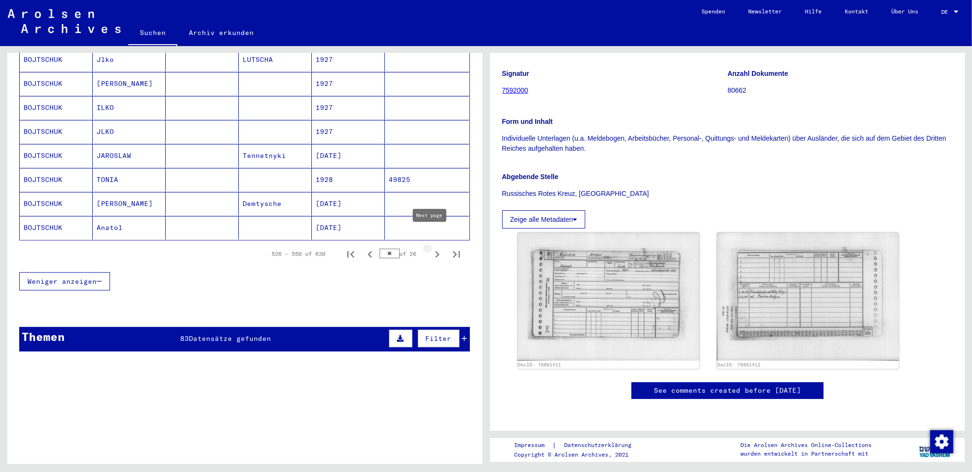
click at [435, 251] on icon "Next page" at bounding box center [437, 254] width 4 height 7
click at [431, 248] on icon "Next page" at bounding box center [437, 254] width 13 height 13
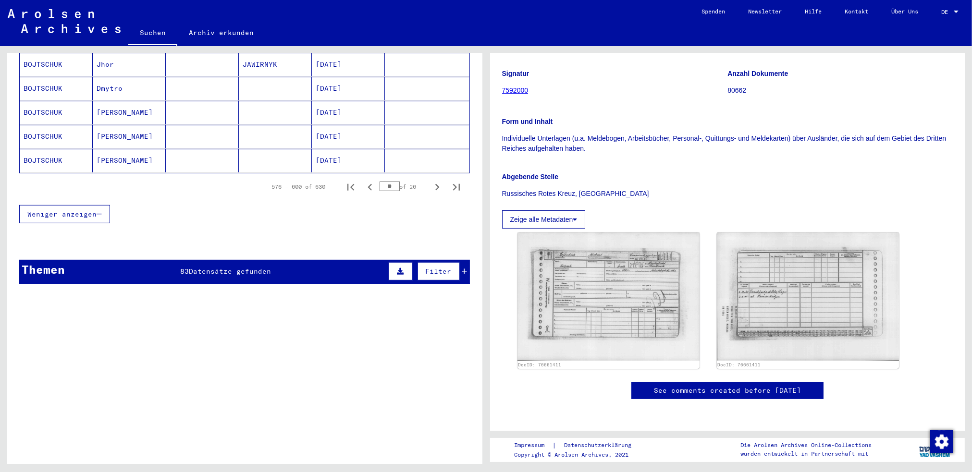
scroll to position [625, 0]
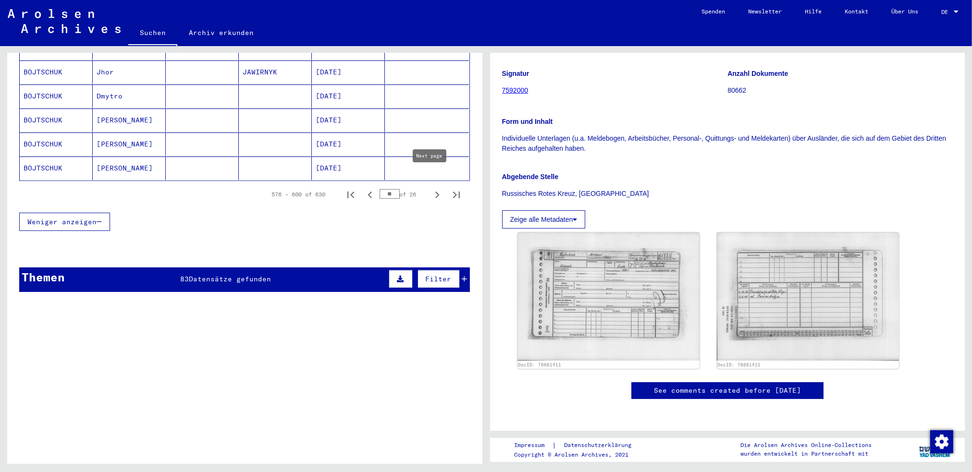
click at [435, 192] on icon "Next page" at bounding box center [437, 195] width 4 height 7
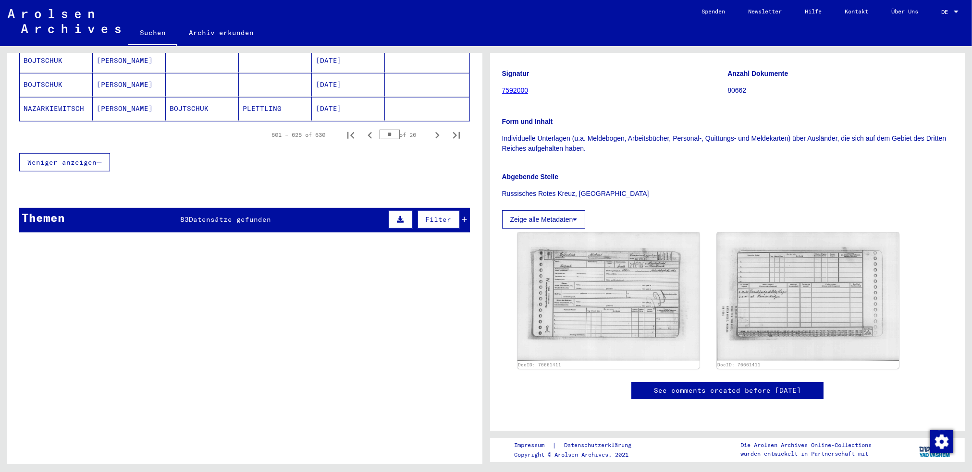
scroll to position [577, 0]
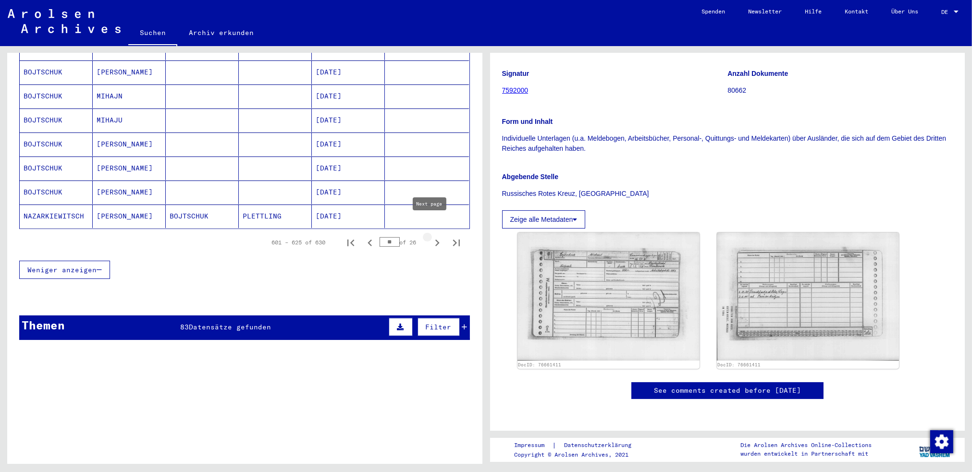
click at [431, 236] on icon "Next page" at bounding box center [437, 242] width 13 height 13
type input "**"
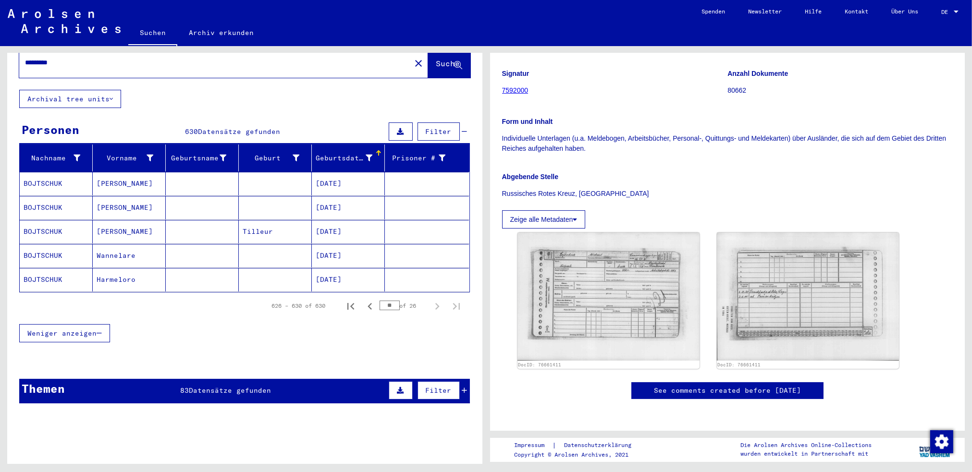
scroll to position [0, 0]
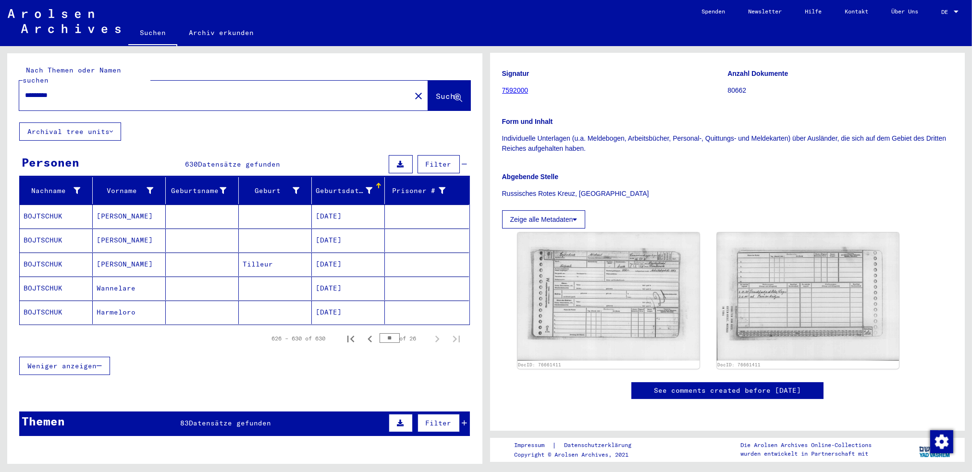
drag, startPoint x: 63, startPoint y: 84, endPoint x: -27, endPoint y: 76, distance: 90.7
click at [0, 76] on html "Suchen Archiv erkunden Spenden Newsletter Hilfe Kontakt Über Uns Suchen Archiv …" at bounding box center [486, 236] width 972 height 472
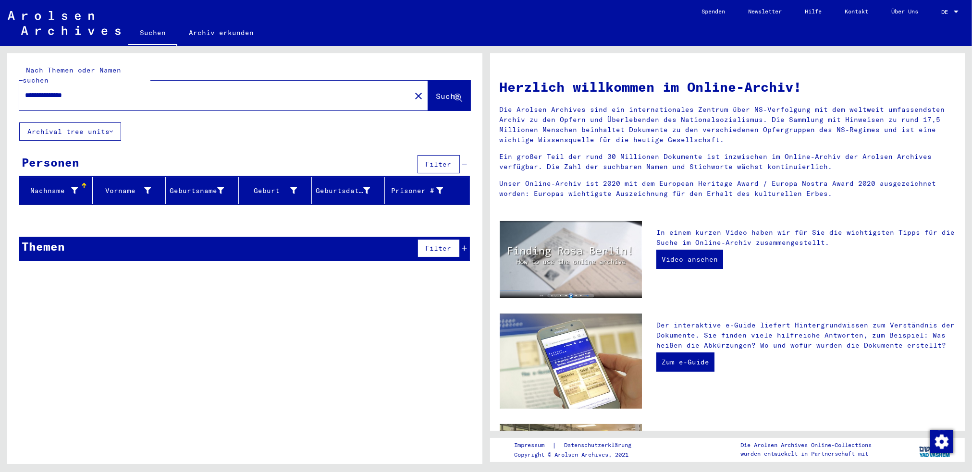
click at [75, 90] on input "**********" at bounding box center [212, 95] width 374 height 10
click at [35, 90] on input "**********" at bounding box center [212, 95] width 374 height 10
click at [70, 90] on input "**********" at bounding box center [212, 95] width 374 height 10
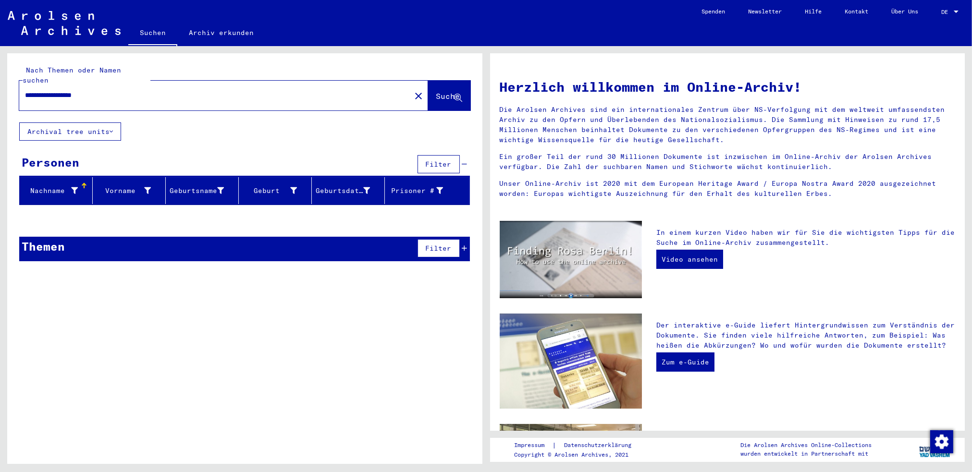
click at [44, 90] on input "**********" at bounding box center [212, 95] width 374 height 10
type input "**********"
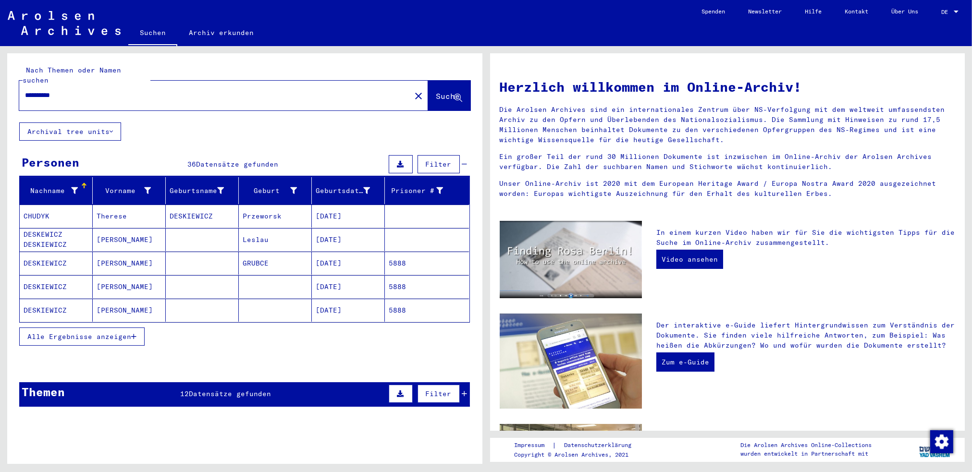
click at [102, 333] on span "Alle Ergebnisse anzeigen" at bounding box center [79, 337] width 104 height 9
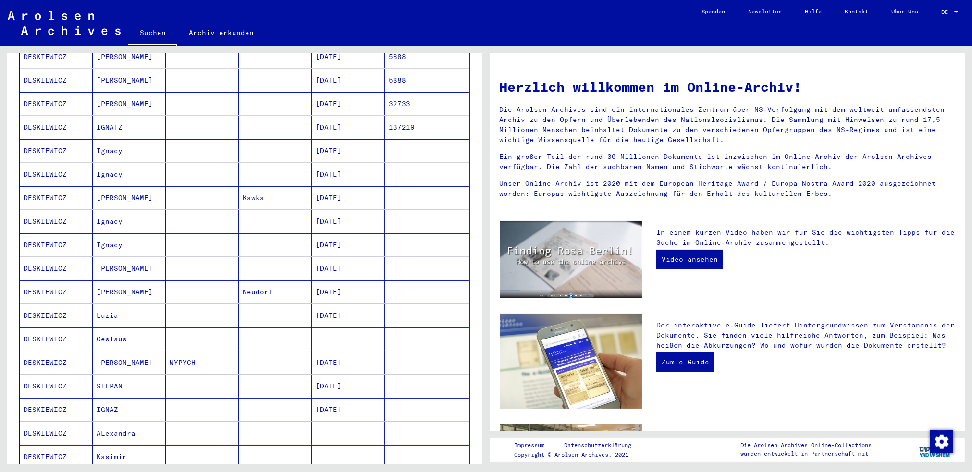
scroll to position [240, 0]
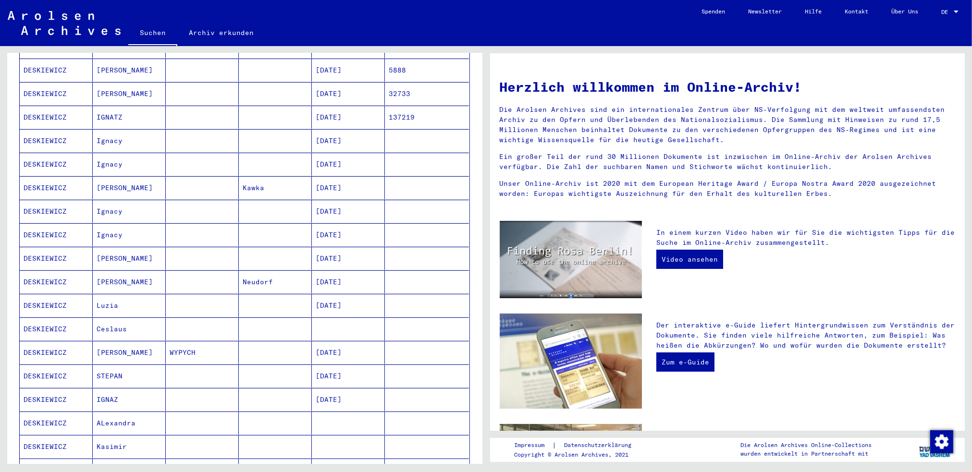
click at [133, 342] on mat-cell "[PERSON_NAME]" at bounding box center [129, 352] width 73 height 23
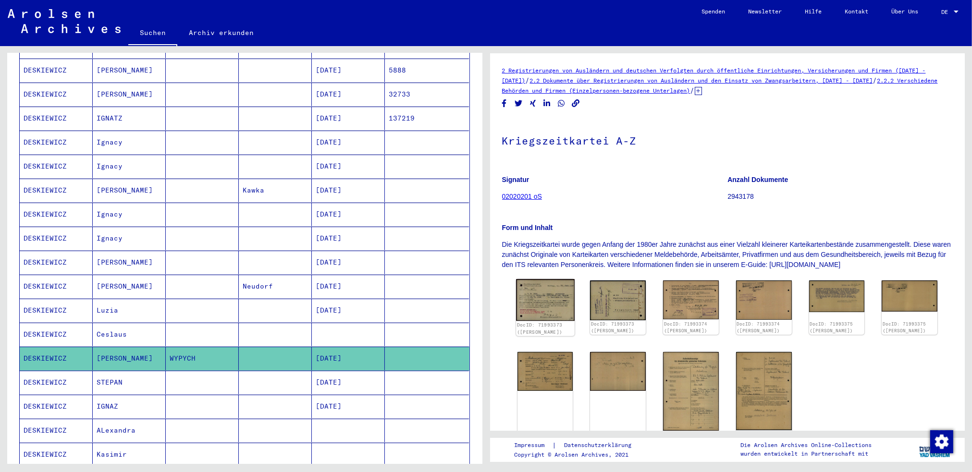
click at [546, 305] on img at bounding box center [545, 300] width 59 height 42
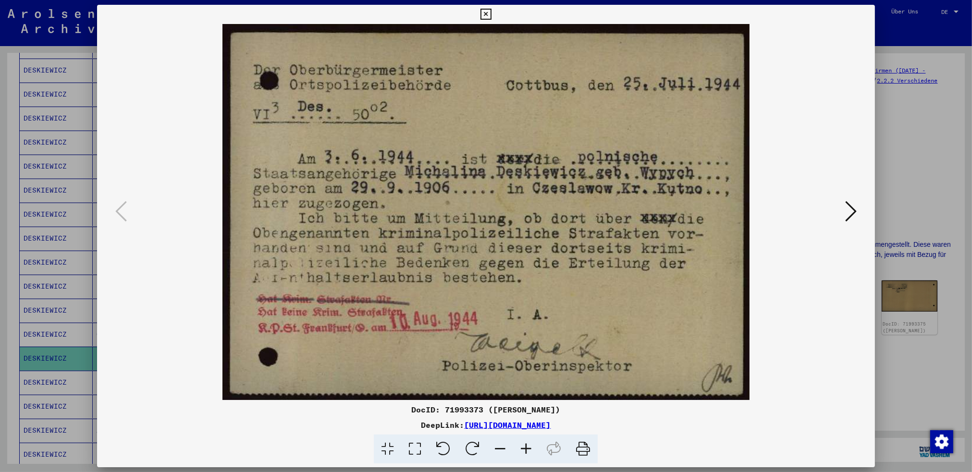
click at [485, 14] on icon at bounding box center [486, 15] width 11 height 12
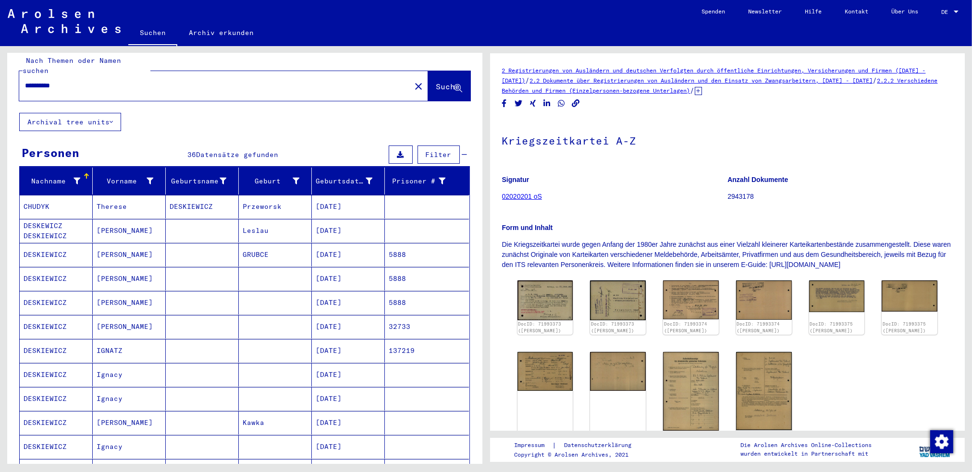
scroll to position [0, 0]
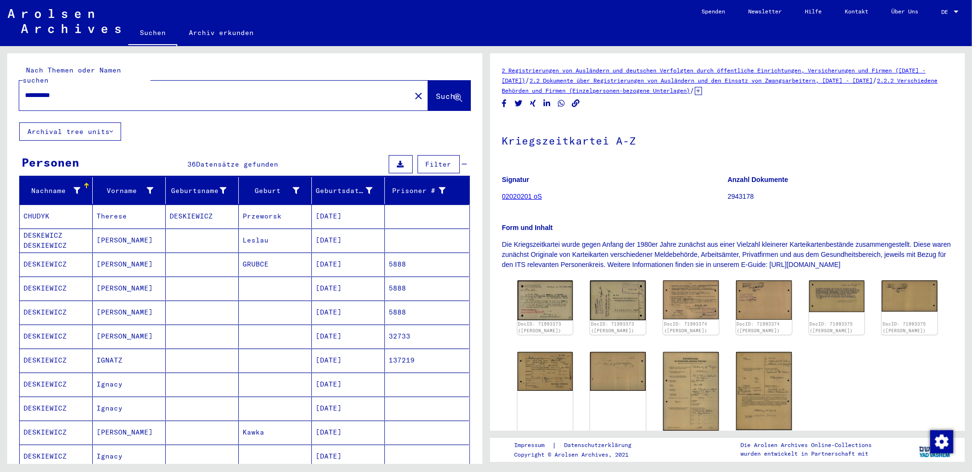
click at [86, 184] on div at bounding box center [86, 186] width 1 height 5
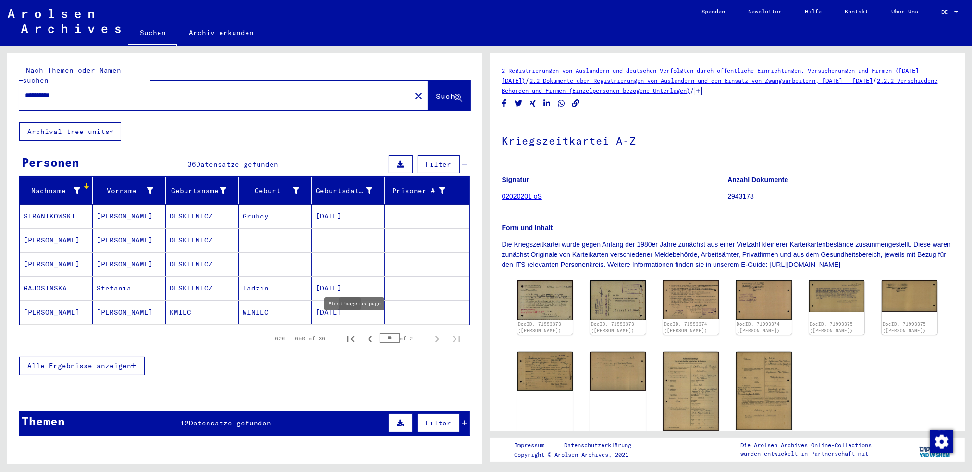
drag, startPoint x: 383, startPoint y: 326, endPoint x: 350, endPoint y: 322, distance: 32.9
click at [350, 329] on div "626 – 650 of 36 ** of 2" at bounding box center [365, 338] width 202 height 19
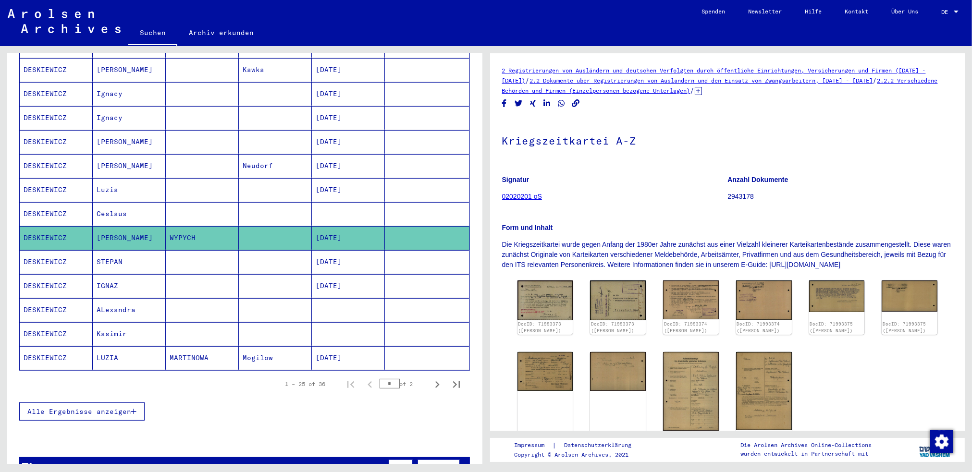
scroll to position [481, 0]
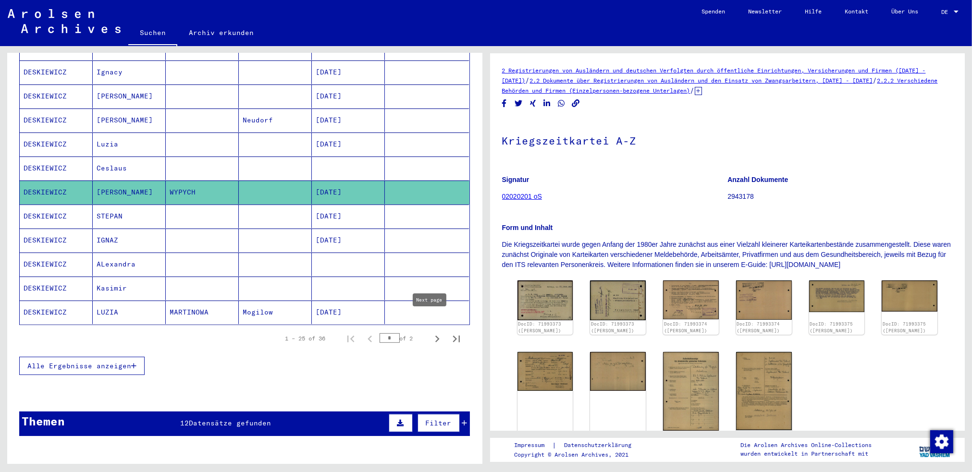
click at [432, 333] on icon "Next page" at bounding box center [437, 339] width 13 height 13
type input "*"
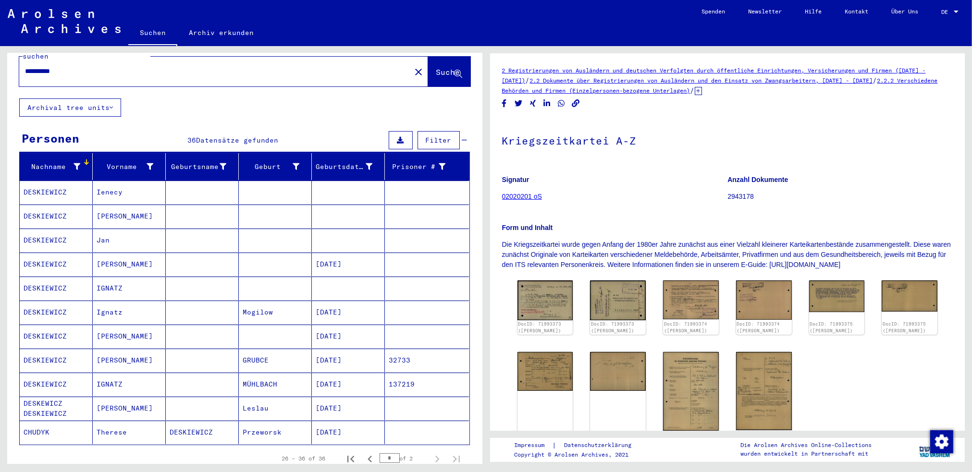
scroll to position [0, 0]
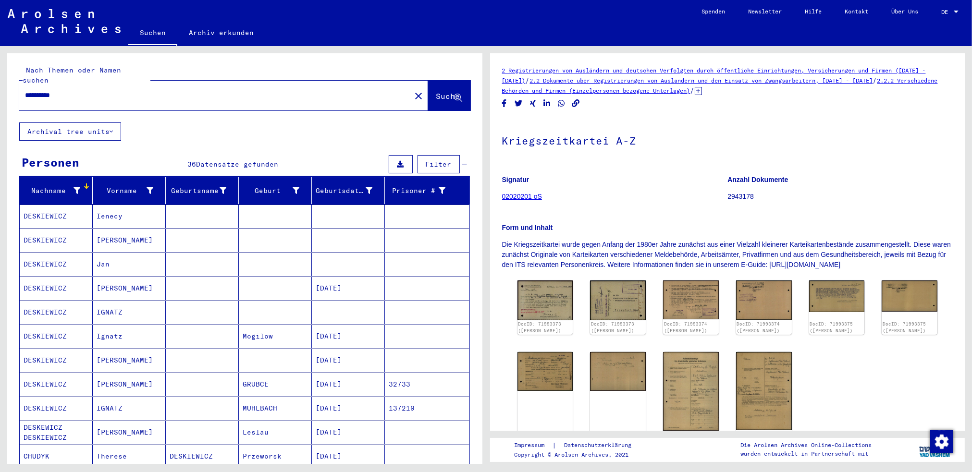
click at [43, 90] on input "**********" at bounding box center [215, 95] width 380 height 10
type input "******"
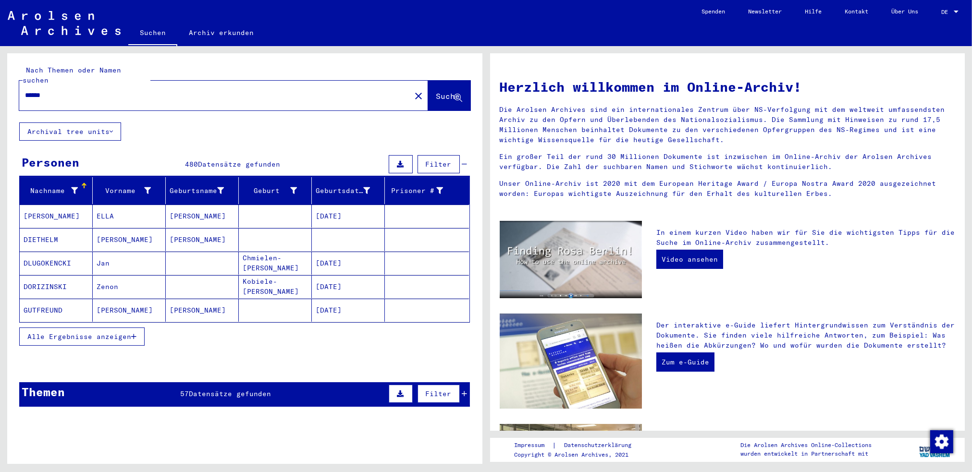
click at [106, 332] on button "Alle Ergebnisse anzeigen" at bounding box center [81, 337] width 125 height 18
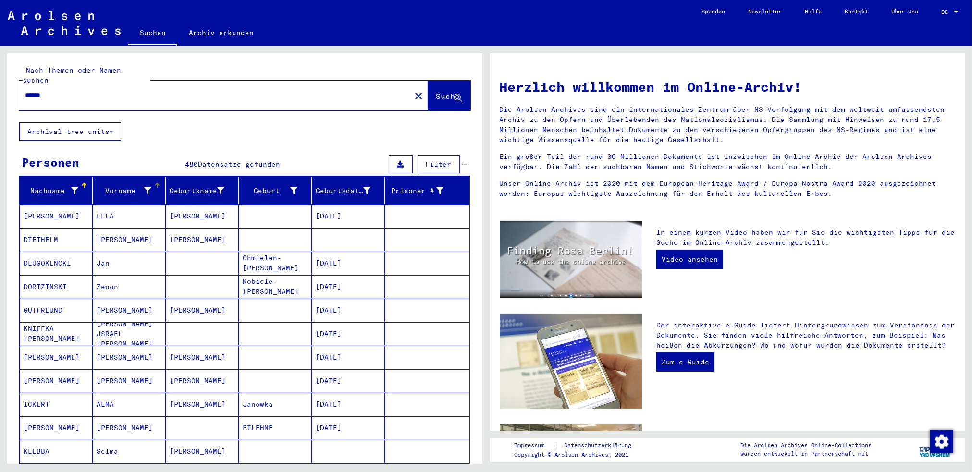
click at [156, 183] on div at bounding box center [157, 186] width 6 height 6
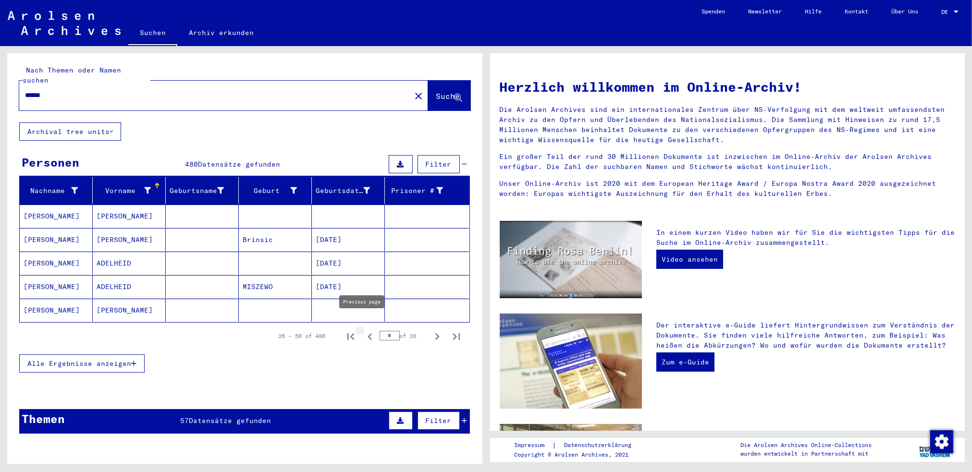
click at [363, 330] on icon "Previous page" at bounding box center [369, 336] width 13 height 13
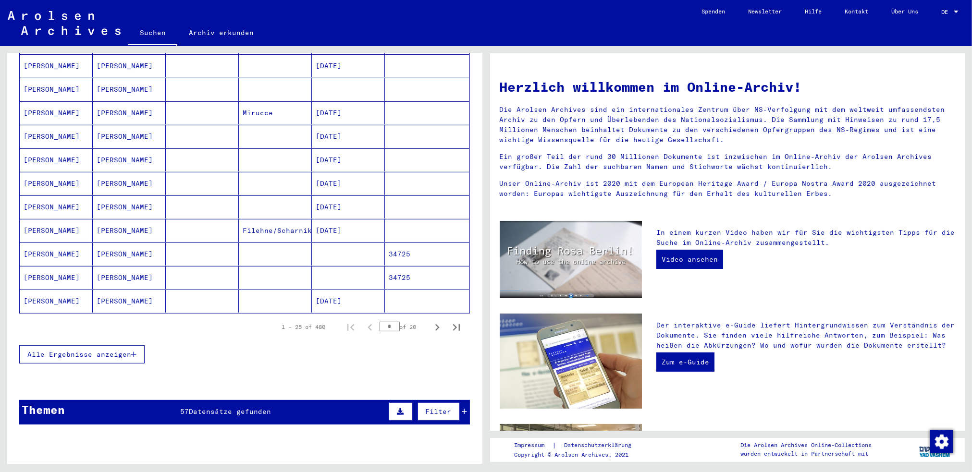
scroll to position [481, 0]
click at [432, 321] on icon "Next page" at bounding box center [437, 327] width 13 height 13
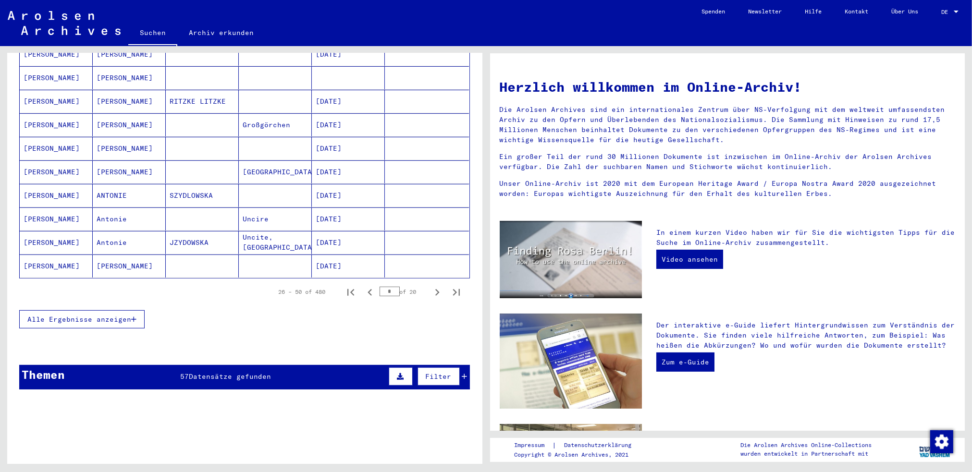
scroll to position [529, 0]
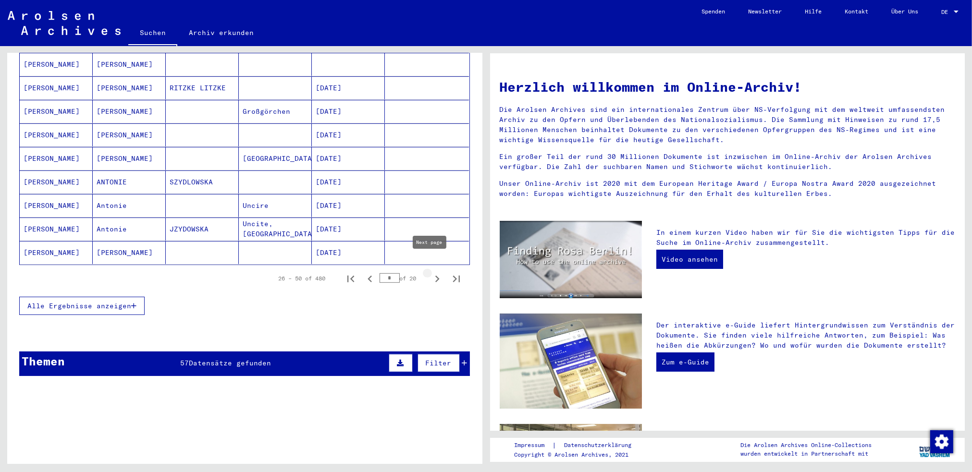
click at [435, 276] on icon "Next page" at bounding box center [437, 279] width 4 height 7
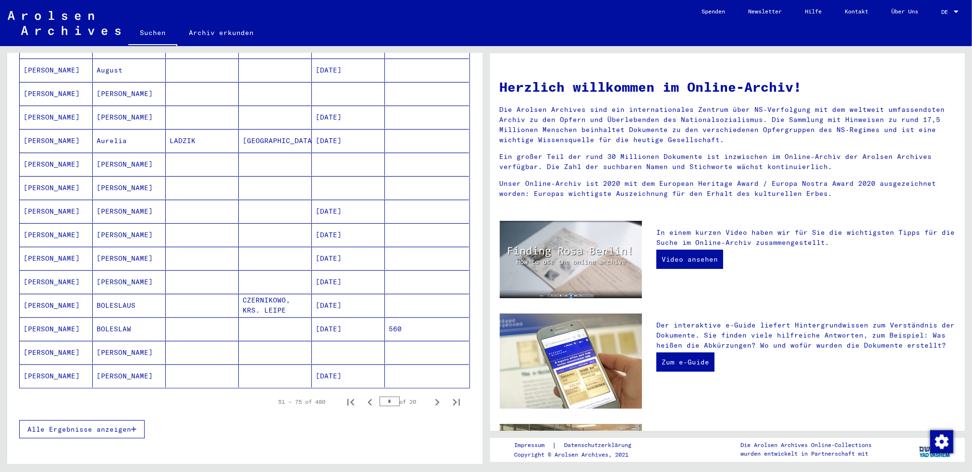
scroll to position [577, 0]
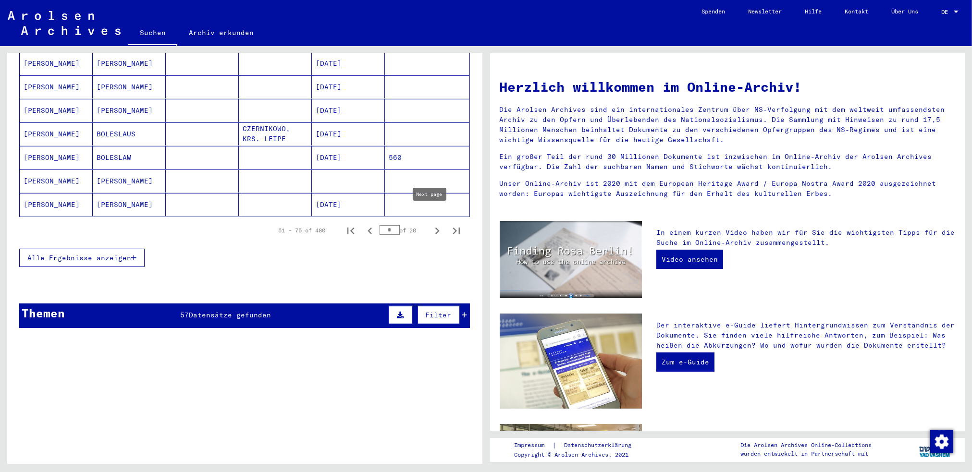
click at [435, 228] on icon "Next page" at bounding box center [437, 231] width 4 height 7
click at [431, 224] on icon "Next page" at bounding box center [437, 230] width 13 height 13
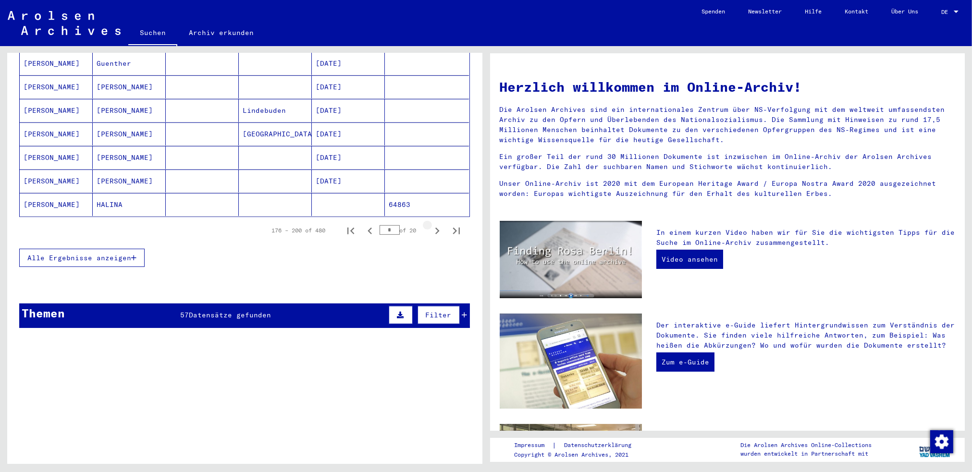
click at [431, 224] on icon "Next page" at bounding box center [437, 230] width 13 height 13
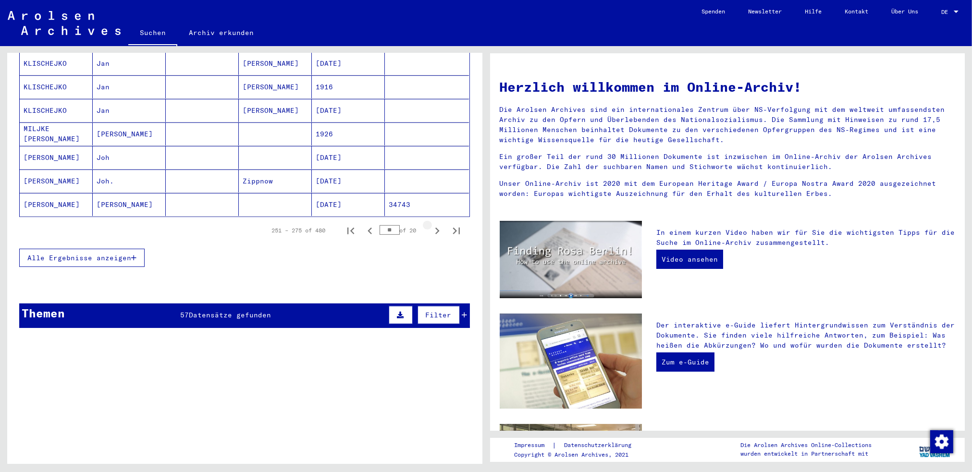
click at [431, 224] on icon "Next page" at bounding box center [437, 230] width 13 height 13
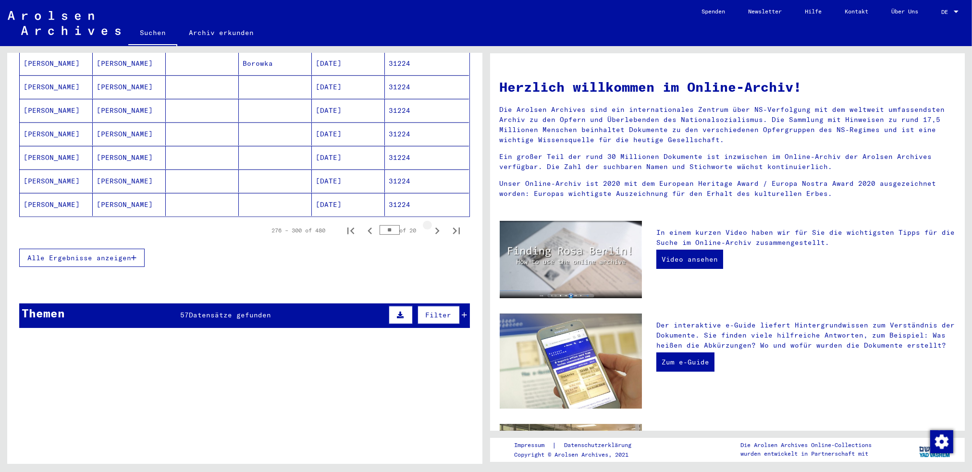
click at [431, 224] on icon "Next page" at bounding box center [437, 230] width 13 height 13
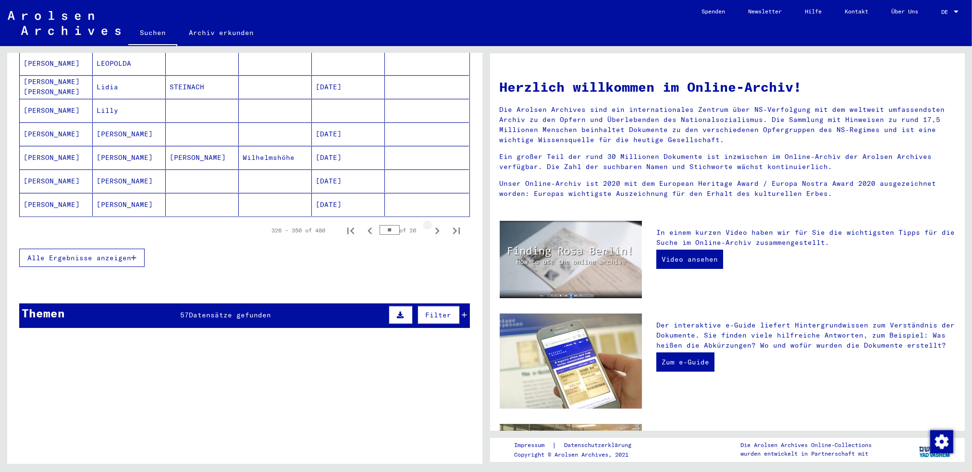
click at [431, 224] on icon "Next page" at bounding box center [437, 230] width 13 height 13
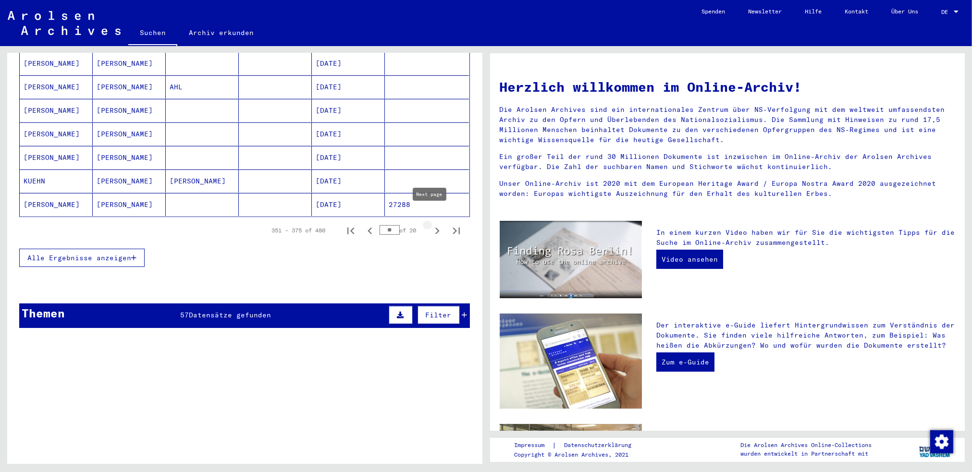
click at [431, 224] on icon "Next page" at bounding box center [437, 230] width 13 height 13
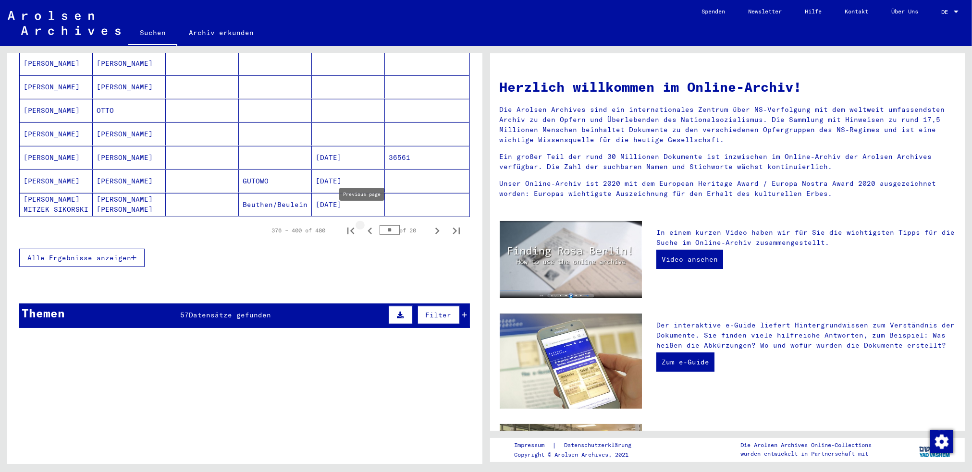
click at [363, 224] on icon "Previous page" at bounding box center [369, 230] width 13 height 13
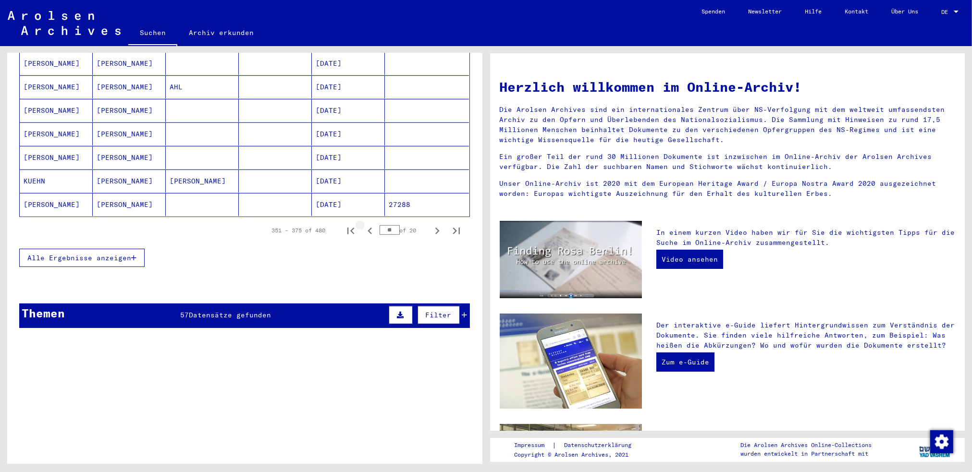
click at [363, 224] on icon "Previous page" at bounding box center [369, 230] width 13 height 13
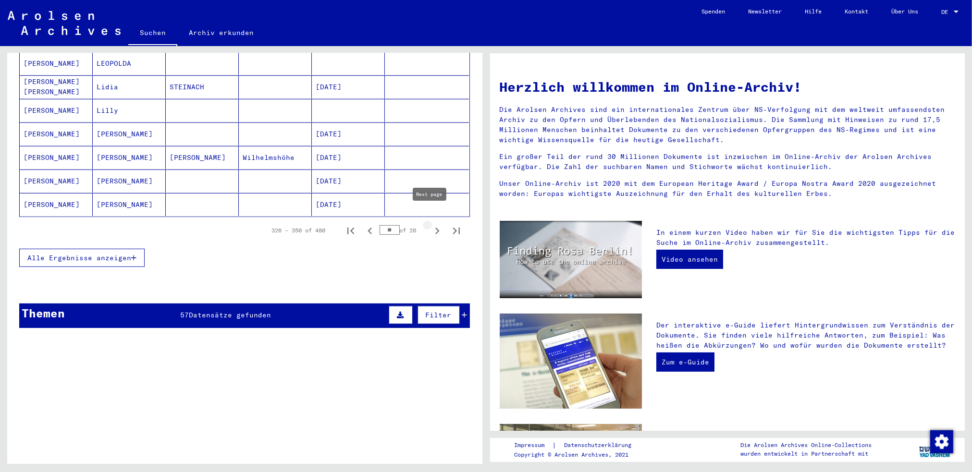
click at [431, 224] on icon "Next page" at bounding box center [437, 230] width 13 height 13
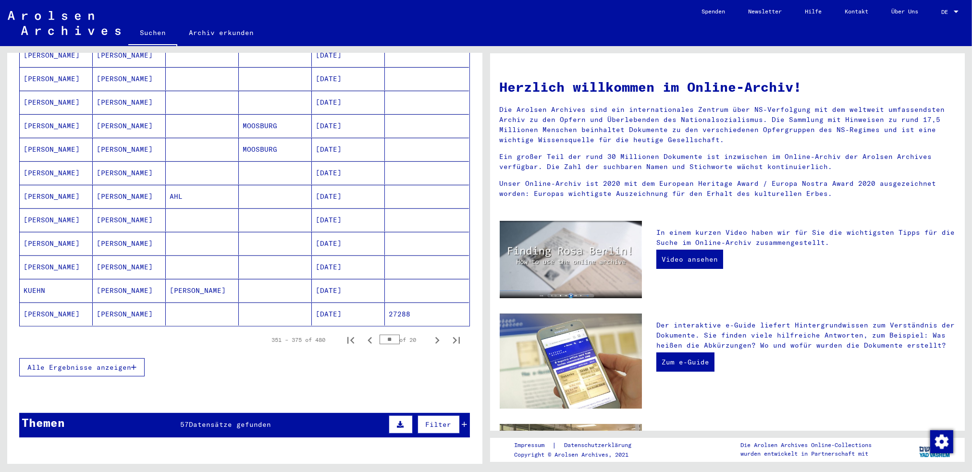
scroll to position [481, 0]
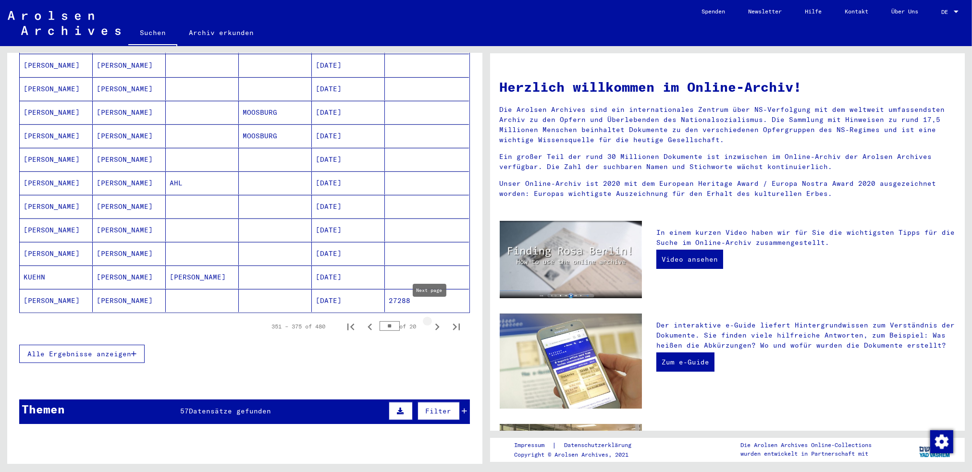
click at [431, 321] on icon "Next page" at bounding box center [437, 327] width 13 height 13
type input "**"
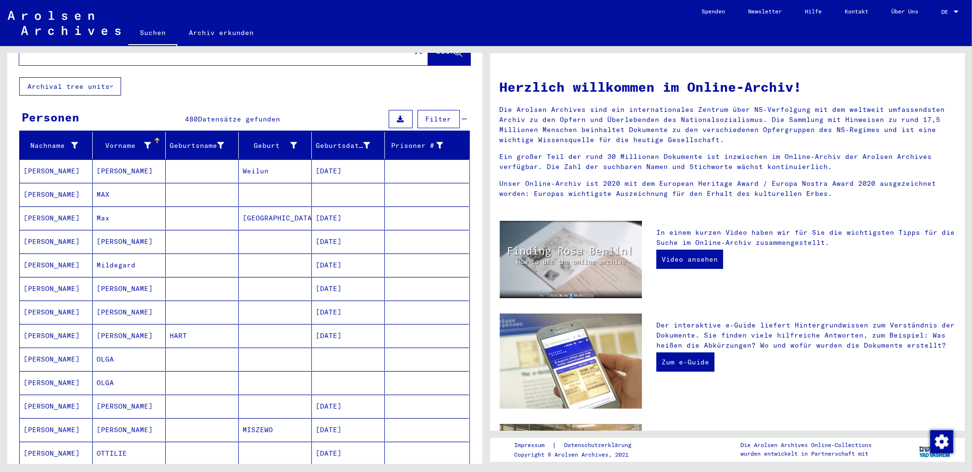
scroll to position [0, 0]
